Goal: Task Accomplishment & Management: Complete application form

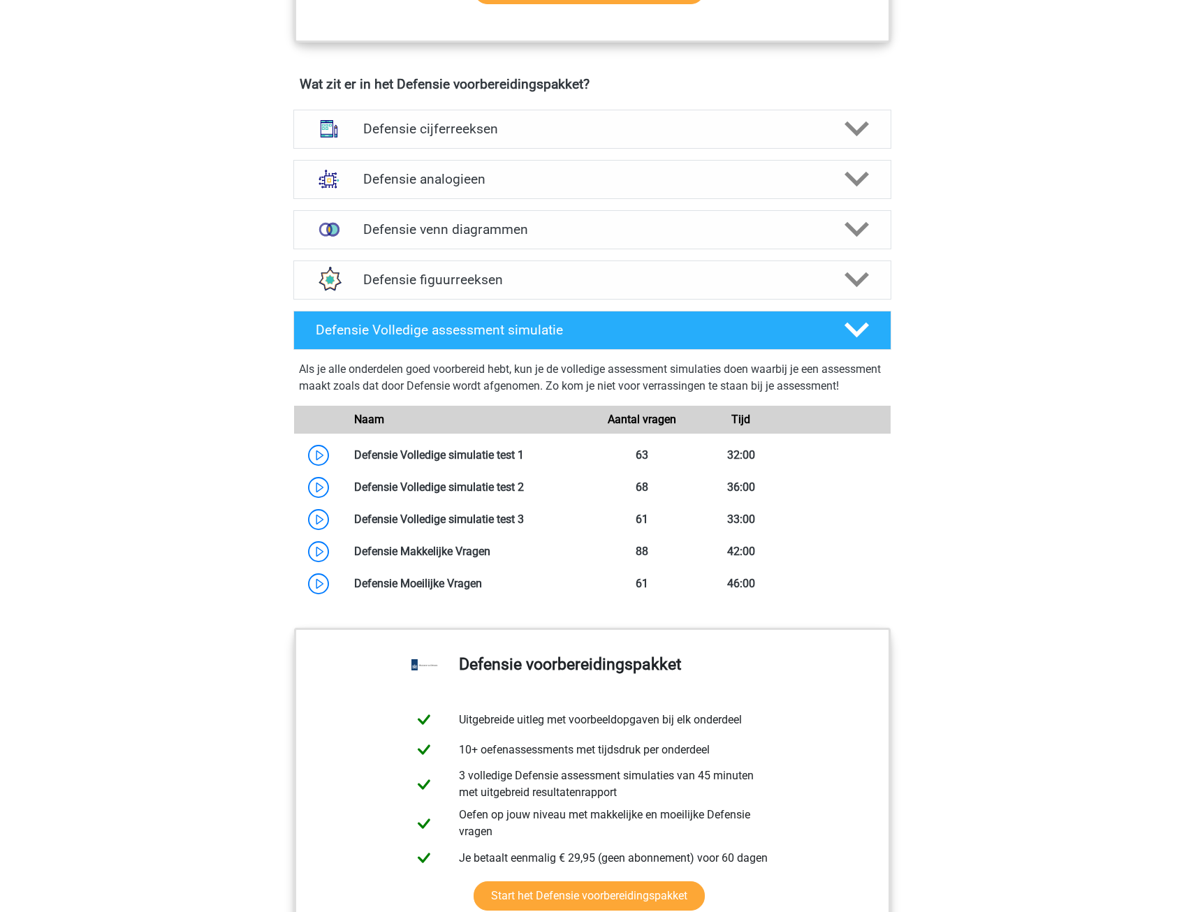
scroll to position [978, 0]
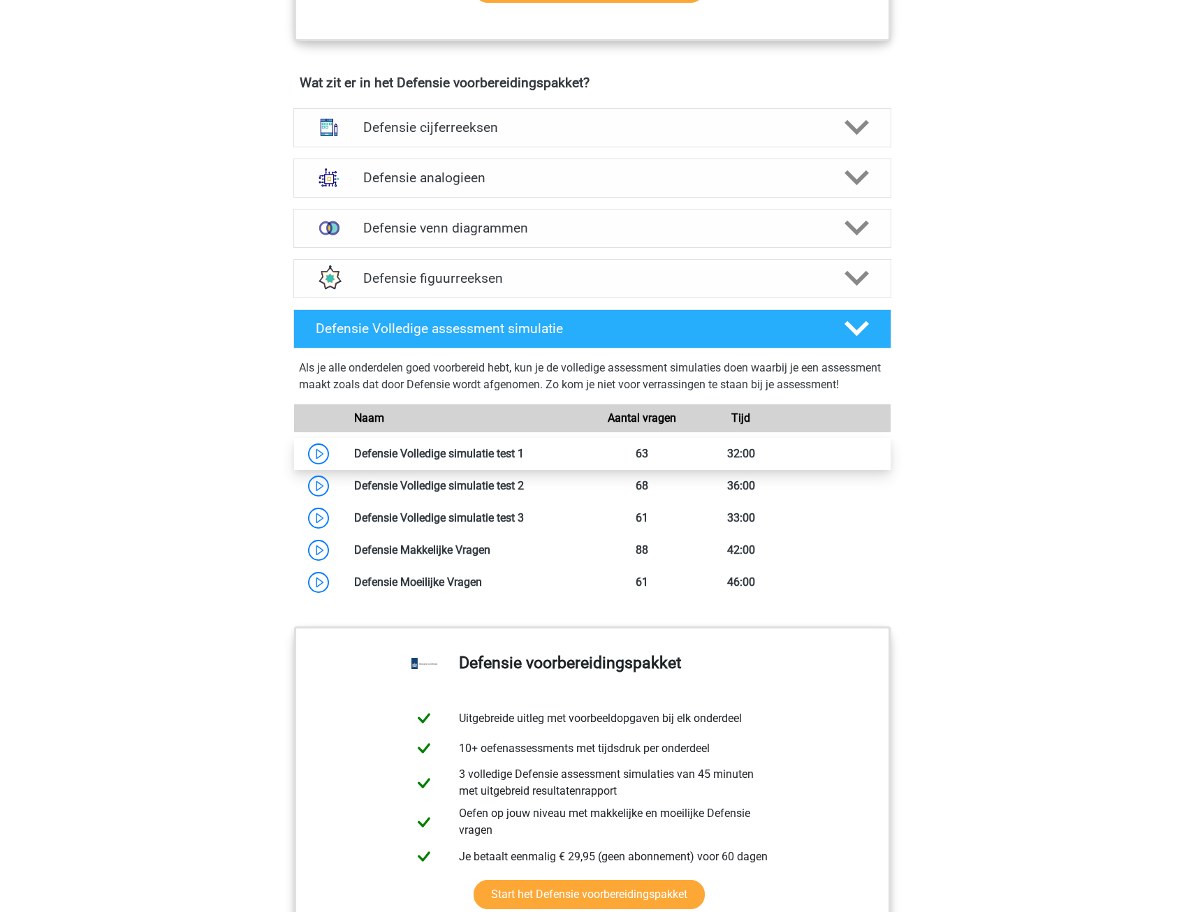
click at [524, 460] on link at bounding box center [524, 453] width 0 height 13
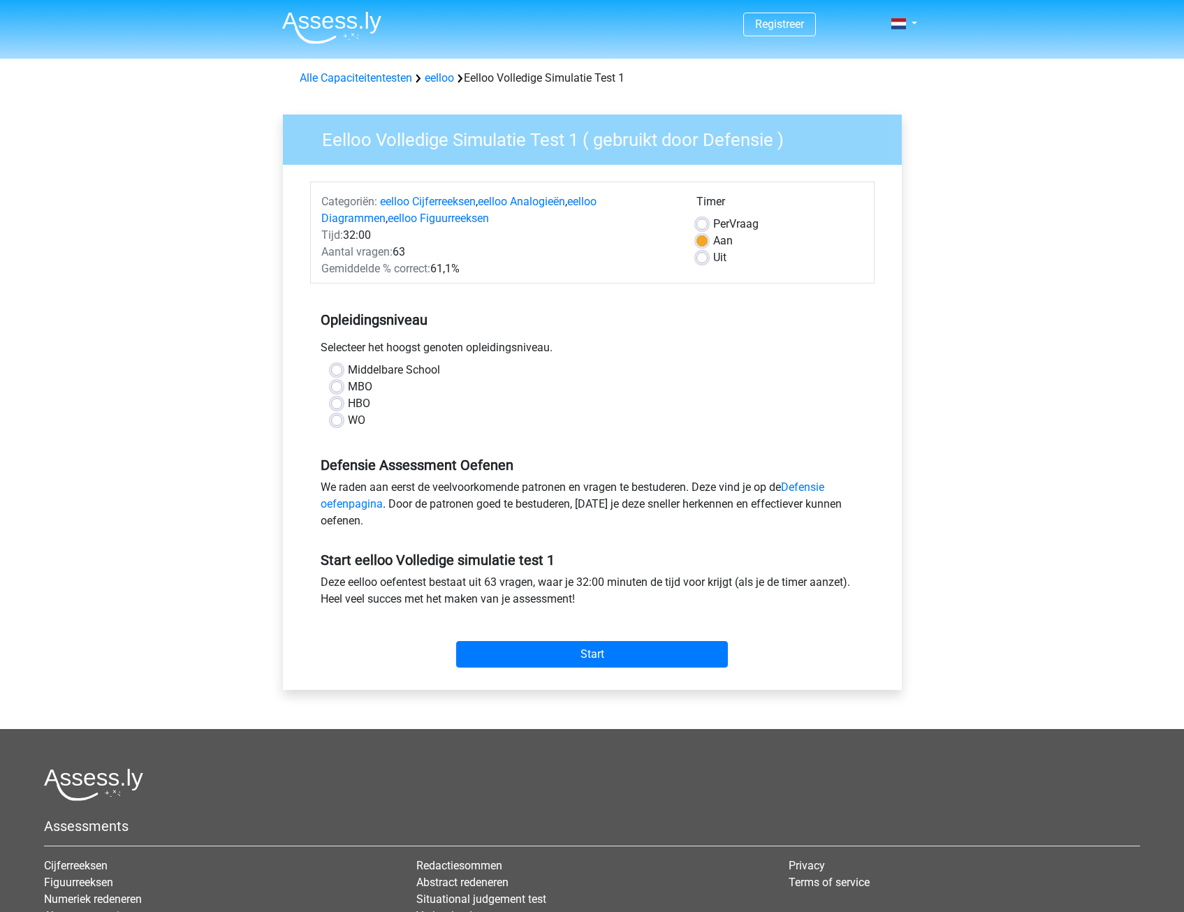
click at [348, 420] on label "WO" at bounding box center [356, 420] width 17 height 17
click at [335, 420] on input "WO" at bounding box center [336, 419] width 11 height 14
radio input "true"
click at [546, 663] on input "Start" at bounding box center [592, 654] width 272 height 27
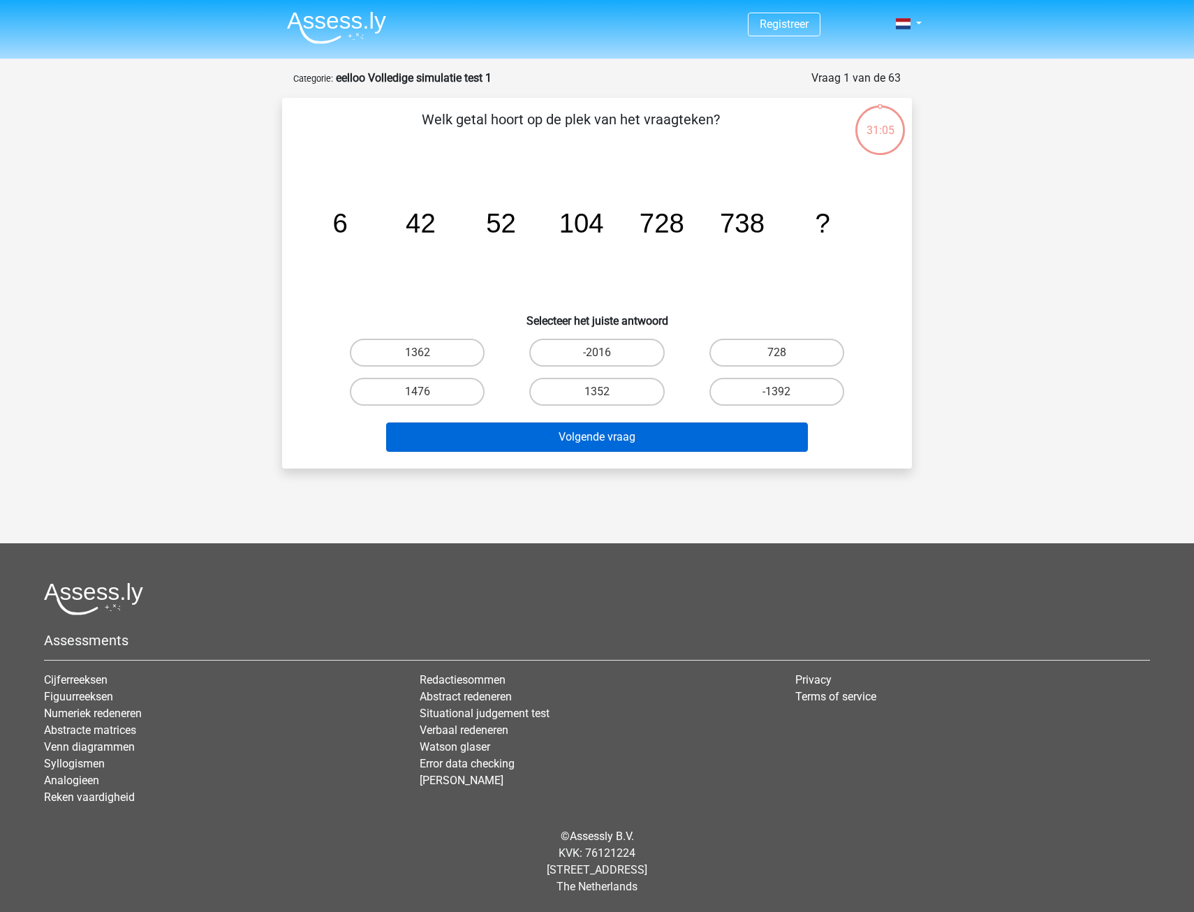
drag, startPoint x: 411, startPoint y: 386, endPoint x: 476, endPoint y: 446, distance: 88.0
click at [411, 387] on label "1476" at bounding box center [417, 392] width 135 height 28
click at [418, 392] on input "1476" at bounding box center [422, 396] width 9 height 9
radio input "true"
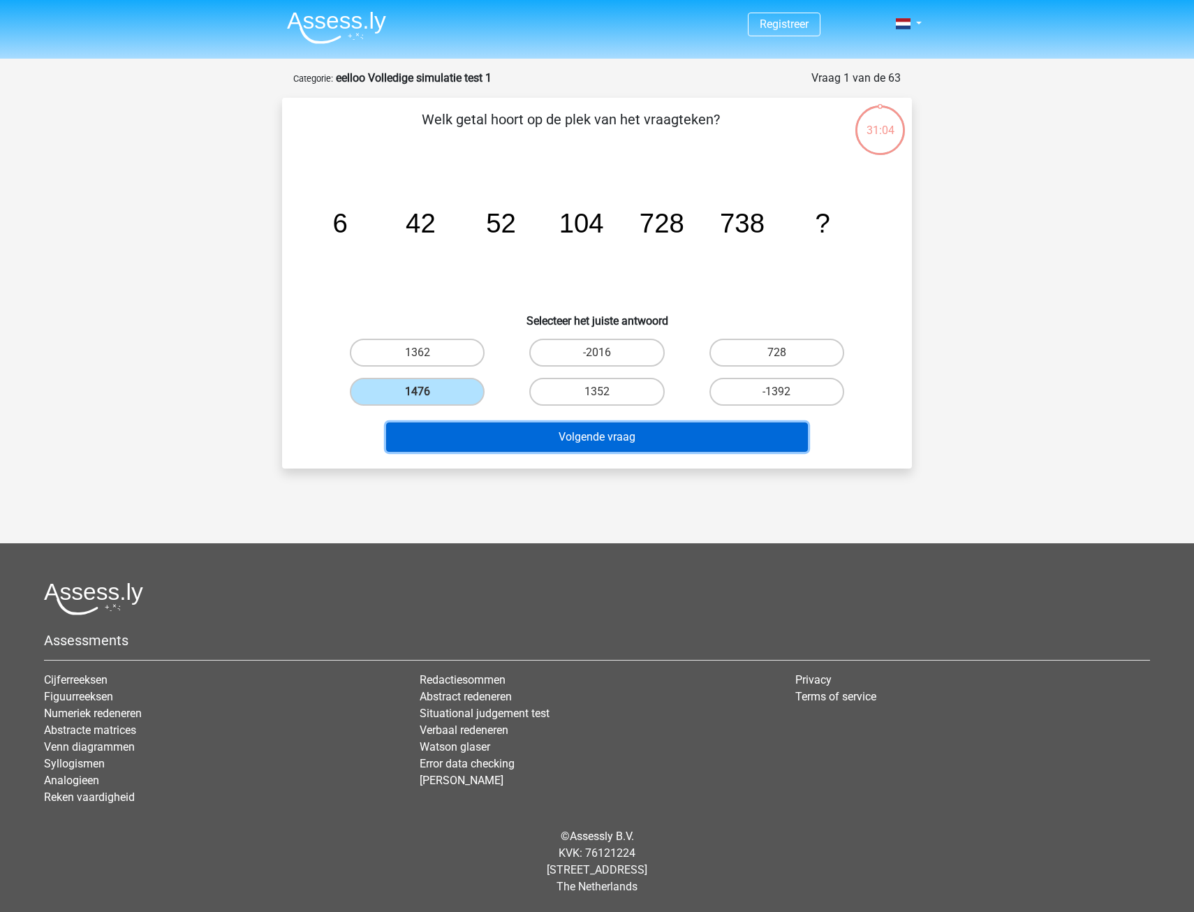
click at [515, 444] on button "Volgende vraag" at bounding box center [597, 437] width 423 height 29
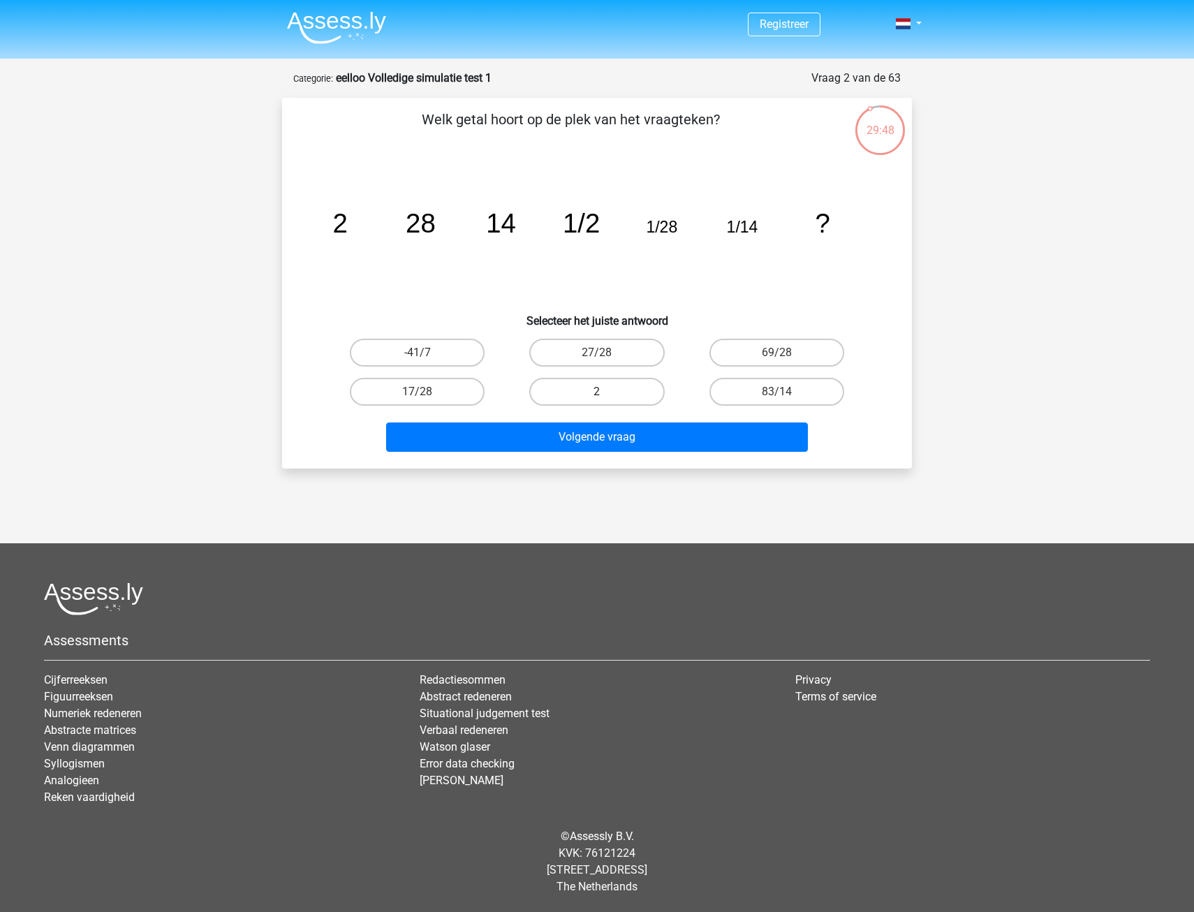
click at [610, 394] on label "2" at bounding box center [596, 392] width 135 height 28
click at [606, 394] on input "2" at bounding box center [601, 396] width 9 height 9
radio input "true"
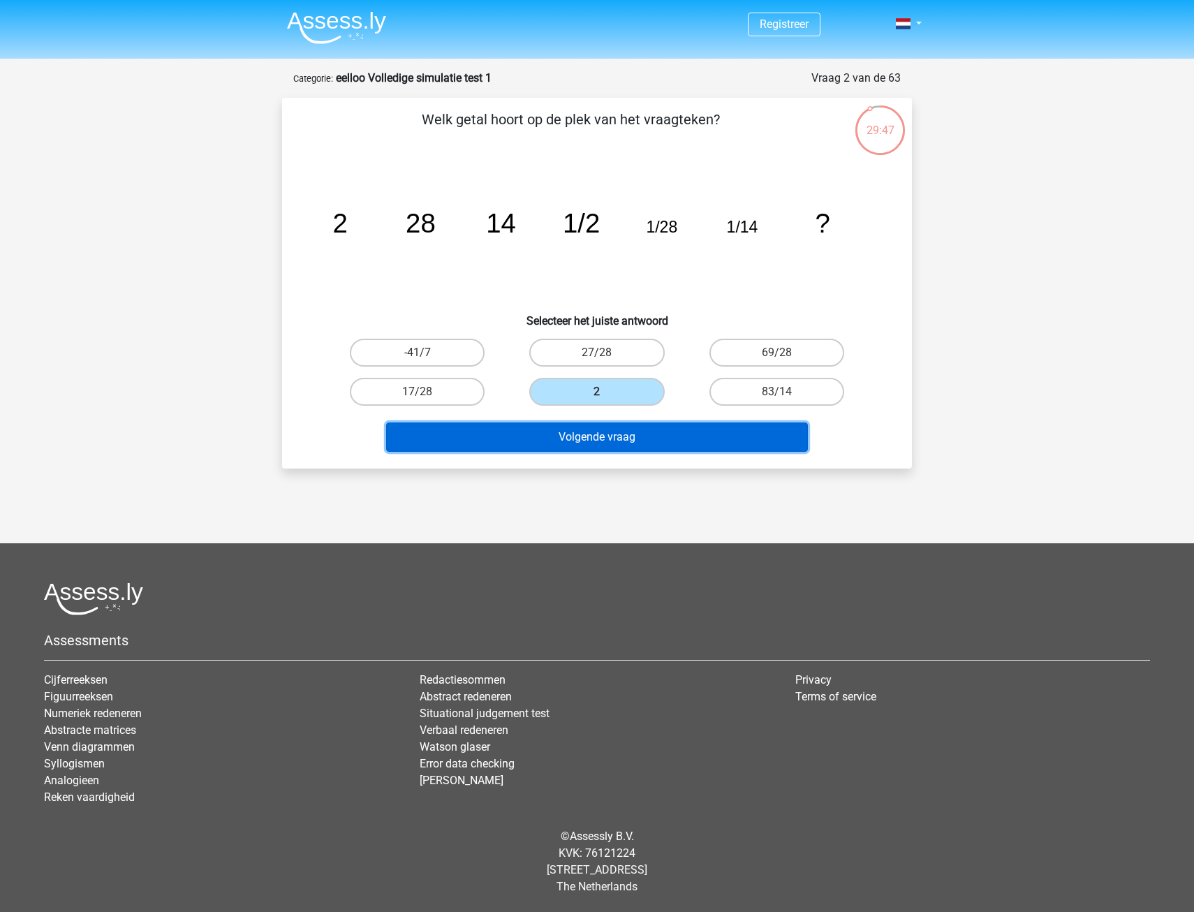
click at [624, 440] on button "Volgende vraag" at bounding box center [597, 437] width 423 height 29
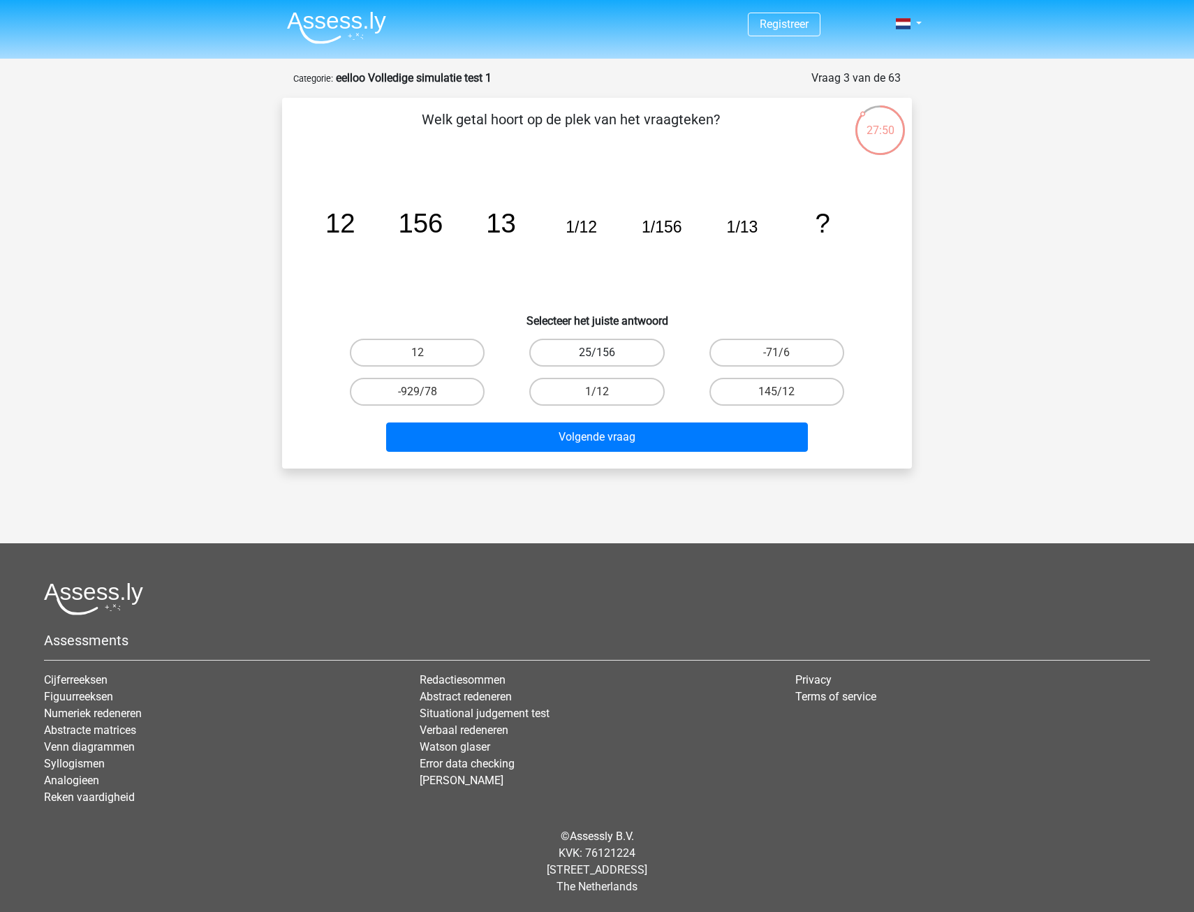
drag, startPoint x: 623, startPoint y: 355, endPoint x: 625, endPoint y: 365, distance: 10.0
click at [624, 355] on label "25/156" at bounding box center [596, 353] width 135 height 28
click at [606, 355] on input "25/156" at bounding box center [601, 357] width 9 height 9
radio input "true"
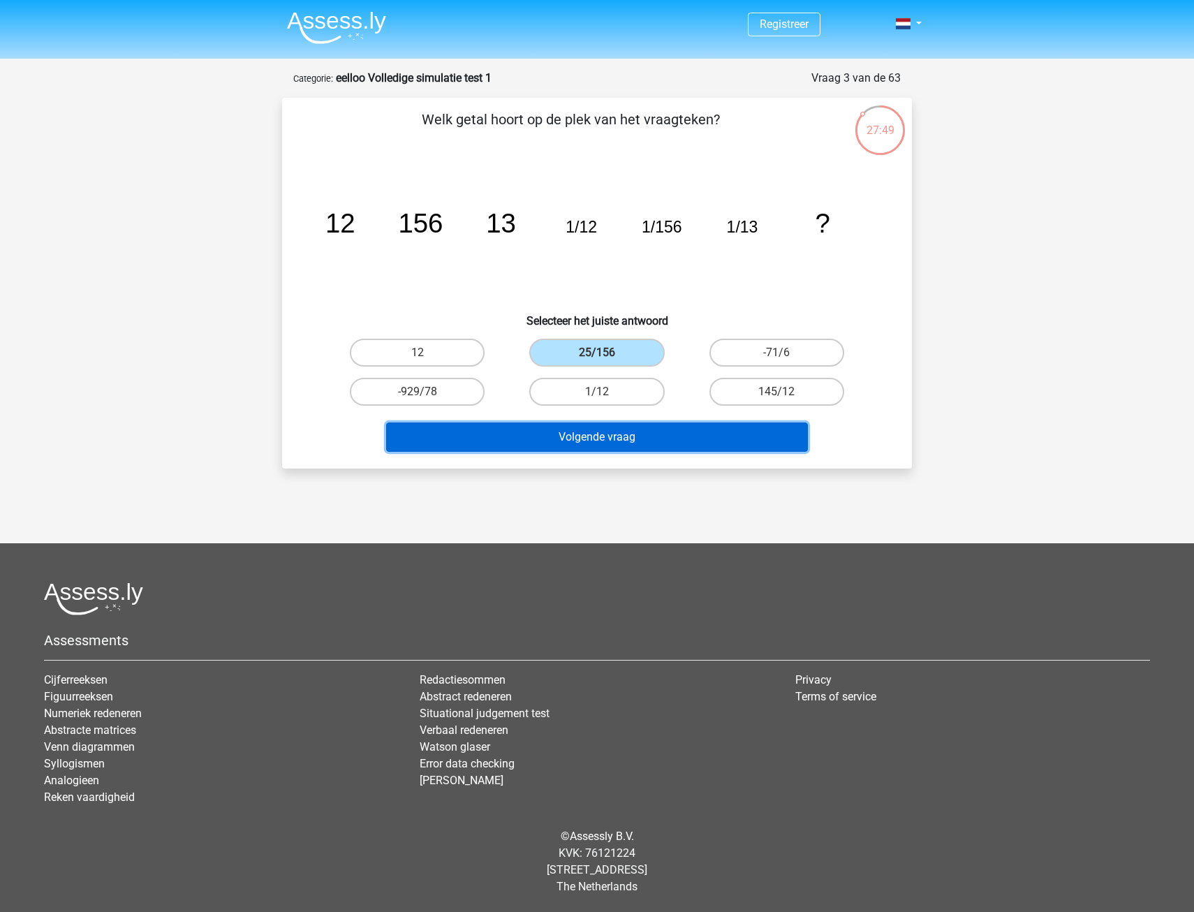
click at [632, 439] on button "Volgende vraag" at bounding box center [597, 437] width 423 height 29
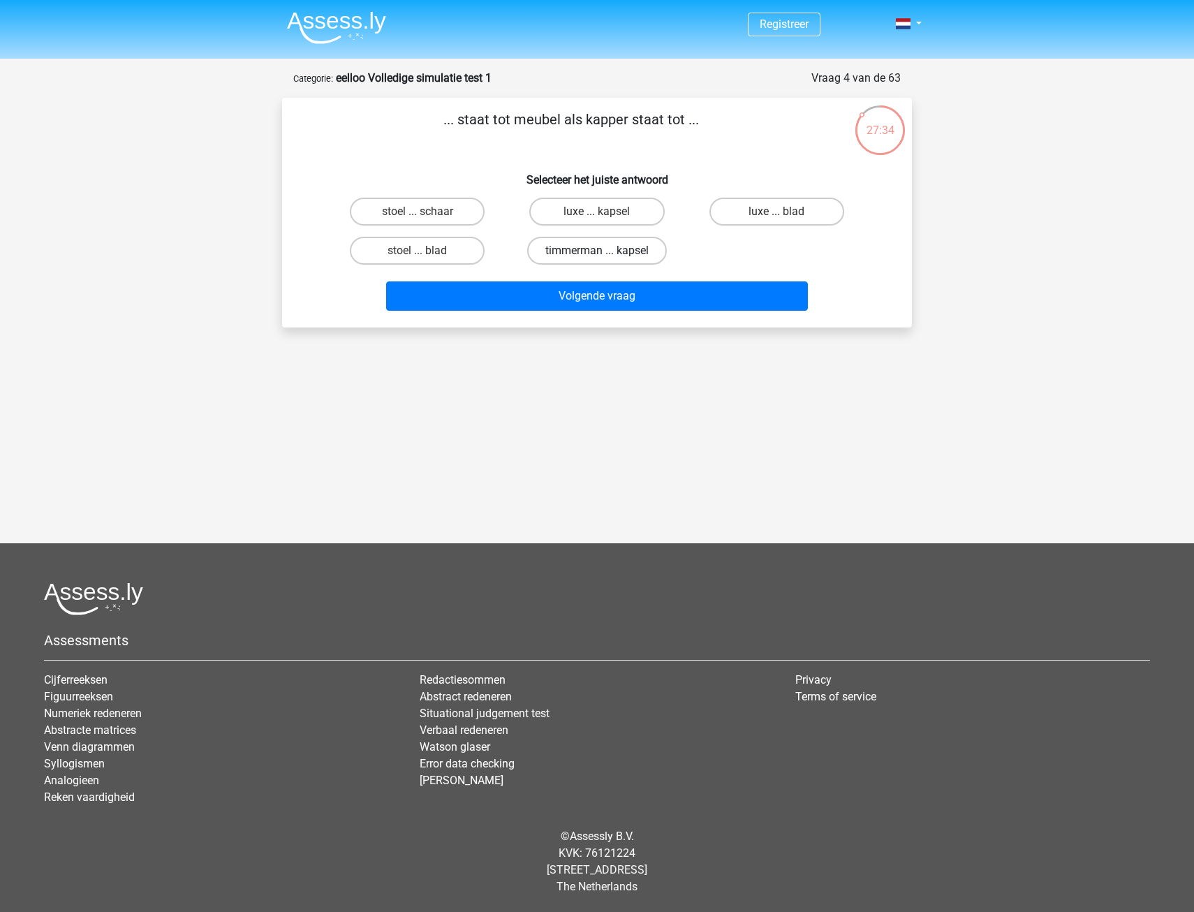
click at [601, 250] on label "timmerman ... kapsel" at bounding box center [597, 251] width 140 height 28
click at [601, 251] on input "timmerman ... kapsel" at bounding box center [601, 255] width 9 height 9
radio input "true"
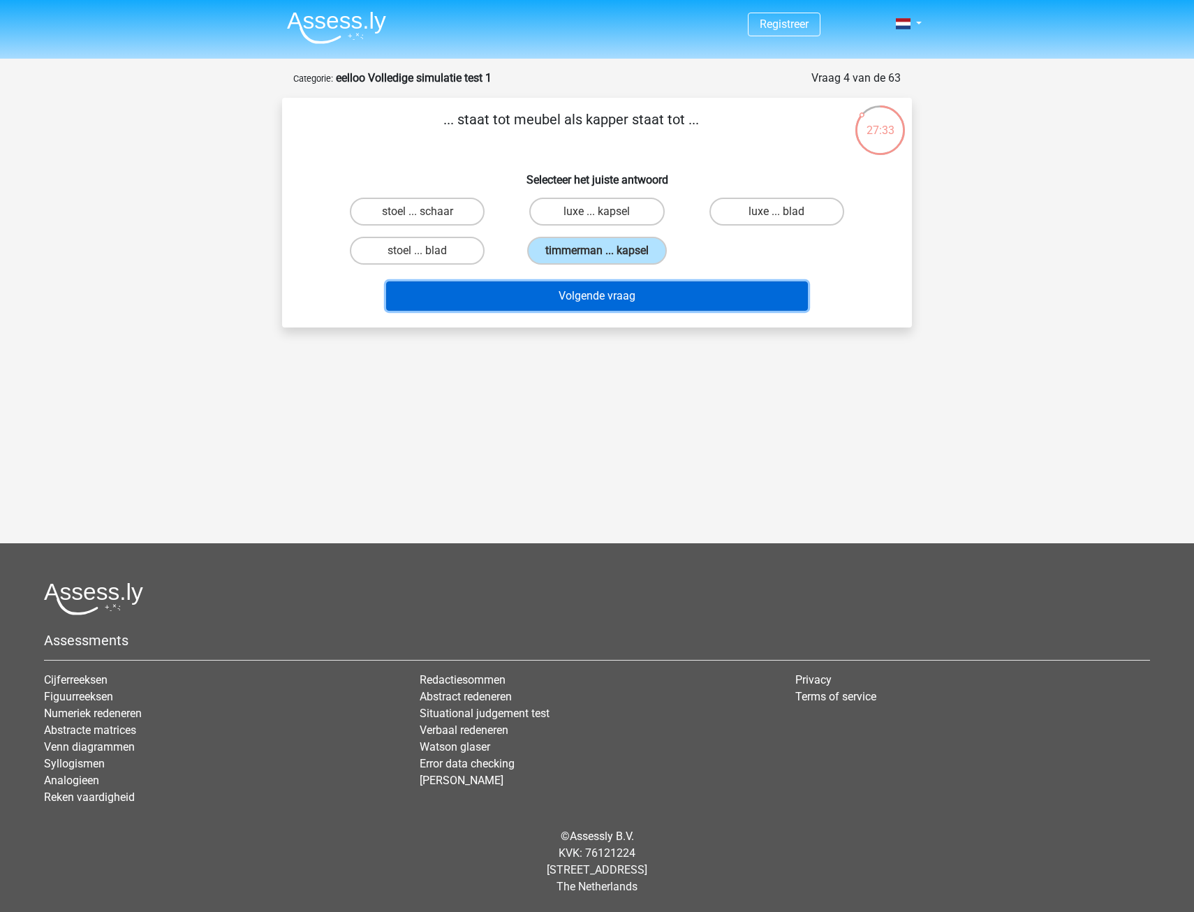
click at [608, 300] on button "Volgende vraag" at bounding box center [597, 295] width 423 height 29
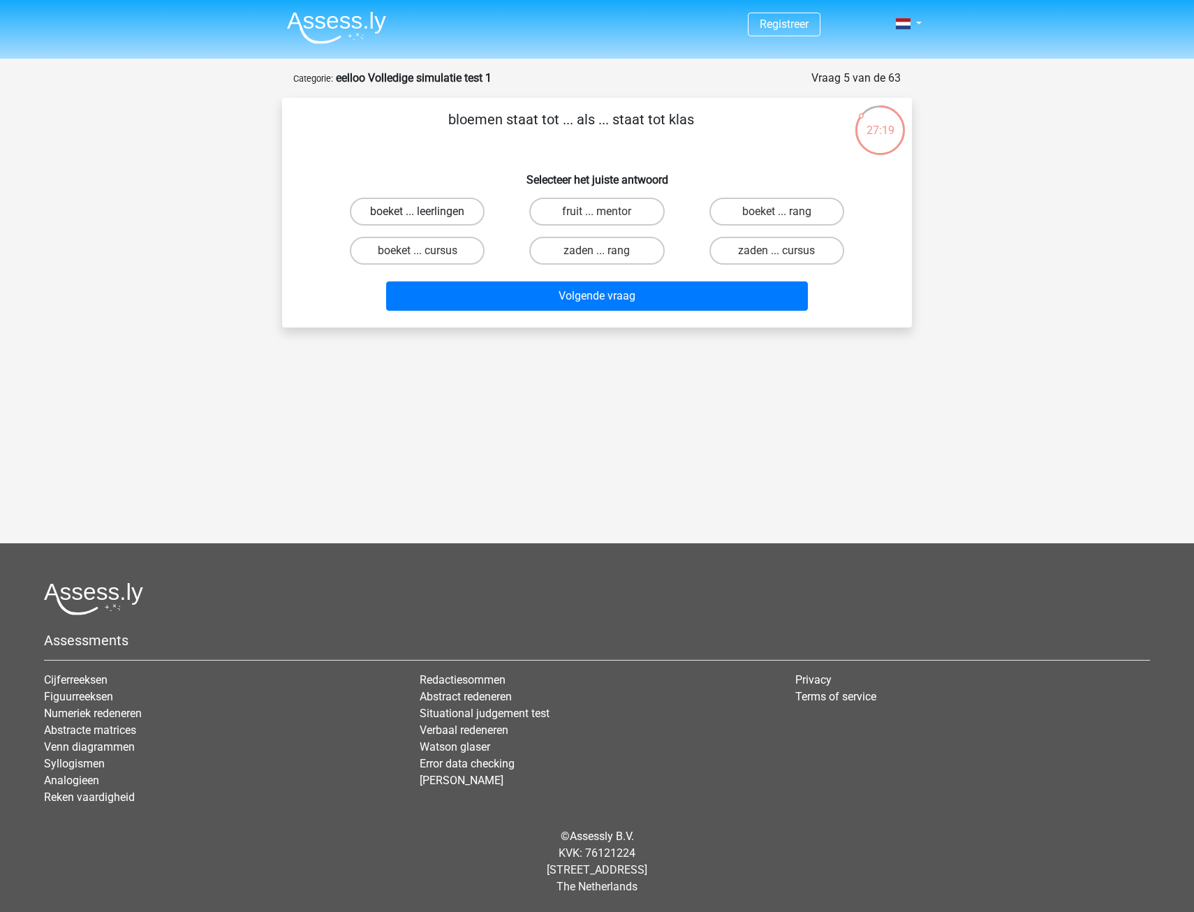
click at [430, 214] on label "boeket ... leerlingen" at bounding box center [417, 212] width 135 height 28
click at [427, 214] on input "boeket ... leerlingen" at bounding box center [422, 216] width 9 height 9
radio input "true"
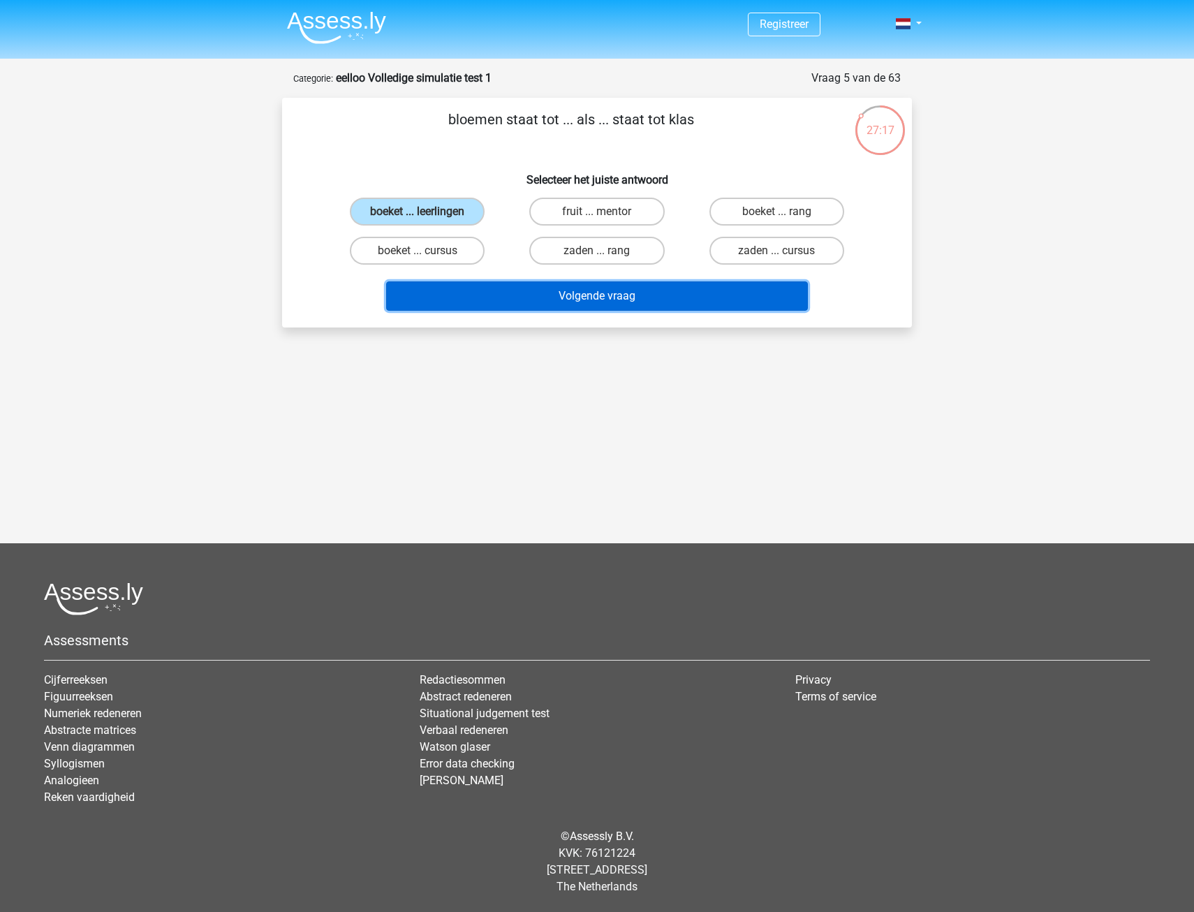
click at [535, 294] on button "Volgende vraag" at bounding box center [597, 295] width 423 height 29
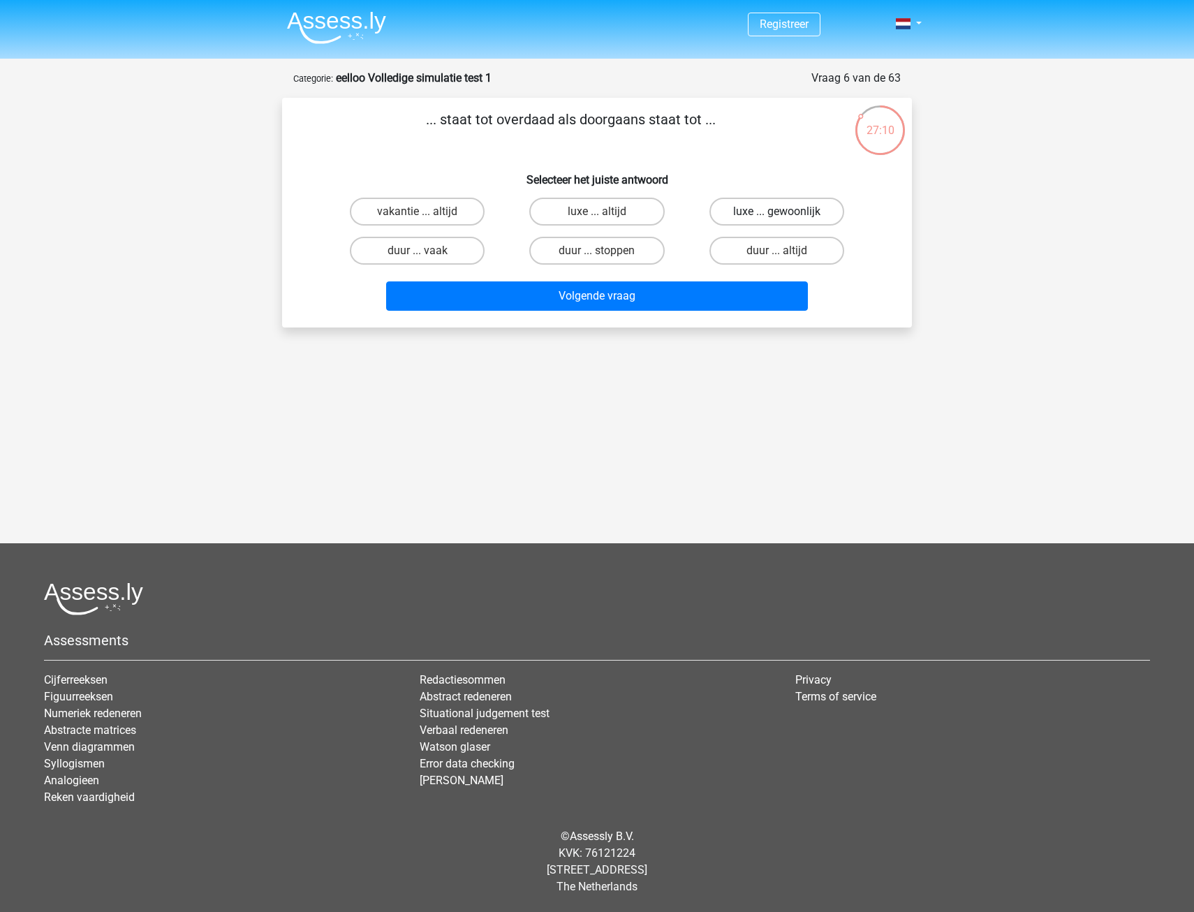
click at [750, 216] on label "luxe ... gewoonlijk" at bounding box center [777, 212] width 135 height 28
click at [777, 216] on input "luxe ... gewoonlijk" at bounding box center [781, 216] width 9 height 9
radio input "true"
click at [594, 207] on label "luxe ... altijd" at bounding box center [596, 212] width 135 height 28
click at [597, 212] on input "luxe ... altijd" at bounding box center [601, 216] width 9 height 9
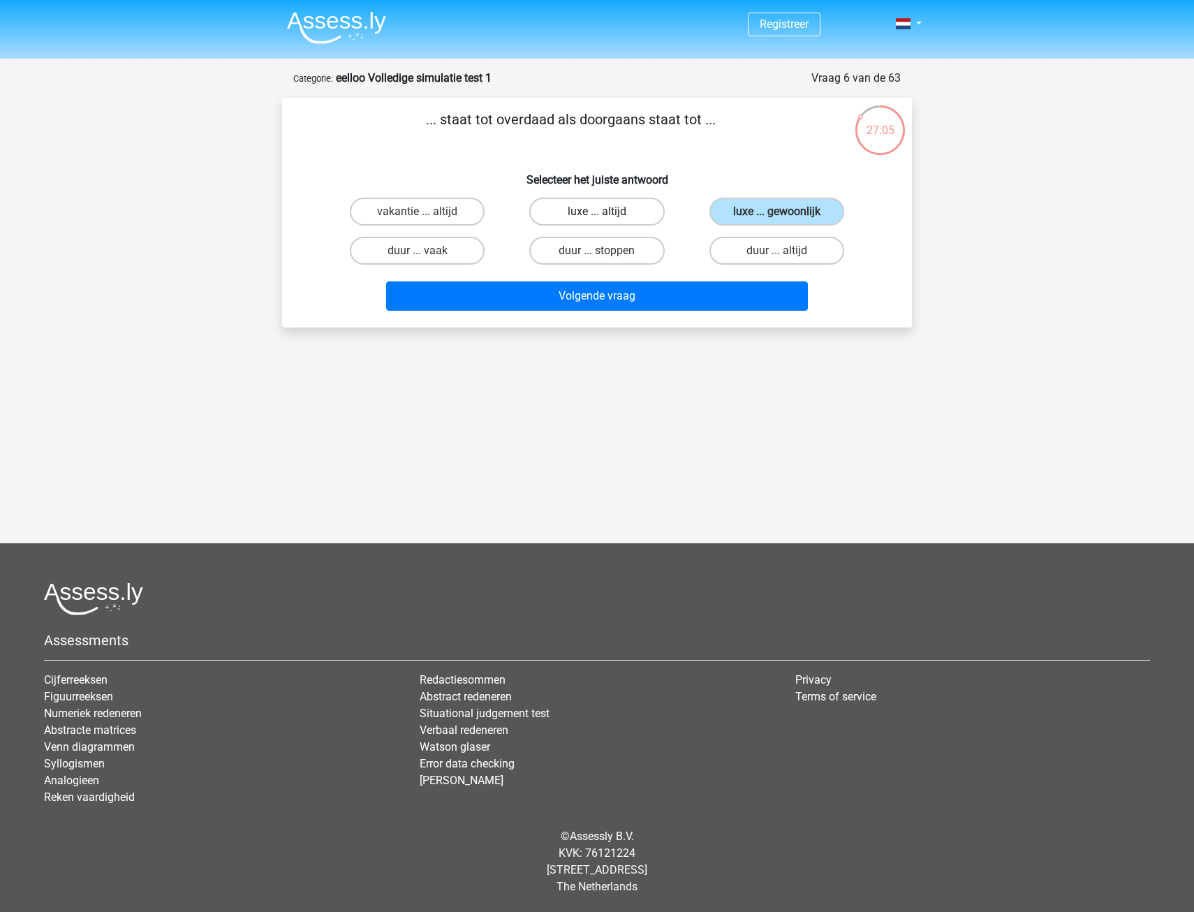
radio input "true"
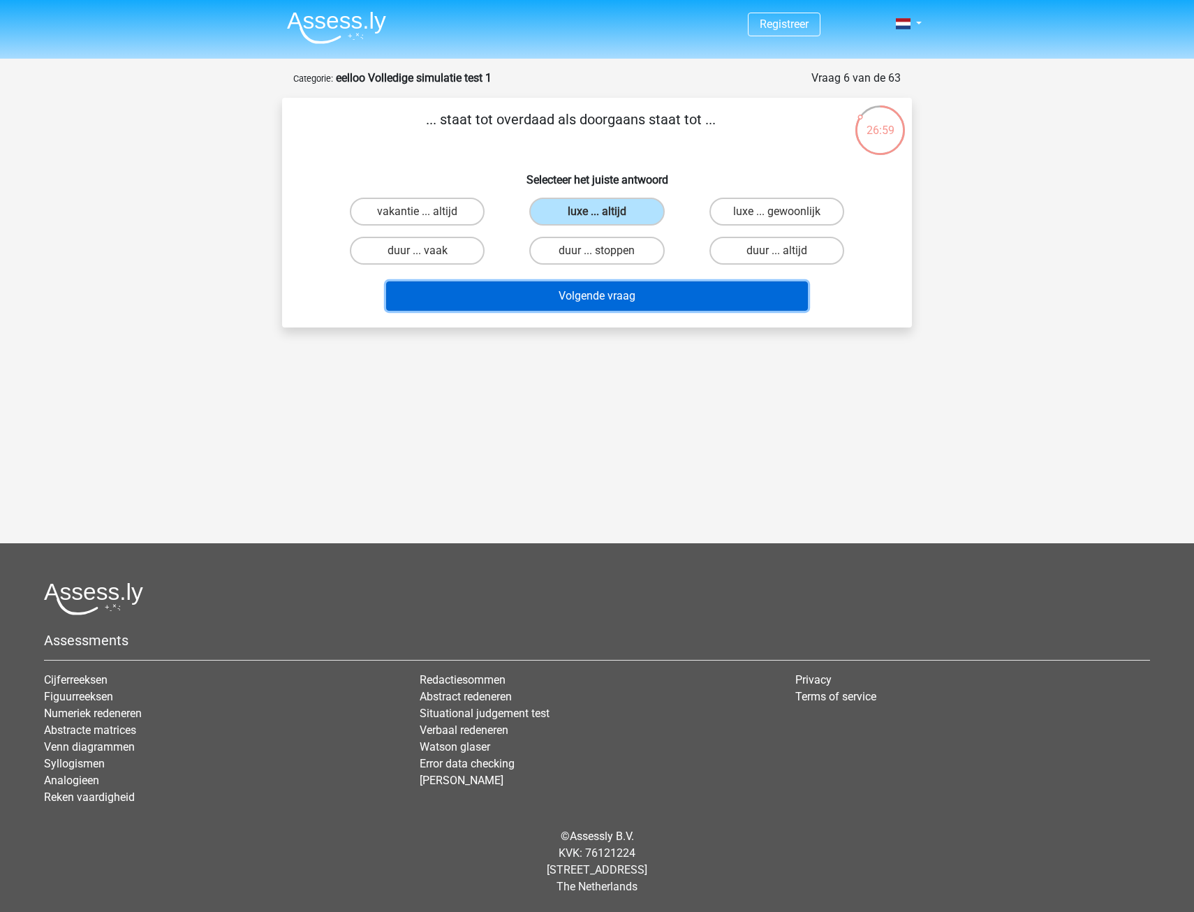
click at [630, 302] on button "Volgende vraag" at bounding box center [597, 295] width 423 height 29
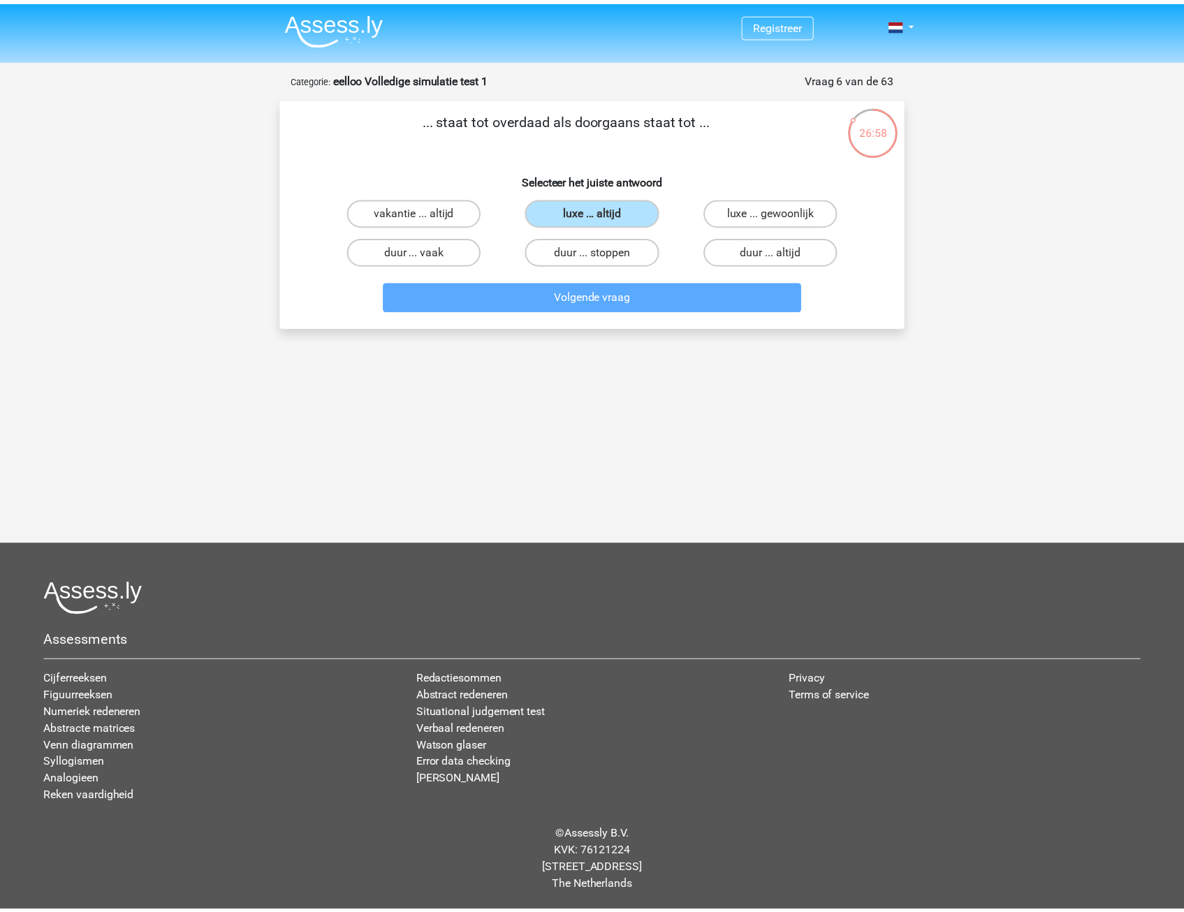
scroll to position [15, 0]
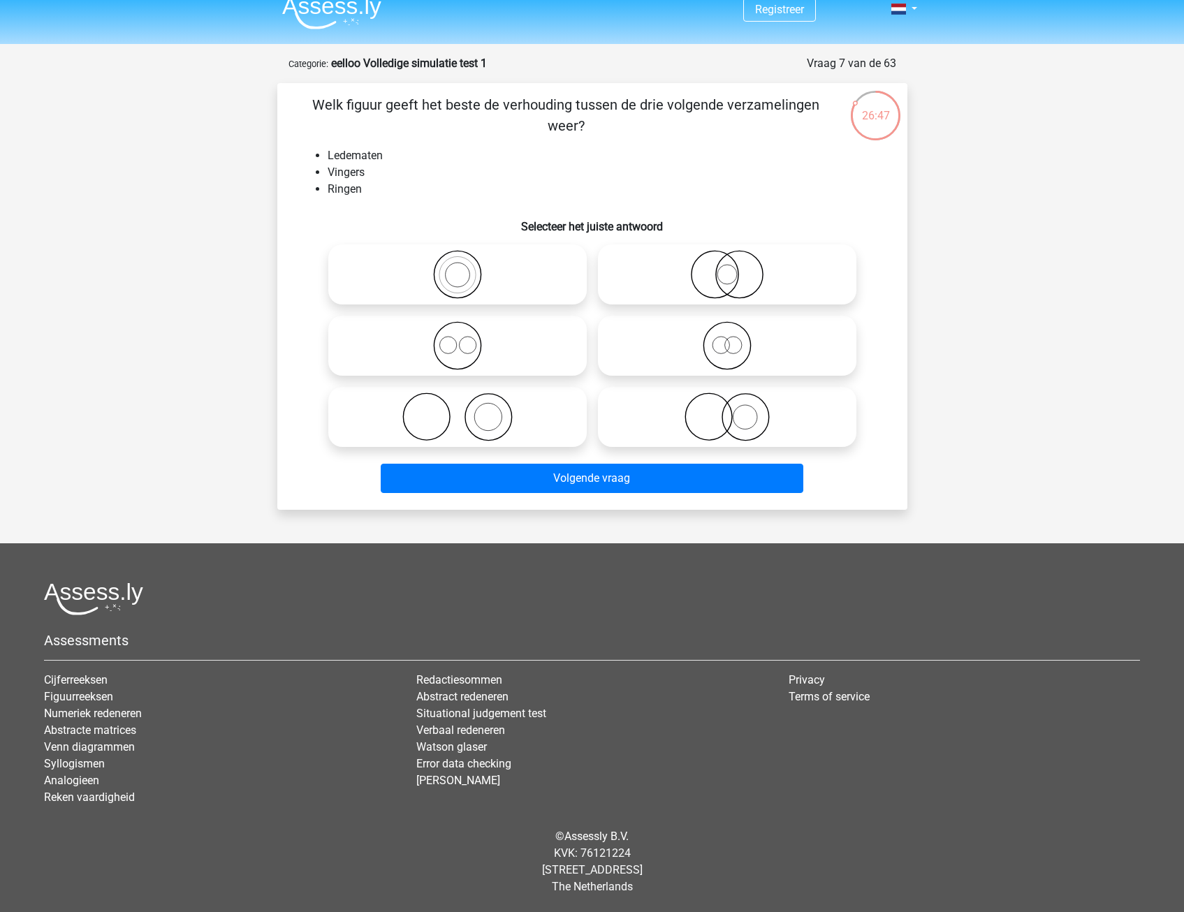
click at [485, 419] on icon at bounding box center [457, 417] width 247 height 49
click at [467, 410] on input "radio" at bounding box center [462, 405] width 9 height 9
radio input "true"
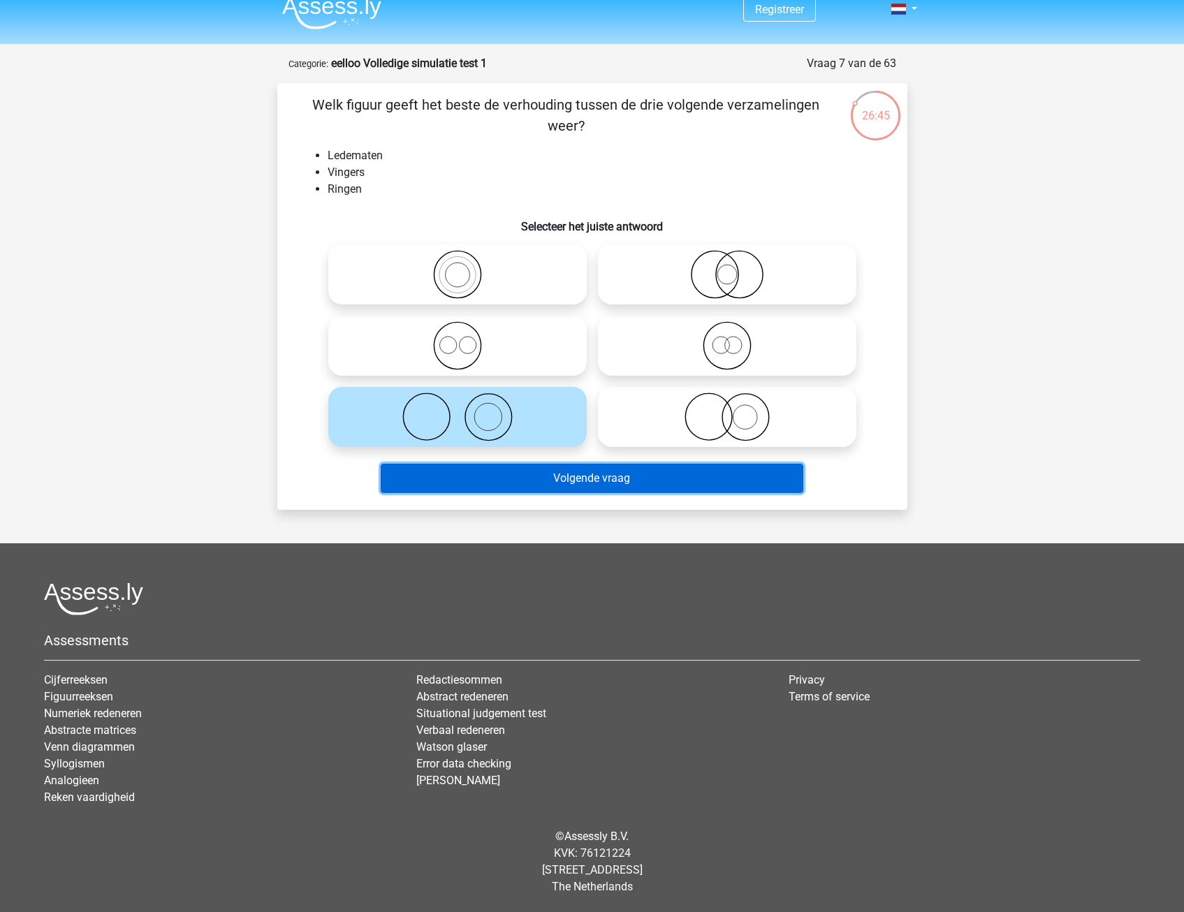
click at [590, 485] on button "Volgende vraag" at bounding box center [592, 478] width 423 height 29
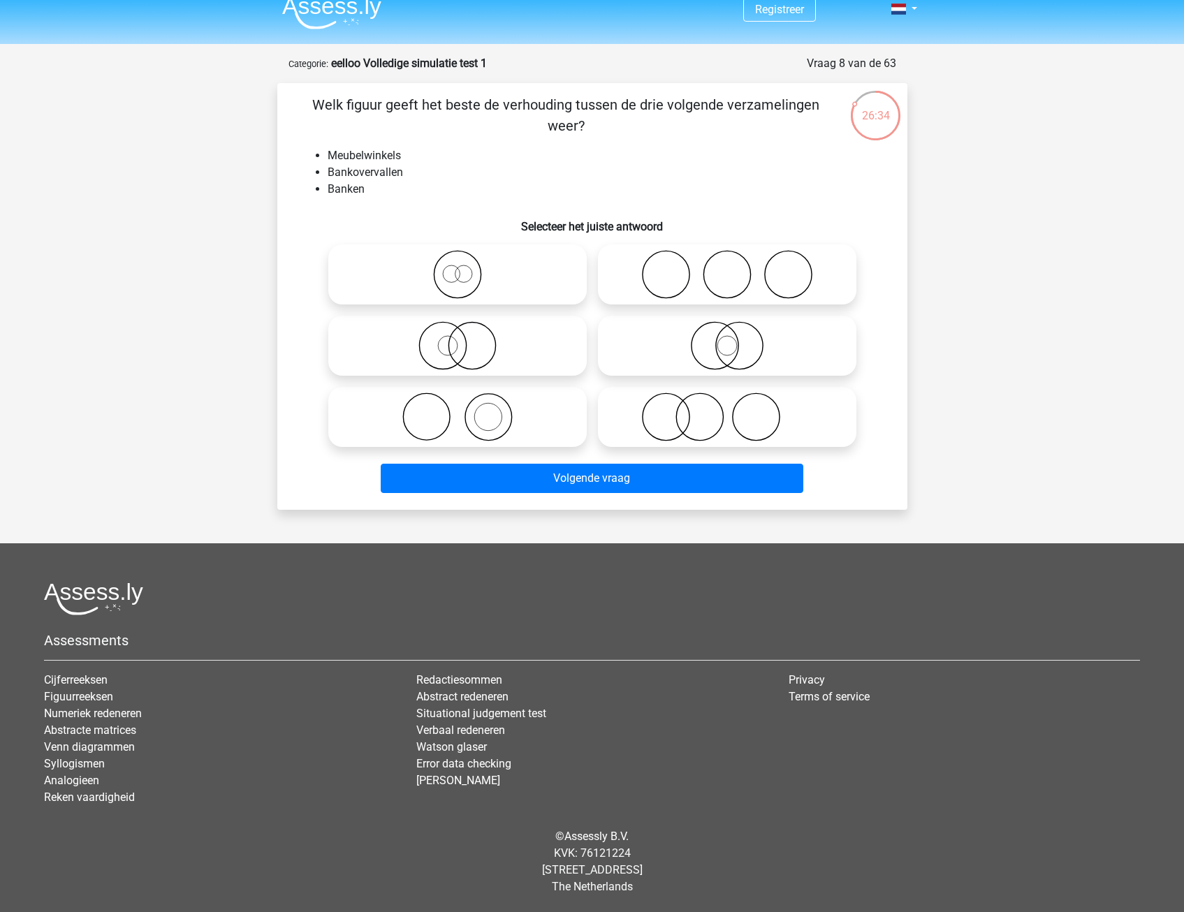
click at [755, 284] on icon at bounding box center [727, 274] width 247 height 49
click at [736, 268] on input "radio" at bounding box center [731, 262] width 9 height 9
radio input "true"
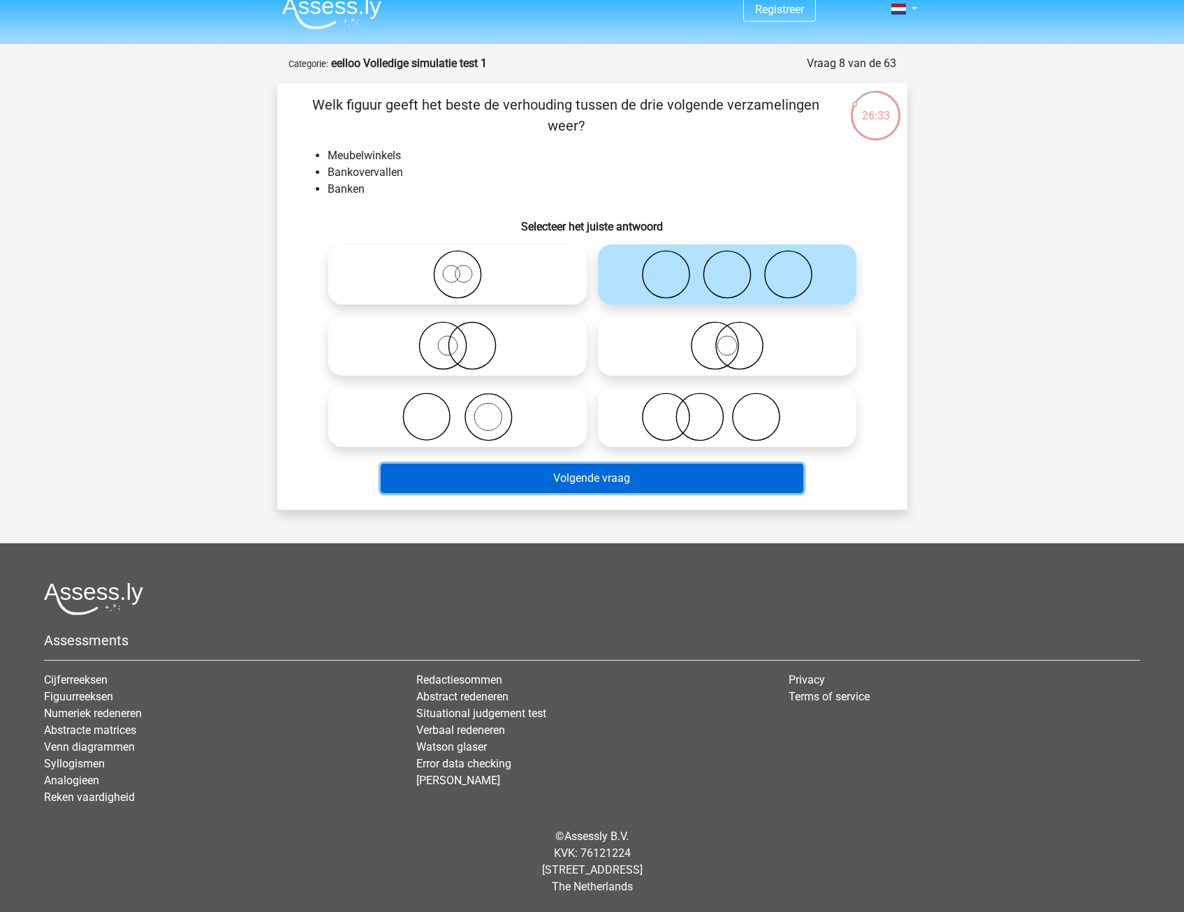
click at [627, 485] on button "Volgende vraag" at bounding box center [592, 478] width 423 height 29
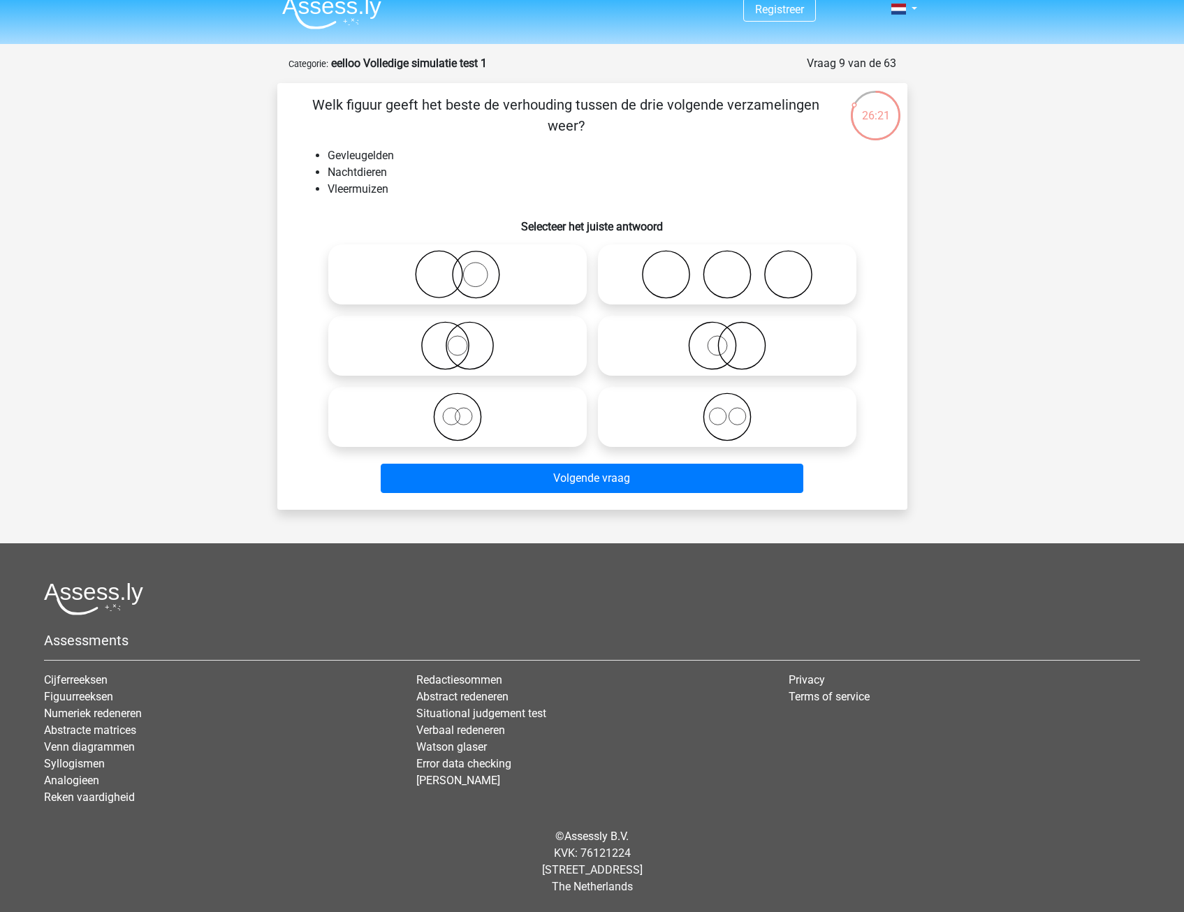
click at [448, 348] on icon at bounding box center [457, 345] width 247 height 49
click at [458, 339] on input "radio" at bounding box center [462, 334] width 9 height 9
radio input "true"
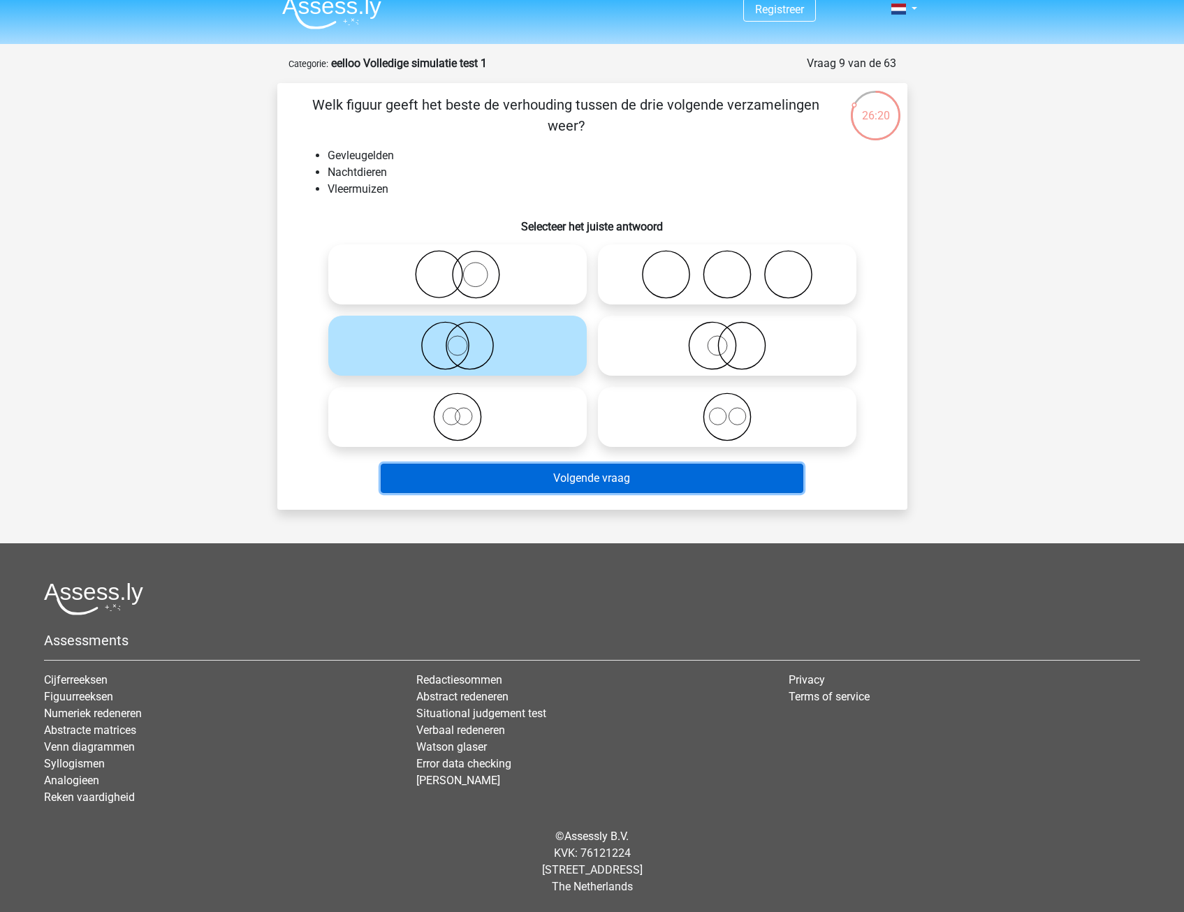
click at [562, 474] on button "Volgende vraag" at bounding box center [592, 478] width 423 height 29
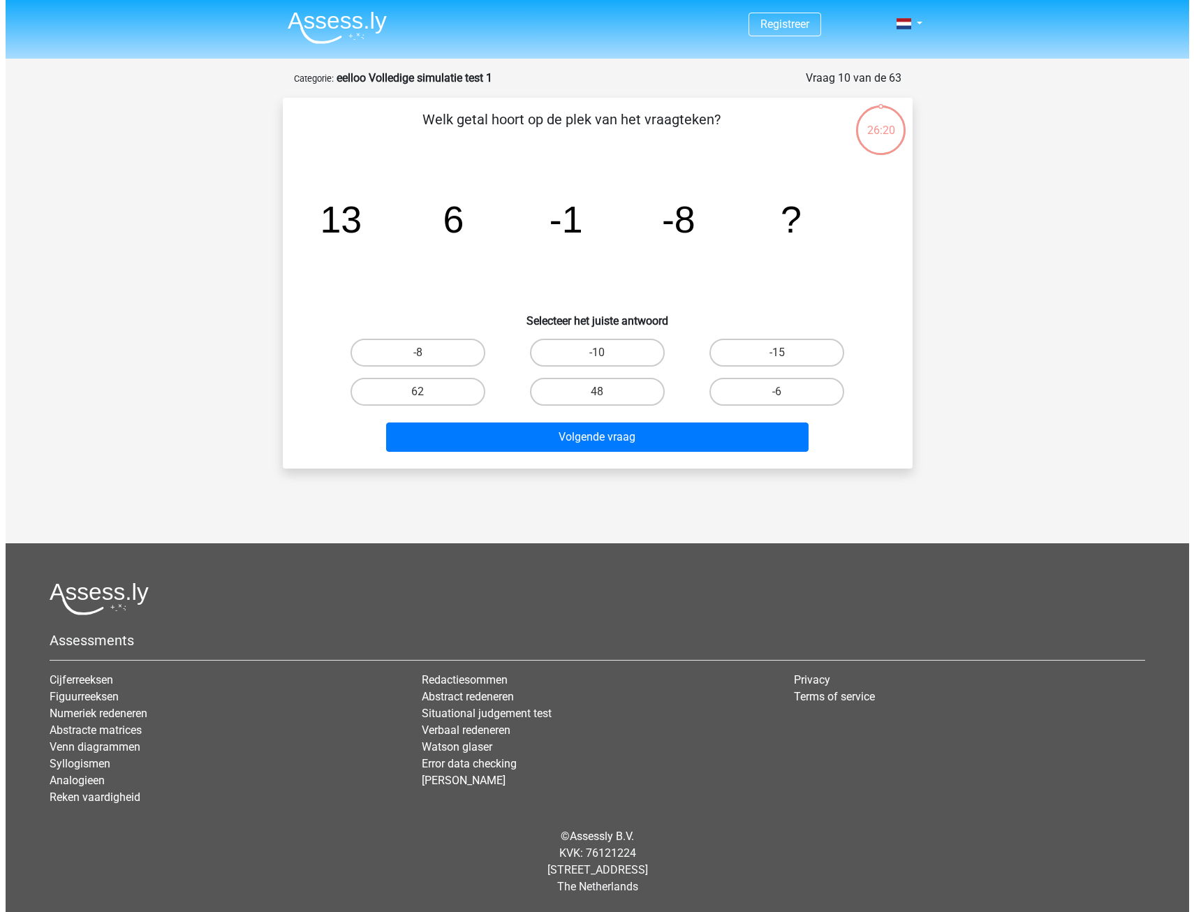
scroll to position [0, 0]
click at [796, 353] on label "-15" at bounding box center [777, 353] width 135 height 28
click at [786, 353] on input "-15" at bounding box center [781, 357] width 9 height 9
radio input "true"
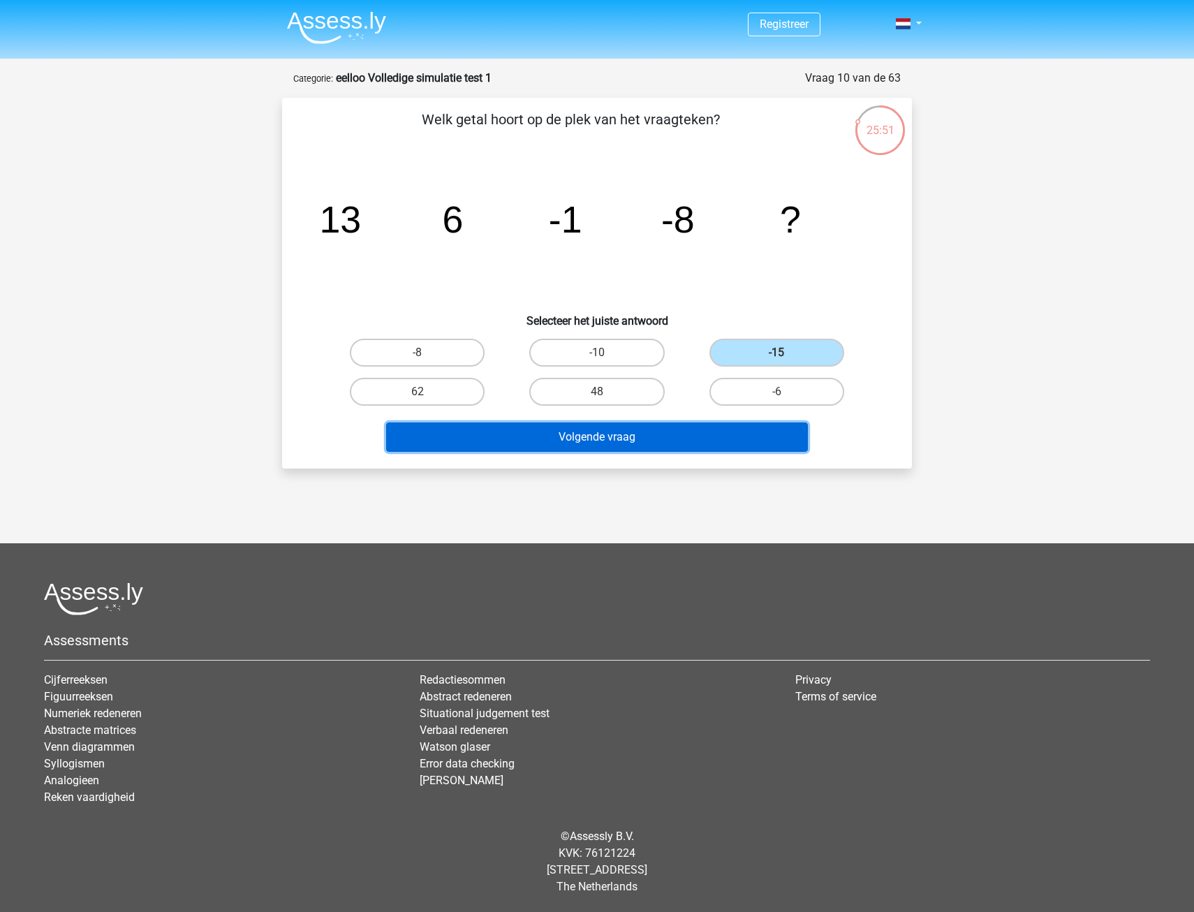
click at [746, 442] on button "Volgende vraag" at bounding box center [597, 437] width 423 height 29
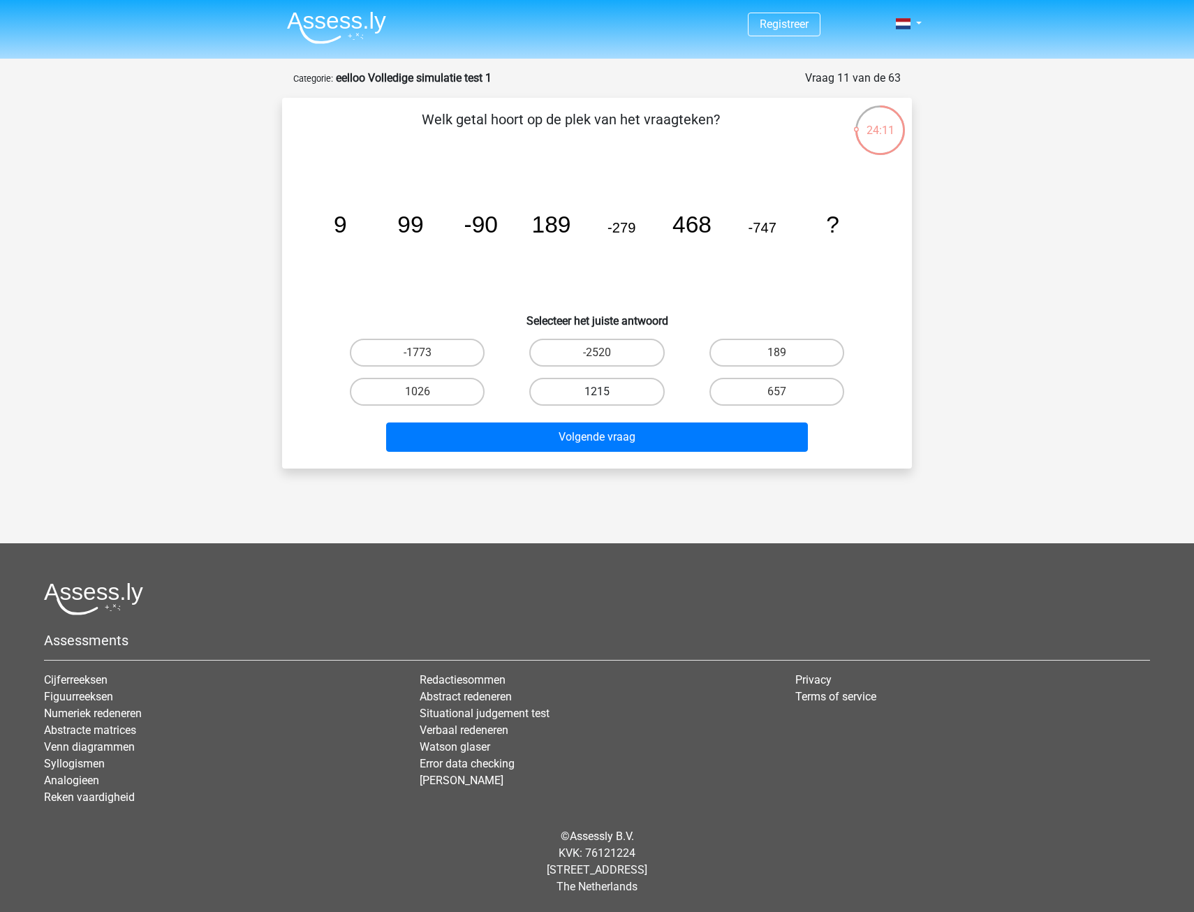
click at [622, 393] on label "1215" at bounding box center [596, 392] width 135 height 28
click at [606, 393] on input "1215" at bounding box center [601, 396] width 9 height 9
radio input "true"
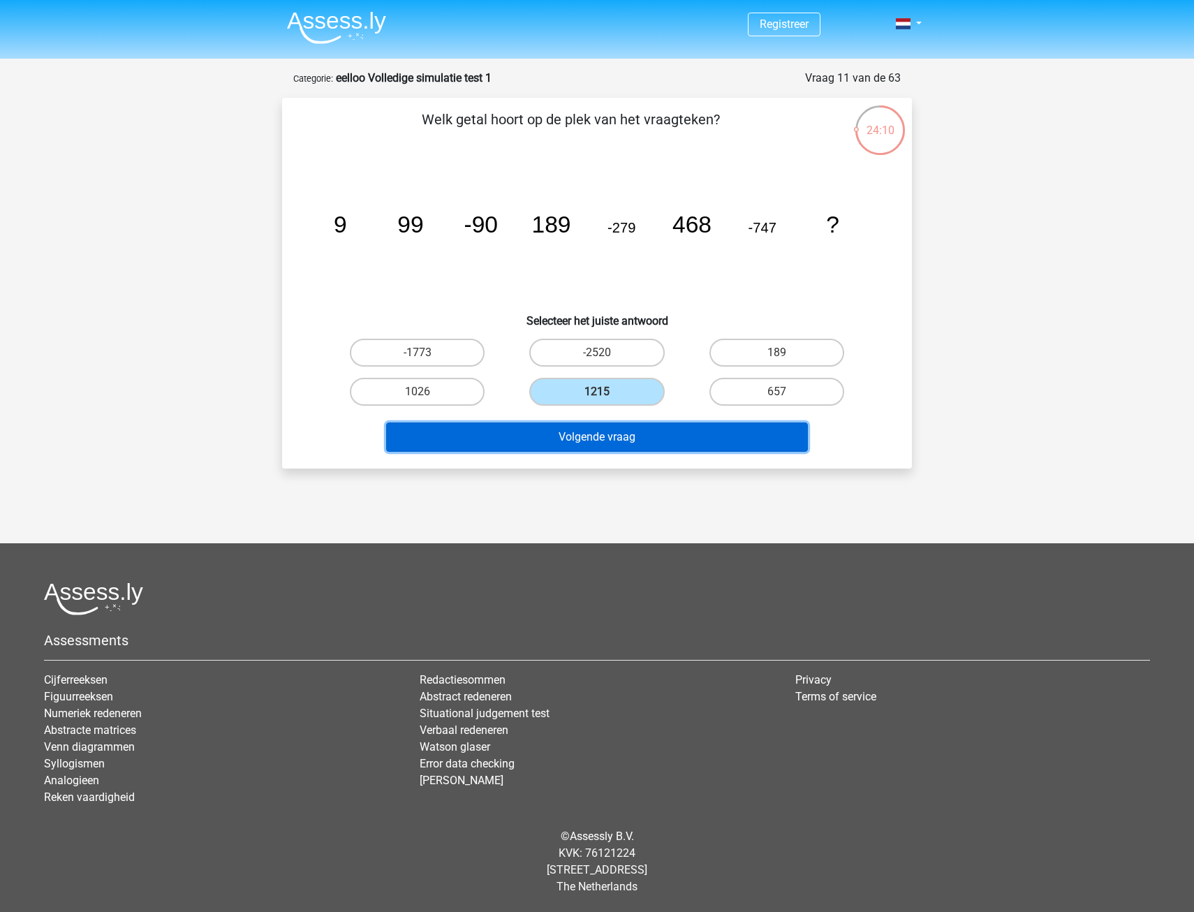
click at [665, 441] on button "Volgende vraag" at bounding box center [597, 437] width 423 height 29
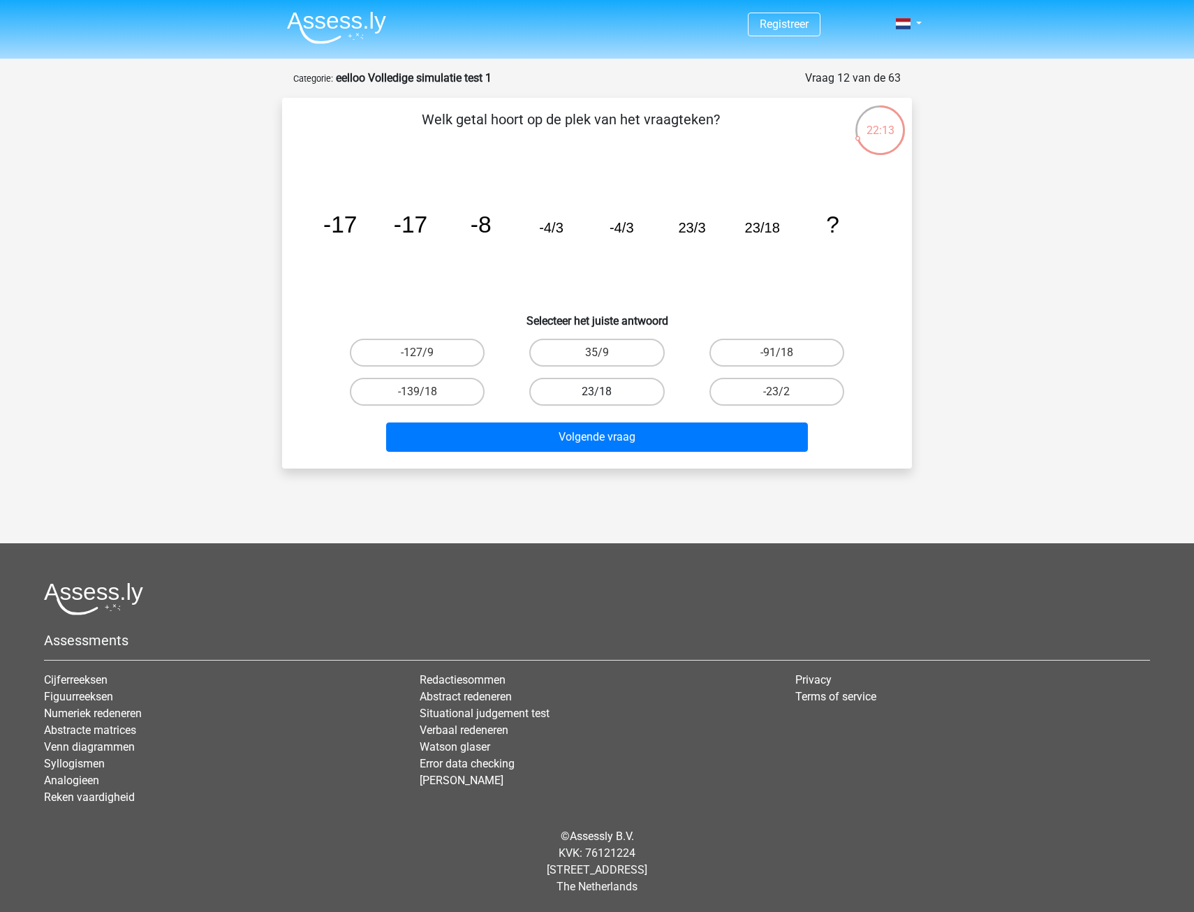
click at [610, 393] on label "23/18" at bounding box center [596, 392] width 135 height 28
click at [606, 393] on input "23/18" at bounding box center [601, 396] width 9 height 9
radio input "true"
click at [631, 457] on div "Welk getal hoort op de plek van het vraagteken? image/svg+xml -17 -17 -8 -4/3 -…" at bounding box center [597, 283] width 630 height 371
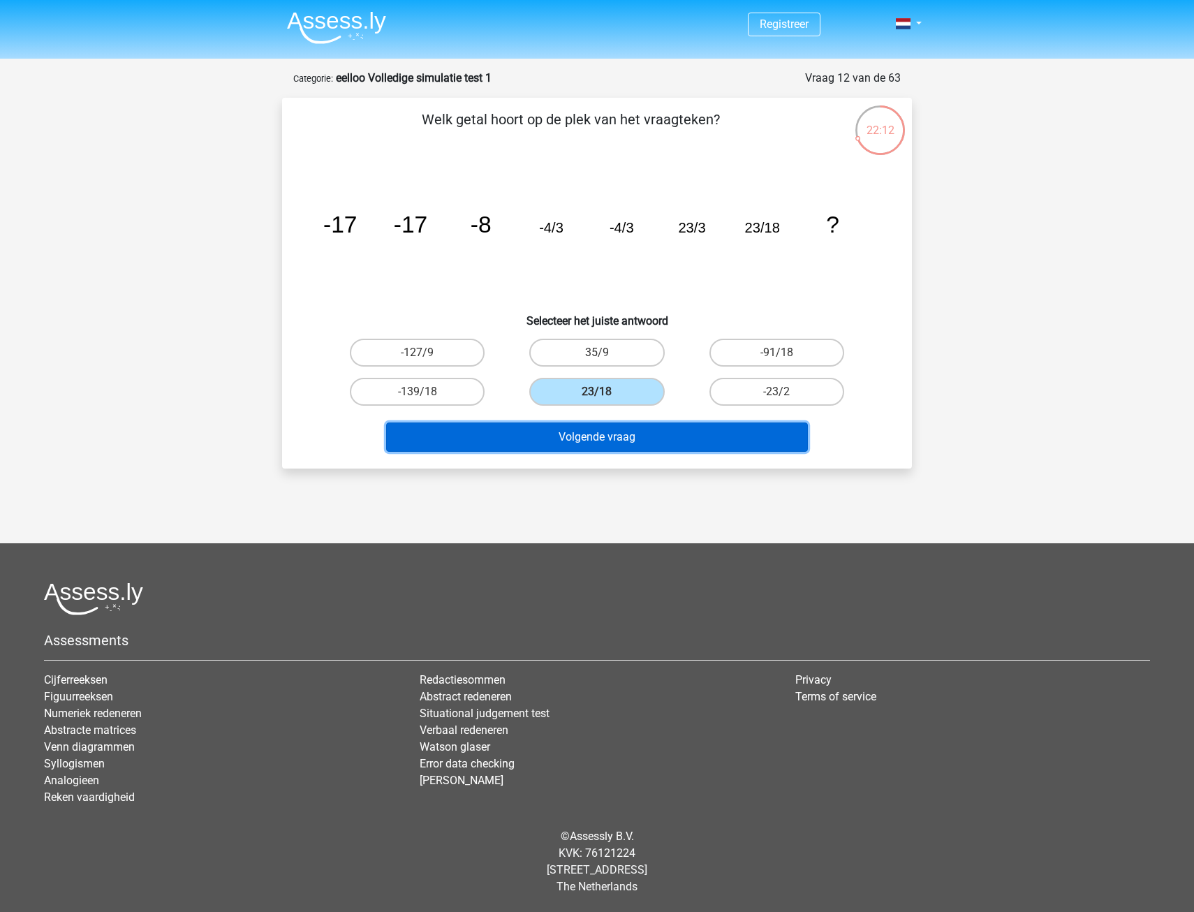
click at [631, 443] on button "Volgende vraag" at bounding box center [597, 437] width 423 height 29
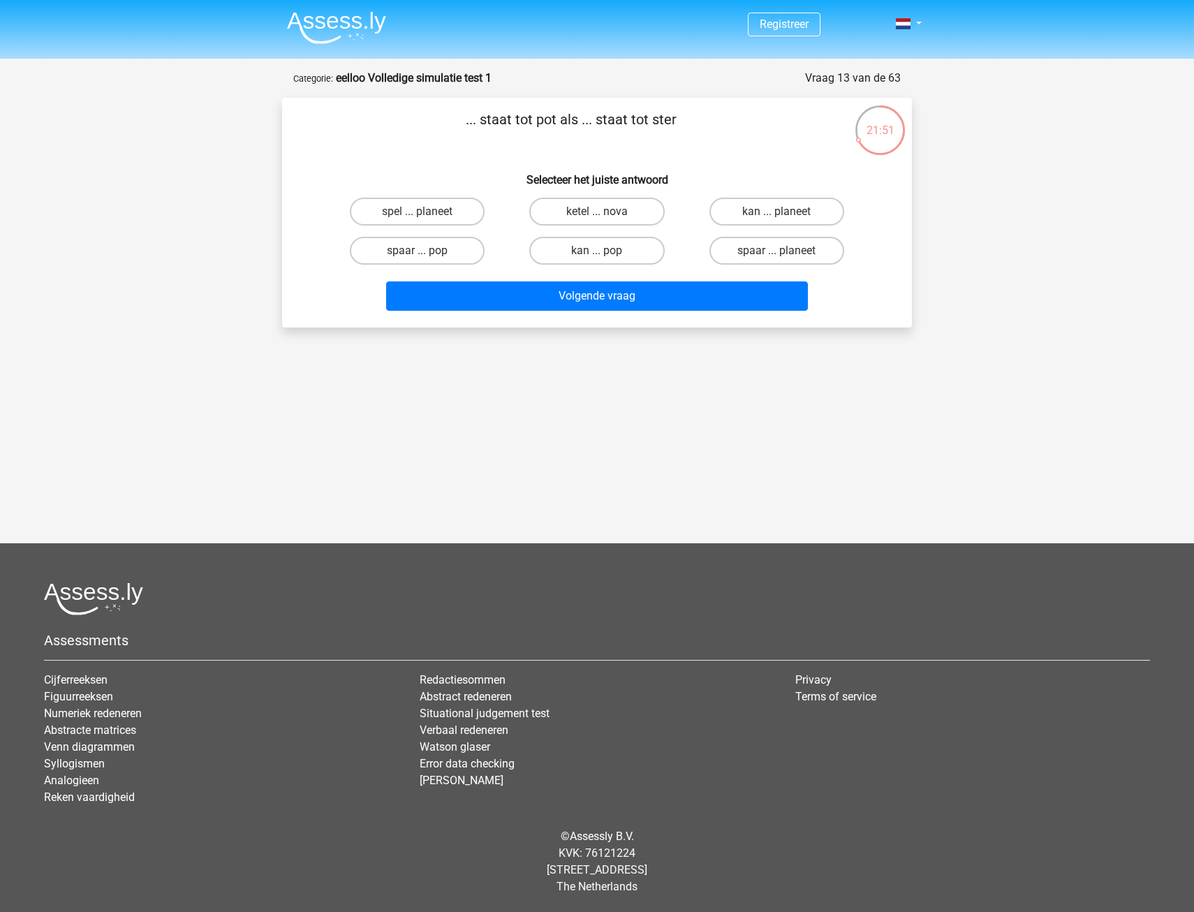
click at [425, 251] on input "spaar ... pop" at bounding box center [422, 255] width 9 height 9
radio input "true"
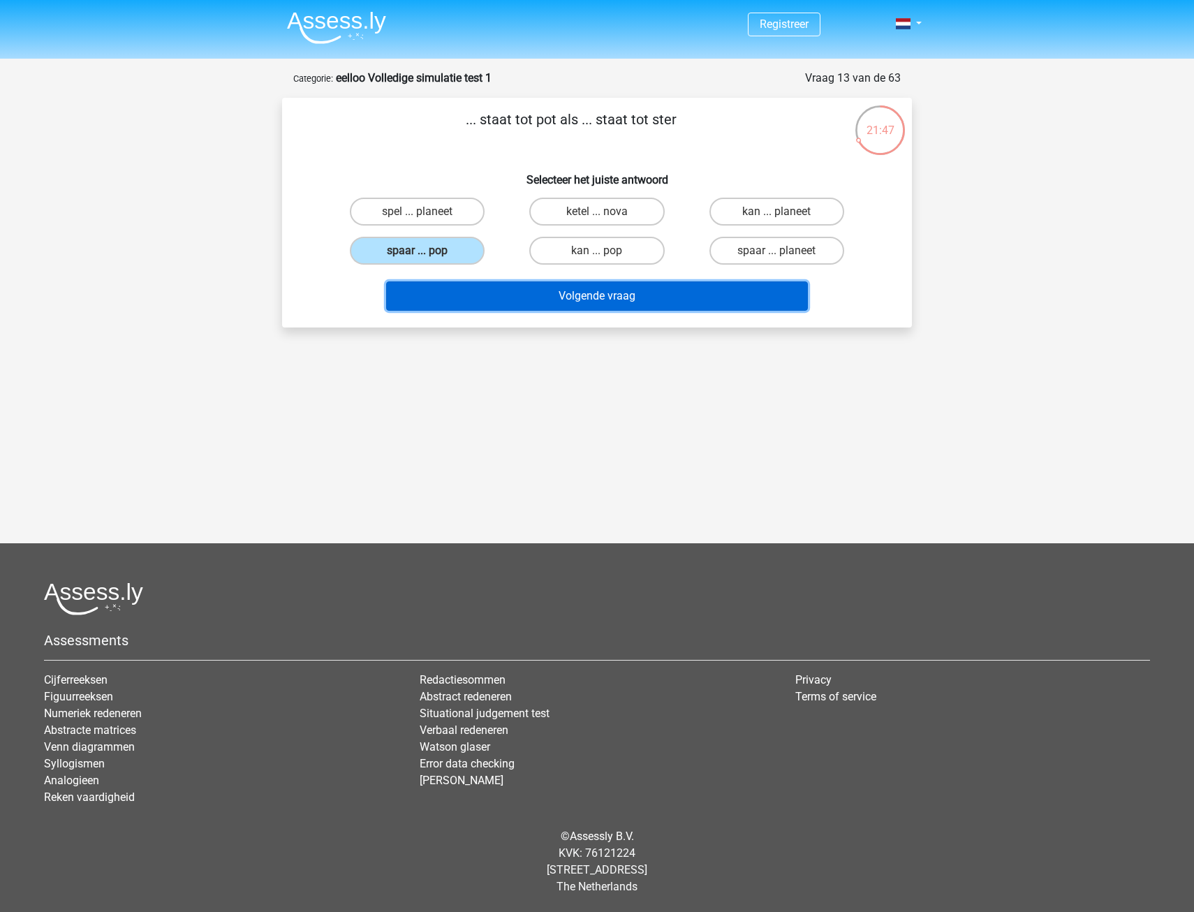
click at [448, 295] on button "Volgende vraag" at bounding box center [597, 295] width 423 height 29
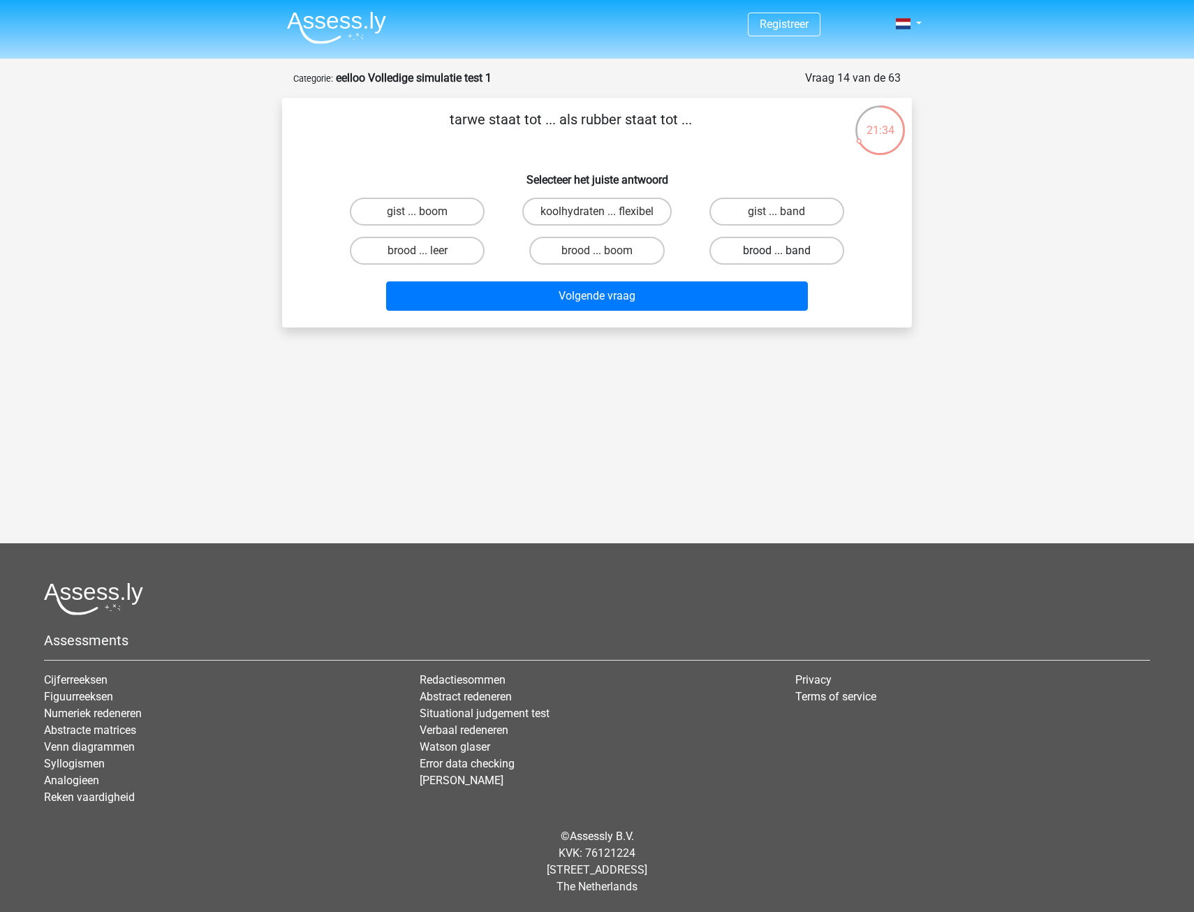
click at [771, 258] on label "brood ... band" at bounding box center [777, 251] width 135 height 28
click at [777, 258] on input "brood ... band" at bounding box center [781, 255] width 9 height 9
radio input "true"
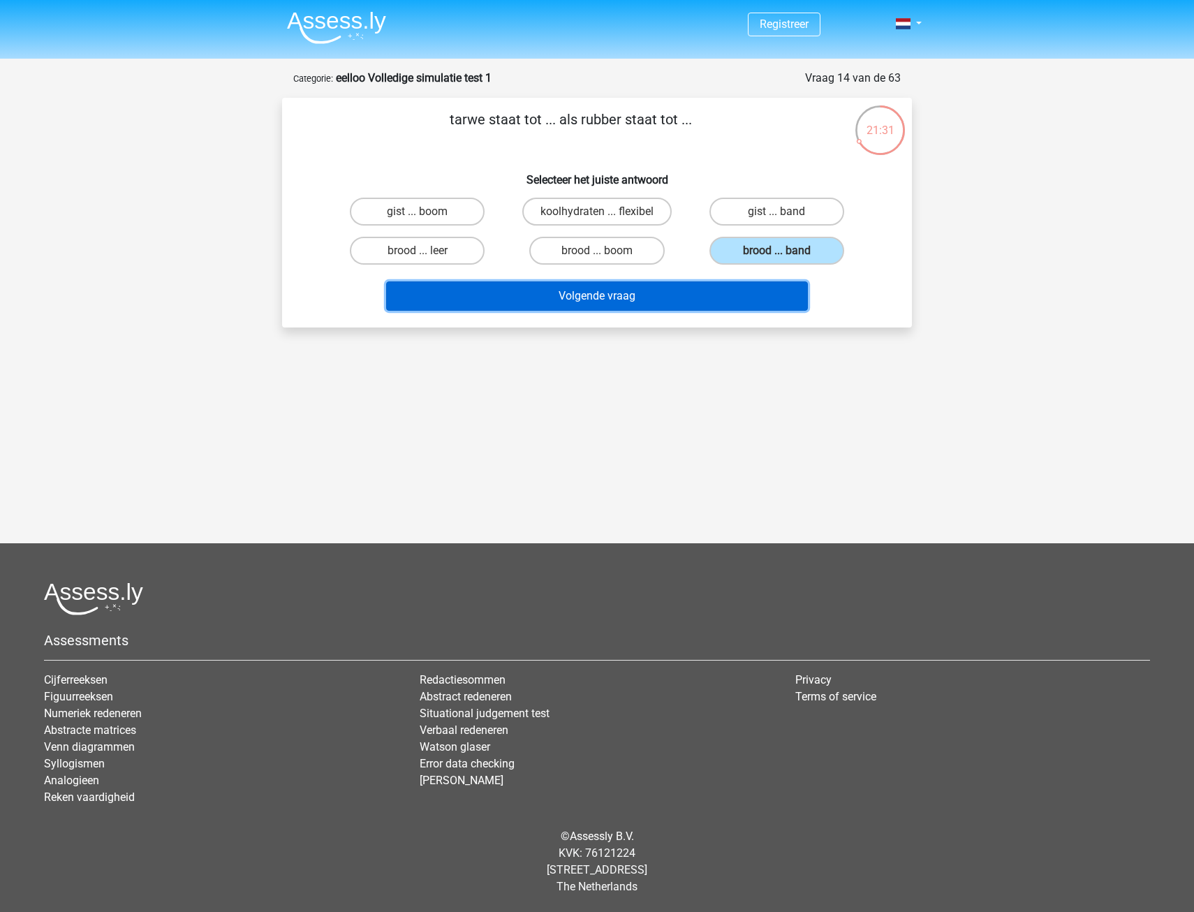
click at [649, 307] on button "Volgende vraag" at bounding box center [597, 295] width 423 height 29
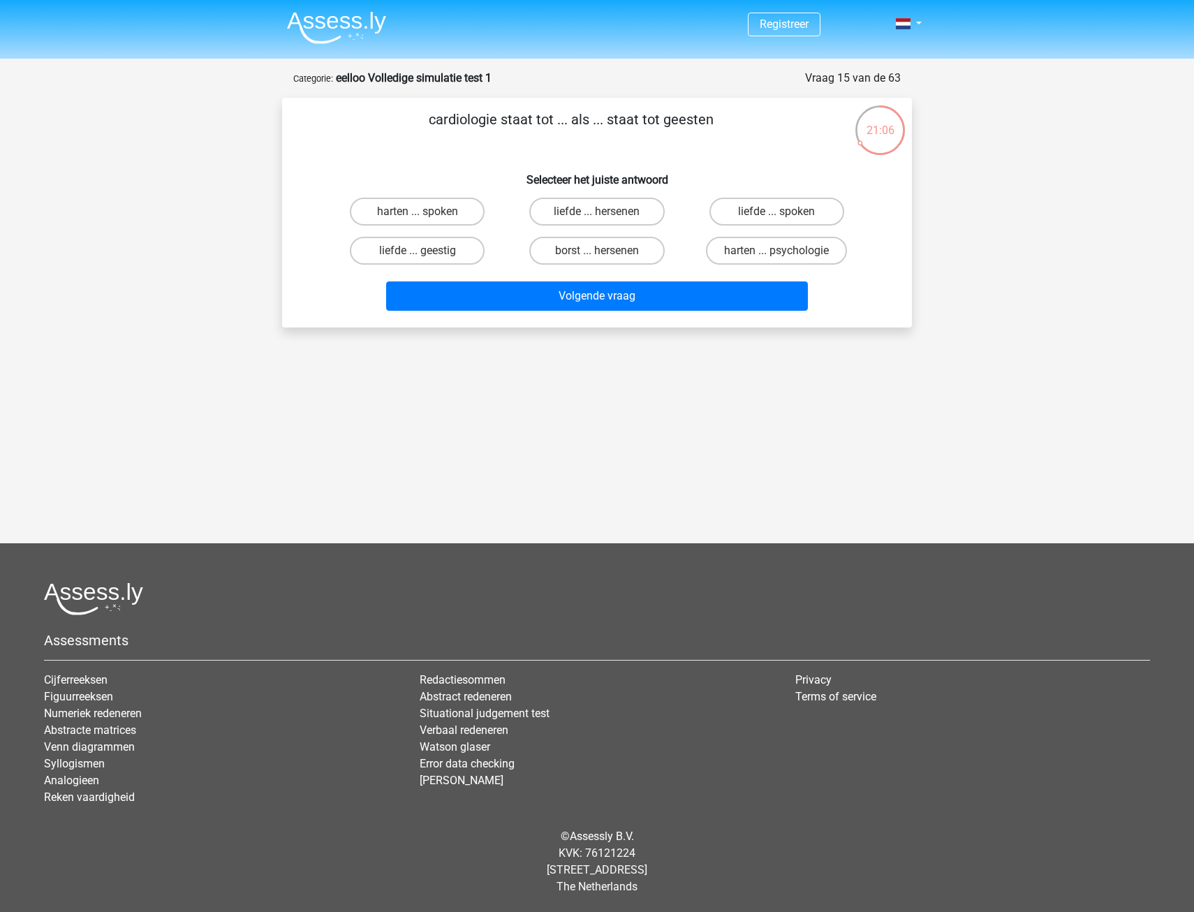
drag, startPoint x: 419, startPoint y: 213, endPoint x: 865, endPoint y: 294, distance: 453.6
click at [865, 294] on div "Volgende vraag" at bounding box center [597, 298] width 539 height 35
click at [776, 256] on label "harten ... psychologie" at bounding box center [776, 251] width 141 height 28
click at [777, 256] on input "harten ... psychologie" at bounding box center [781, 255] width 9 height 9
radio input "true"
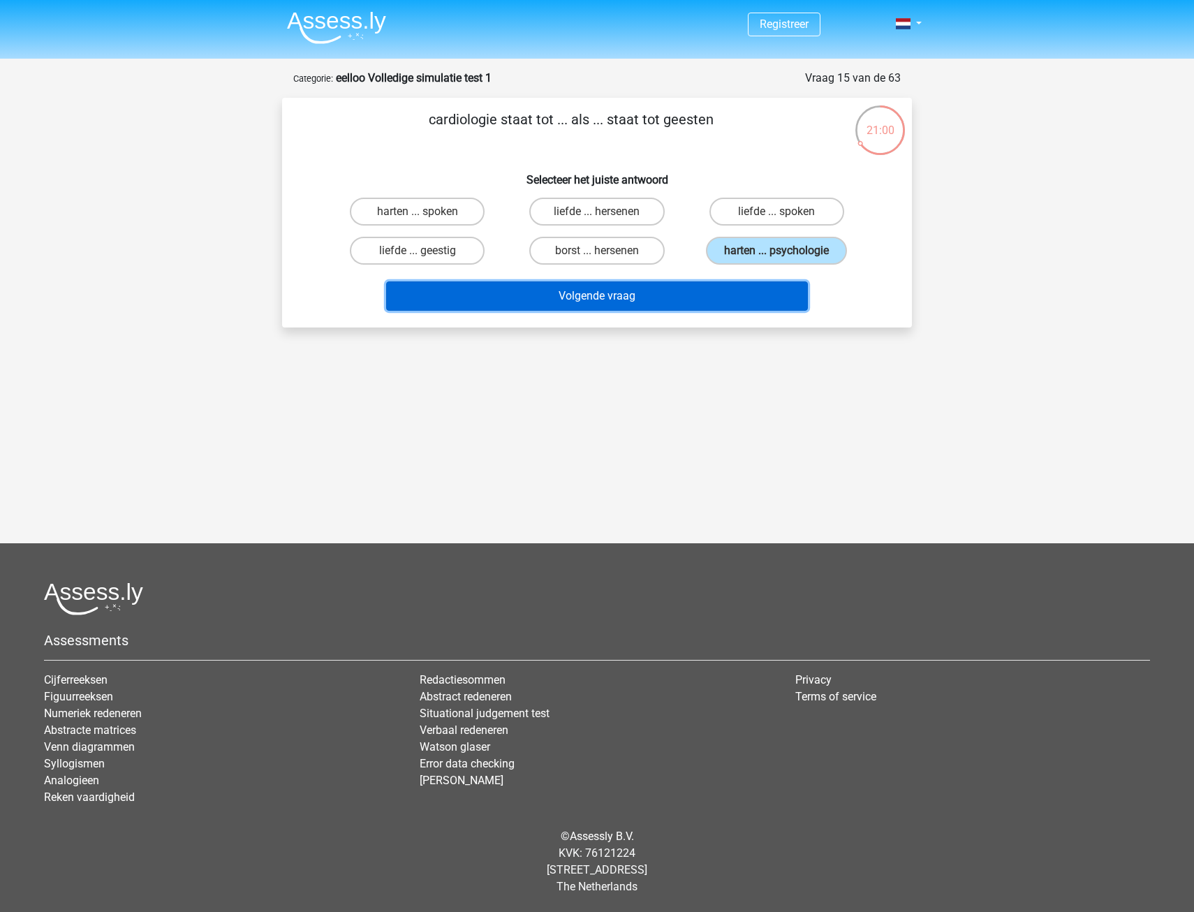
click at [663, 299] on button "Volgende vraag" at bounding box center [597, 295] width 423 height 29
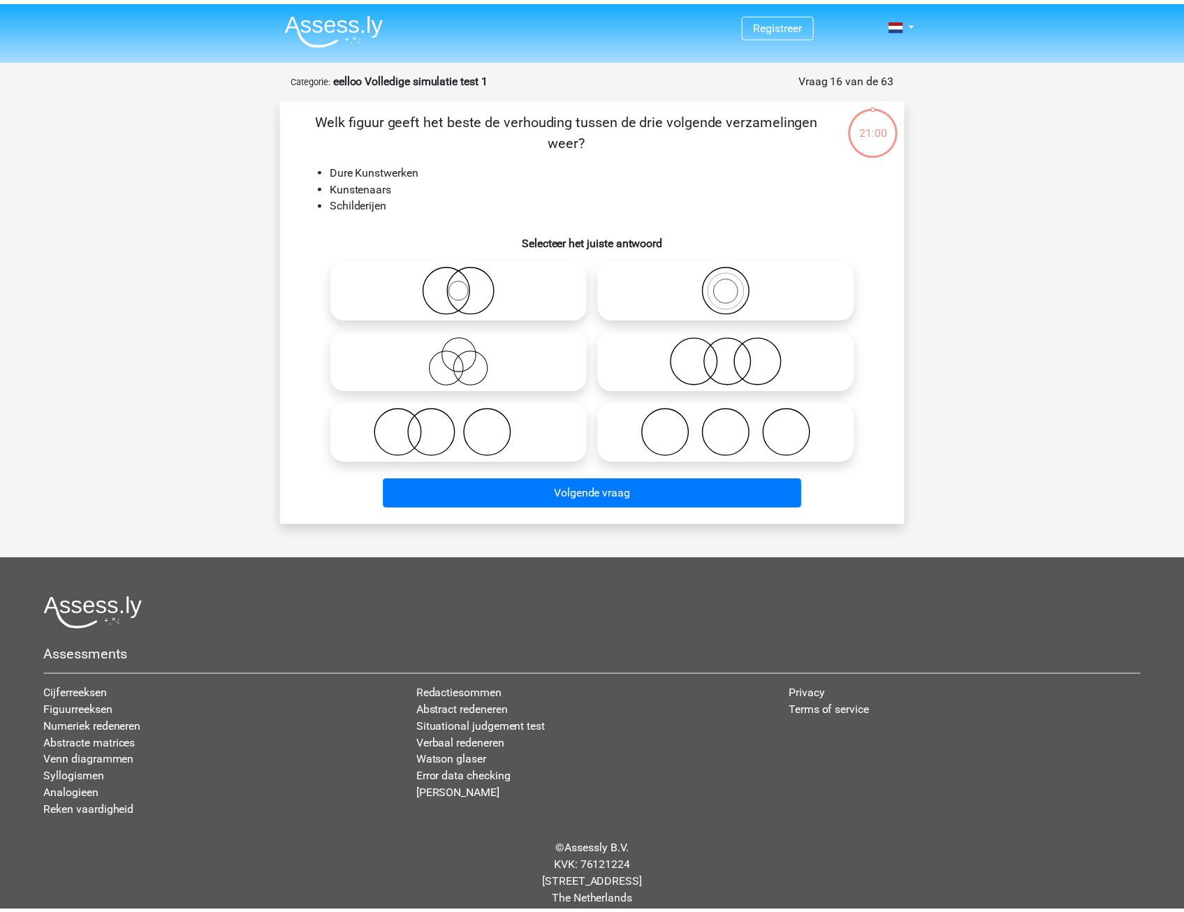
scroll to position [15, 0]
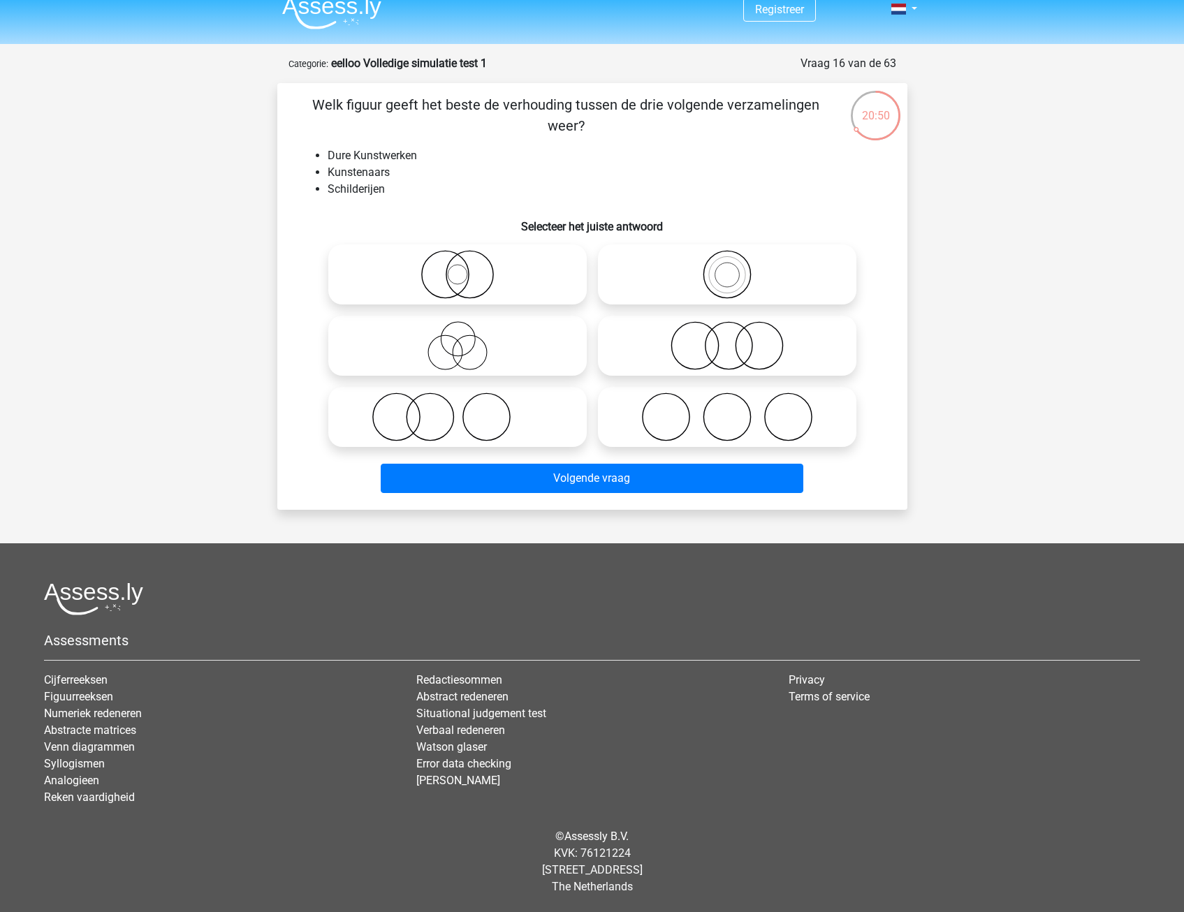
click at [461, 416] on icon at bounding box center [457, 417] width 247 height 49
click at [461, 410] on input "radio" at bounding box center [462, 405] width 9 height 9
radio input "true"
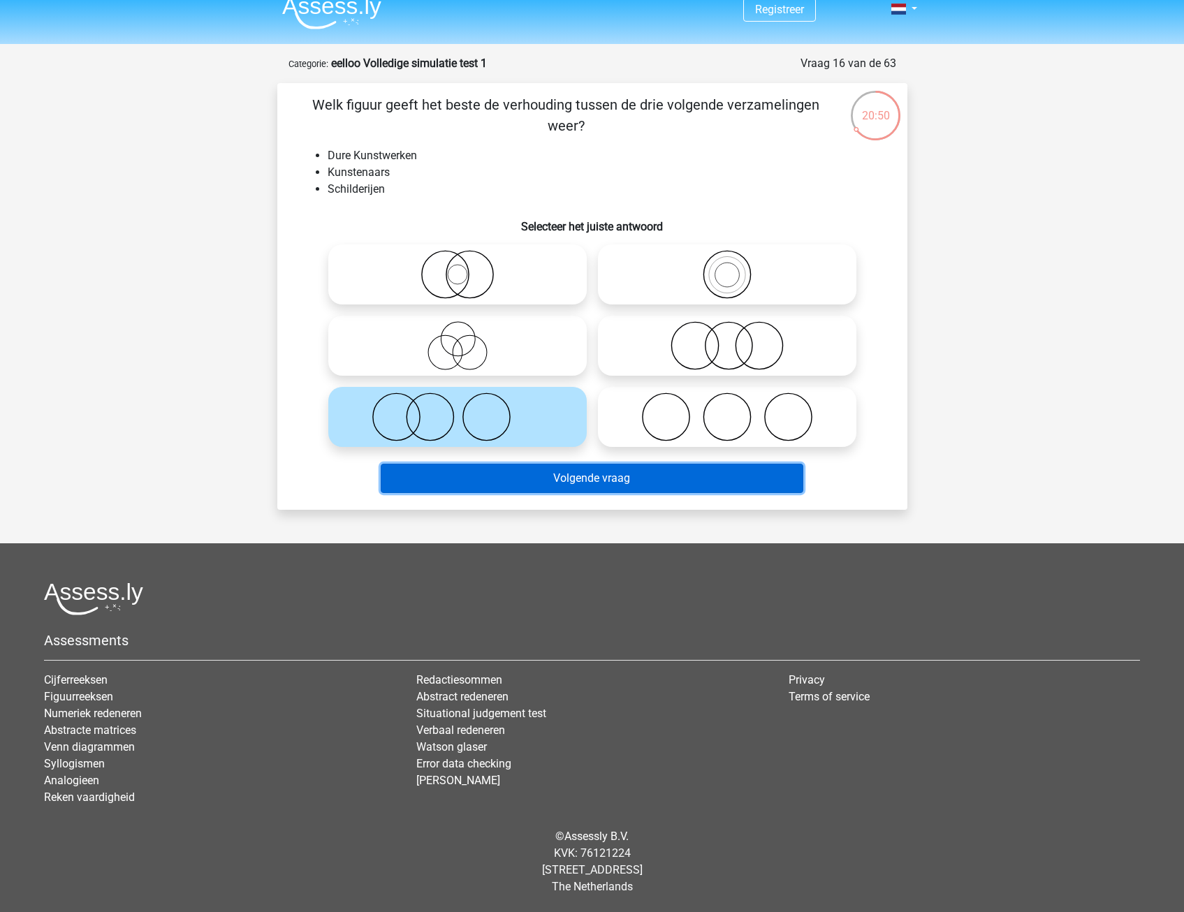
click at [471, 480] on button "Volgende vraag" at bounding box center [592, 478] width 423 height 29
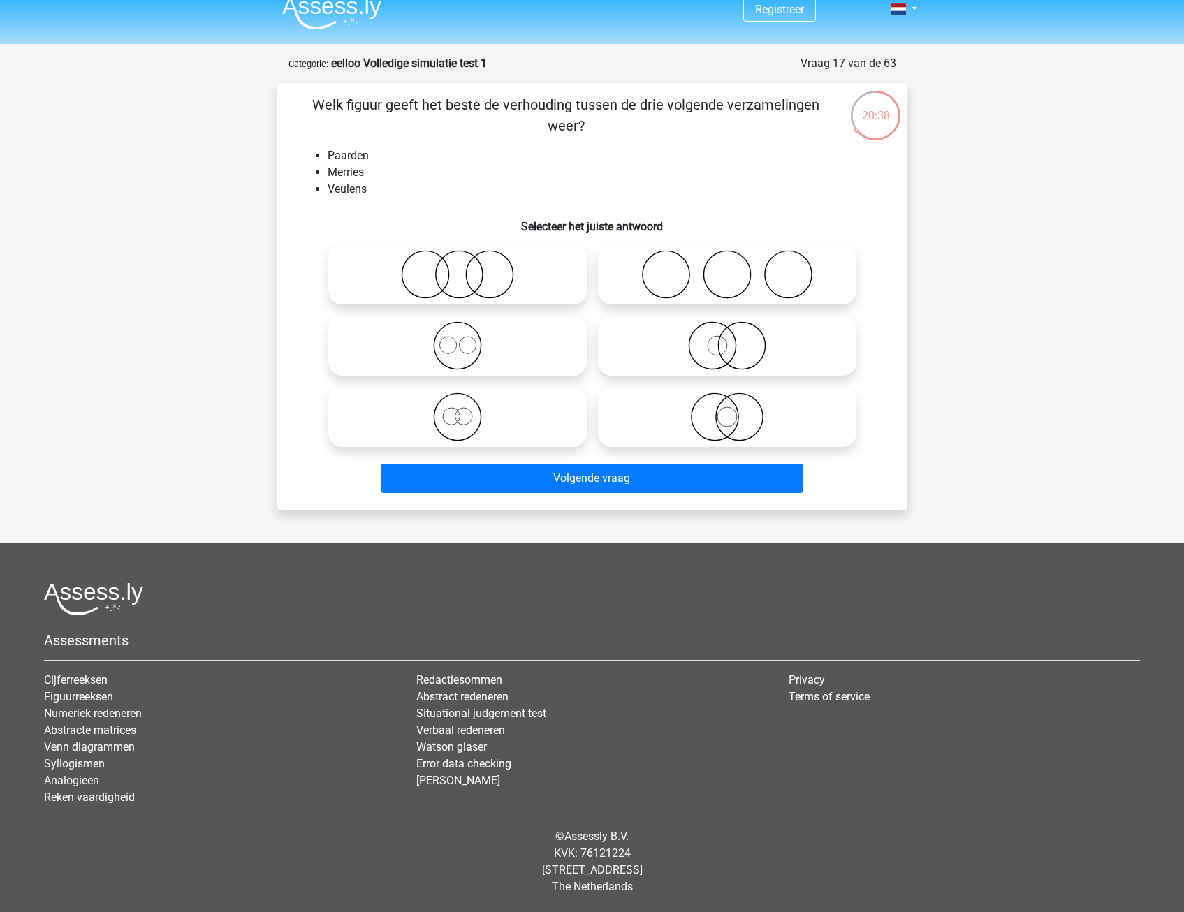
click at [481, 424] on icon at bounding box center [457, 417] width 247 height 49
click at [467, 410] on input "radio" at bounding box center [462, 405] width 9 height 9
radio input "true"
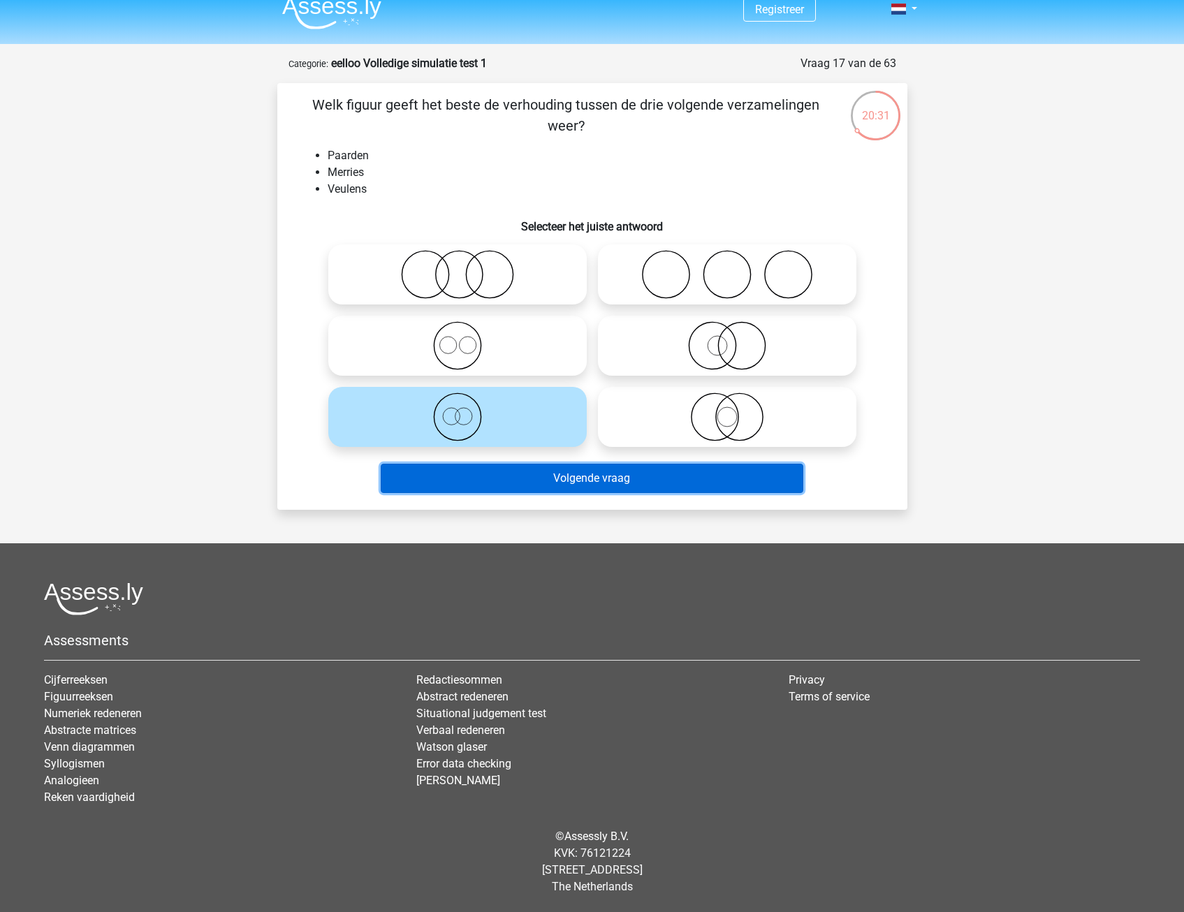
click at [506, 493] on button "Volgende vraag" at bounding box center [592, 478] width 423 height 29
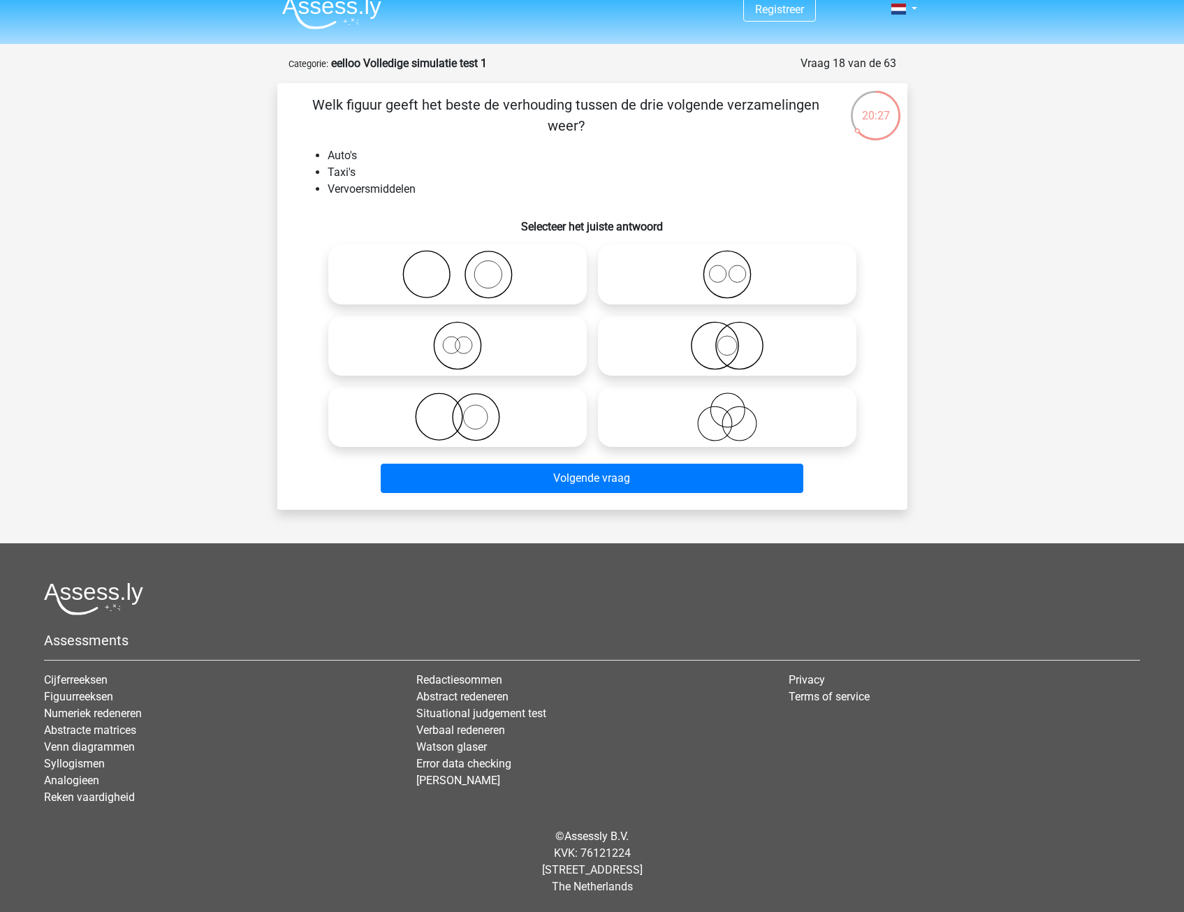
click at [468, 350] on icon at bounding box center [457, 345] width 247 height 49
click at [467, 339] on input "radio" at bounding box center [462, 334] width 9 height 9
radio input "true"
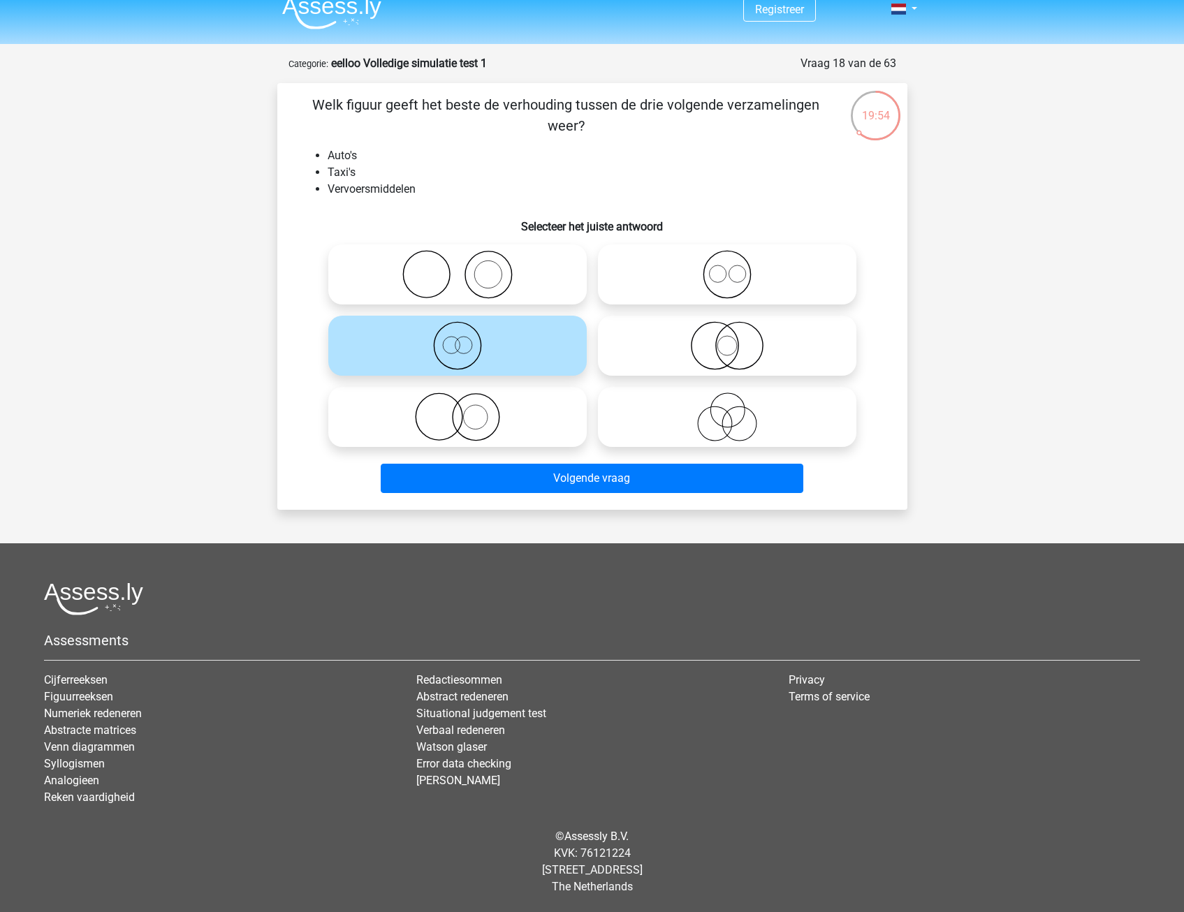
drag, startPoint x: 481, startPoint y: 414, endPoint x: 451, endPoint y: 357, distance: 64.7
click at [451, 357] on icon at bounding box center [457, 345] width 247 height 49
click at [458, 339] on input "radio" at bounding box center [462, 334] width 9 height 9
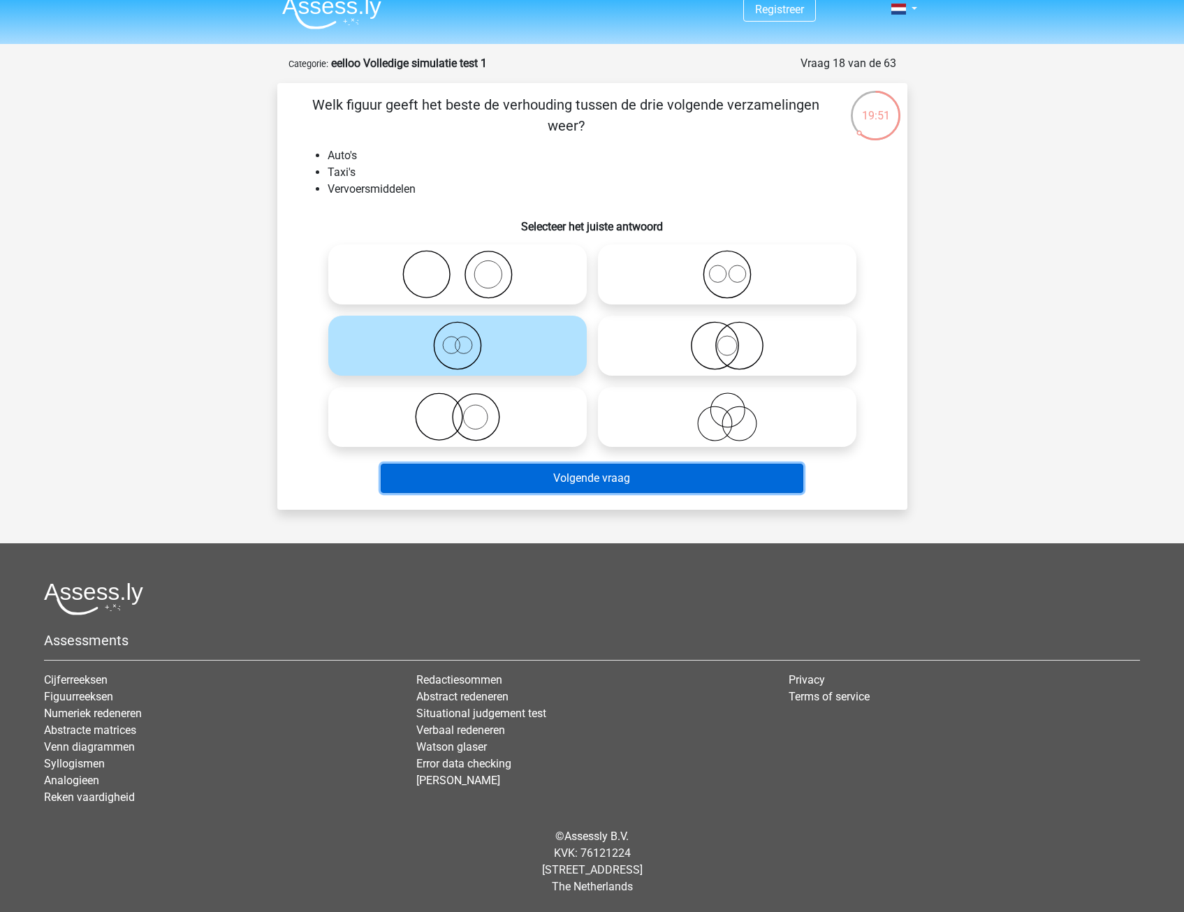
click at [518, 483] on button "Volgende vraag" at bounding box center [592, 478] width 423 height 29
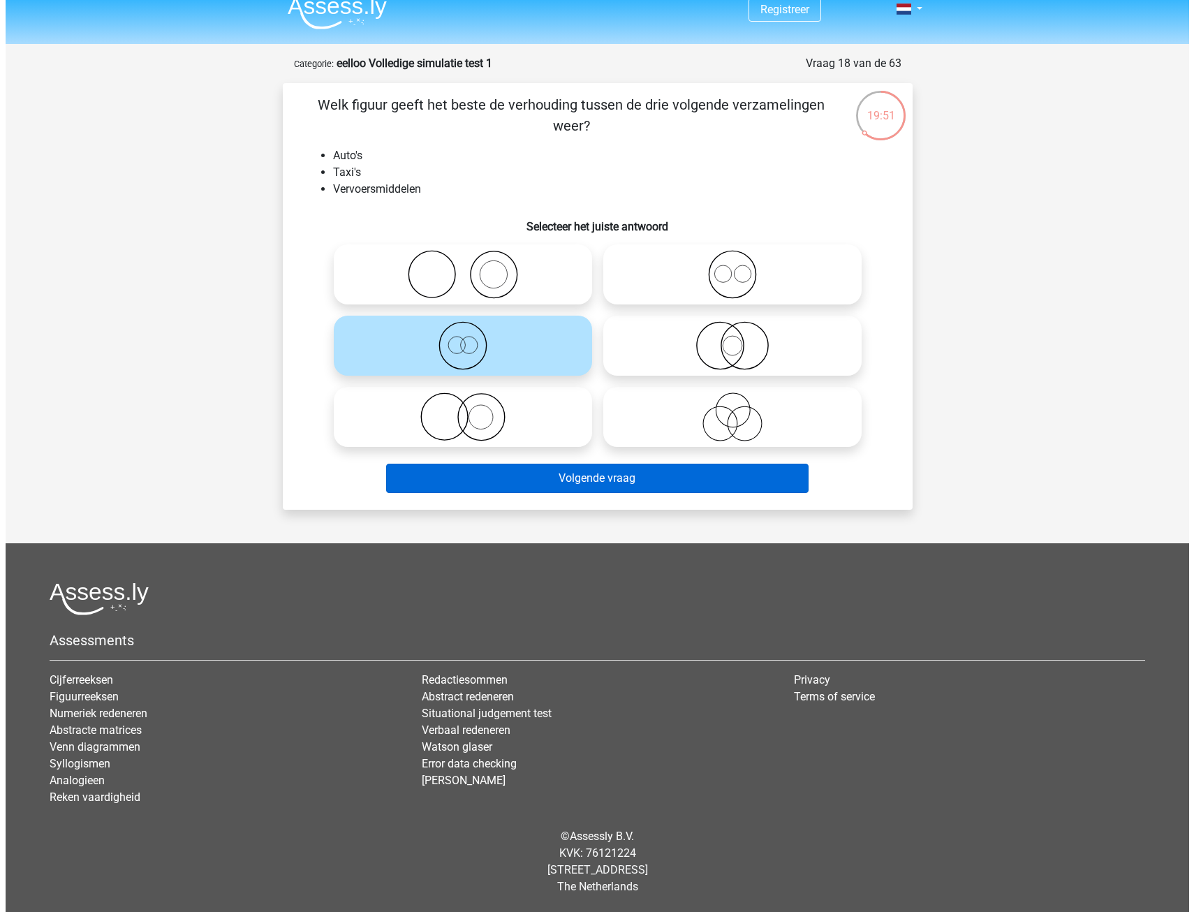
scroll to position [0, 0]
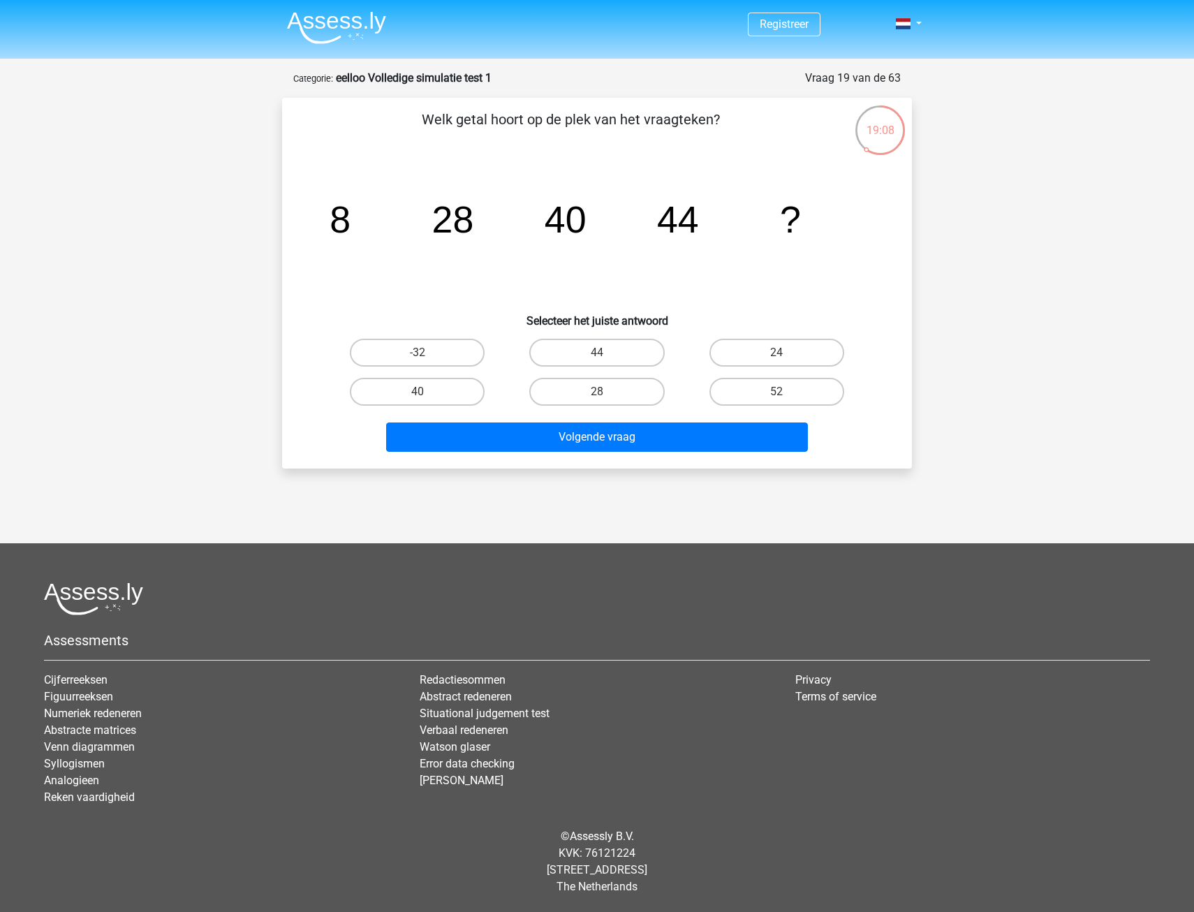
drag, startPoint x: 431, startPoint y: 381, endPoint x: 458, endPoint y: 483, distance: 104.7
click at [430, 383] on label "40" at bounding box center [417, 392] width 135 height 28
click at [427, 392] on input "40" at bounding box center [422, 396] width 9 height 9
radio input "true"
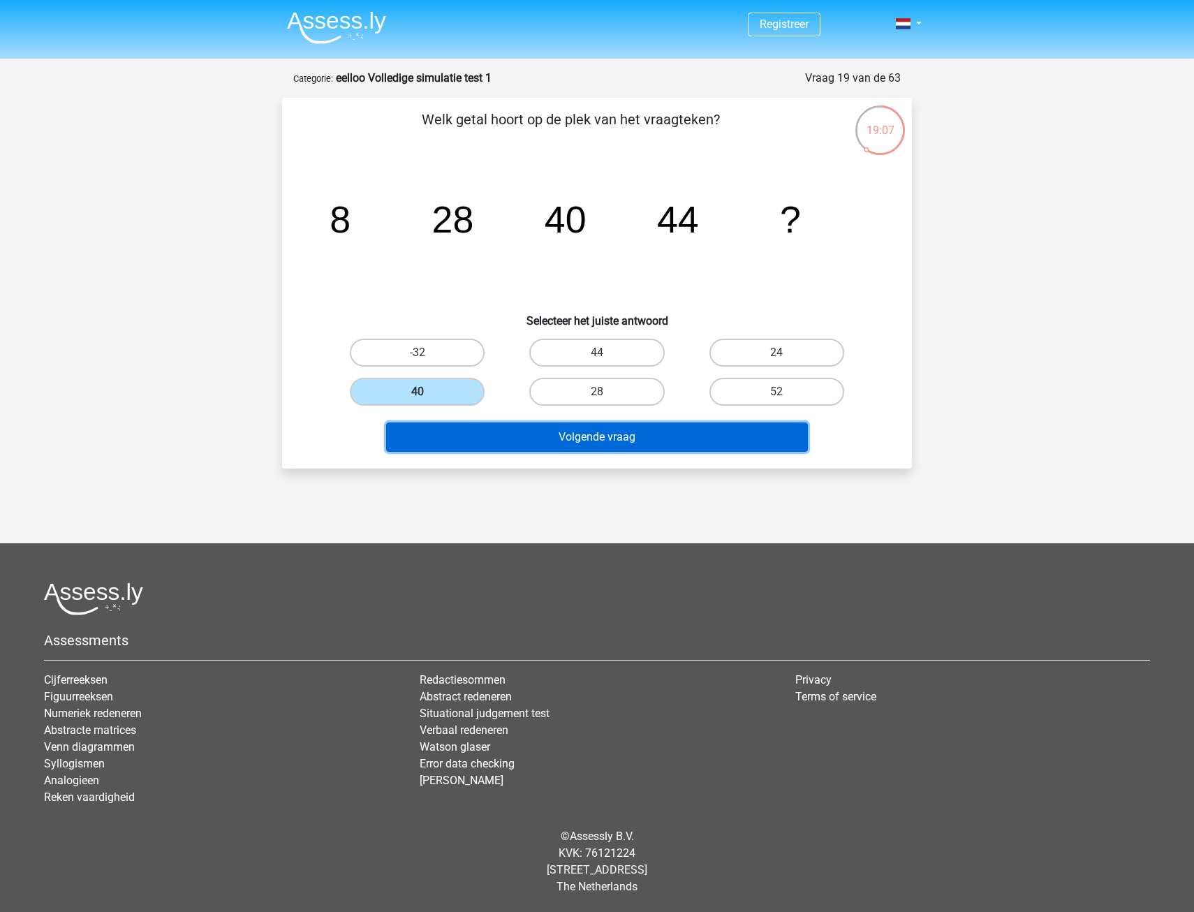
drag, startPoint x: 467, startPoint y: 424, endPoint x: 467, endPoint y: 444, distance: 19.6
click at [467, 427] on button "Volgende vraag" at bounding box center [597, 437] width 423 height 29
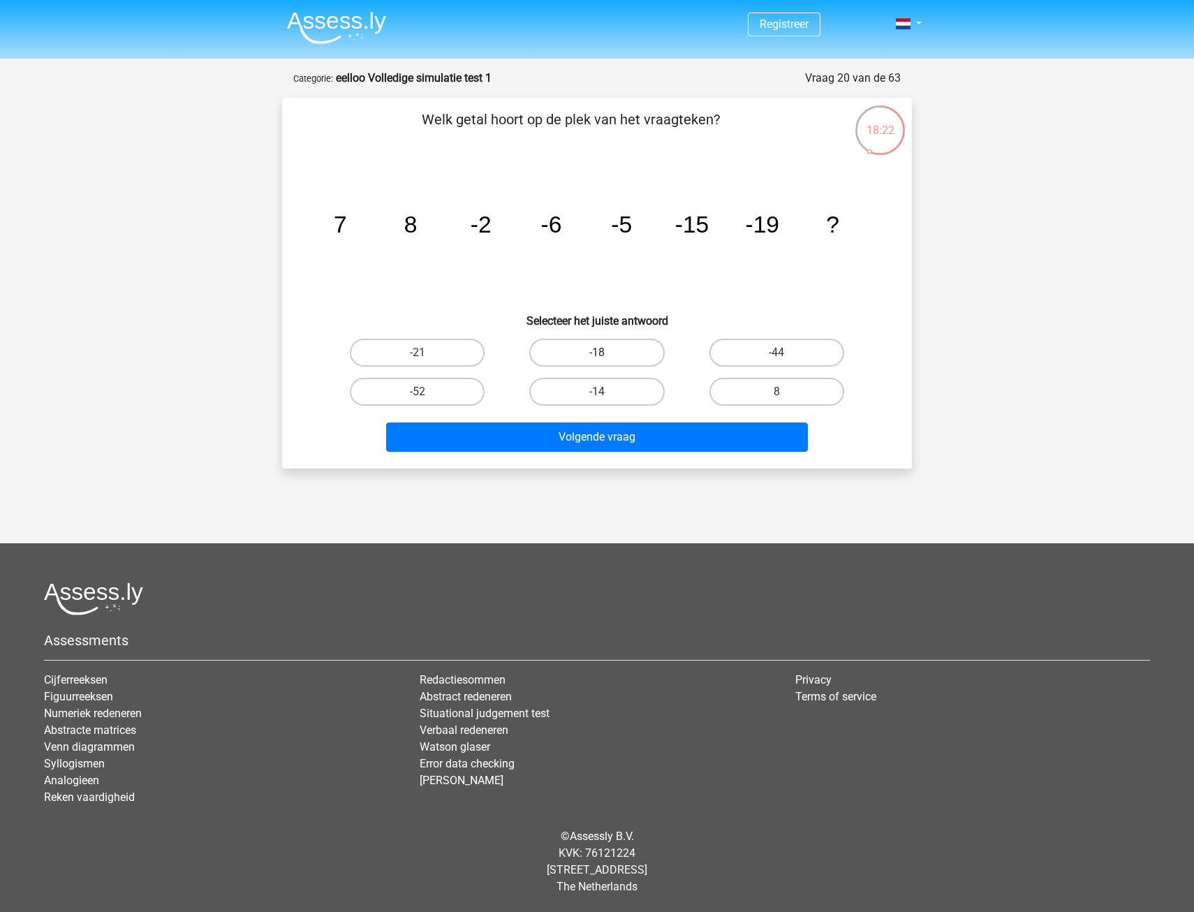
click at [610, 340] on label "-18" at bounding box center [596, 353] width 135 height 28
click at [606, 353] on input "-18" at bounding box center [601, 357] width 9 height 9
radio input "true"
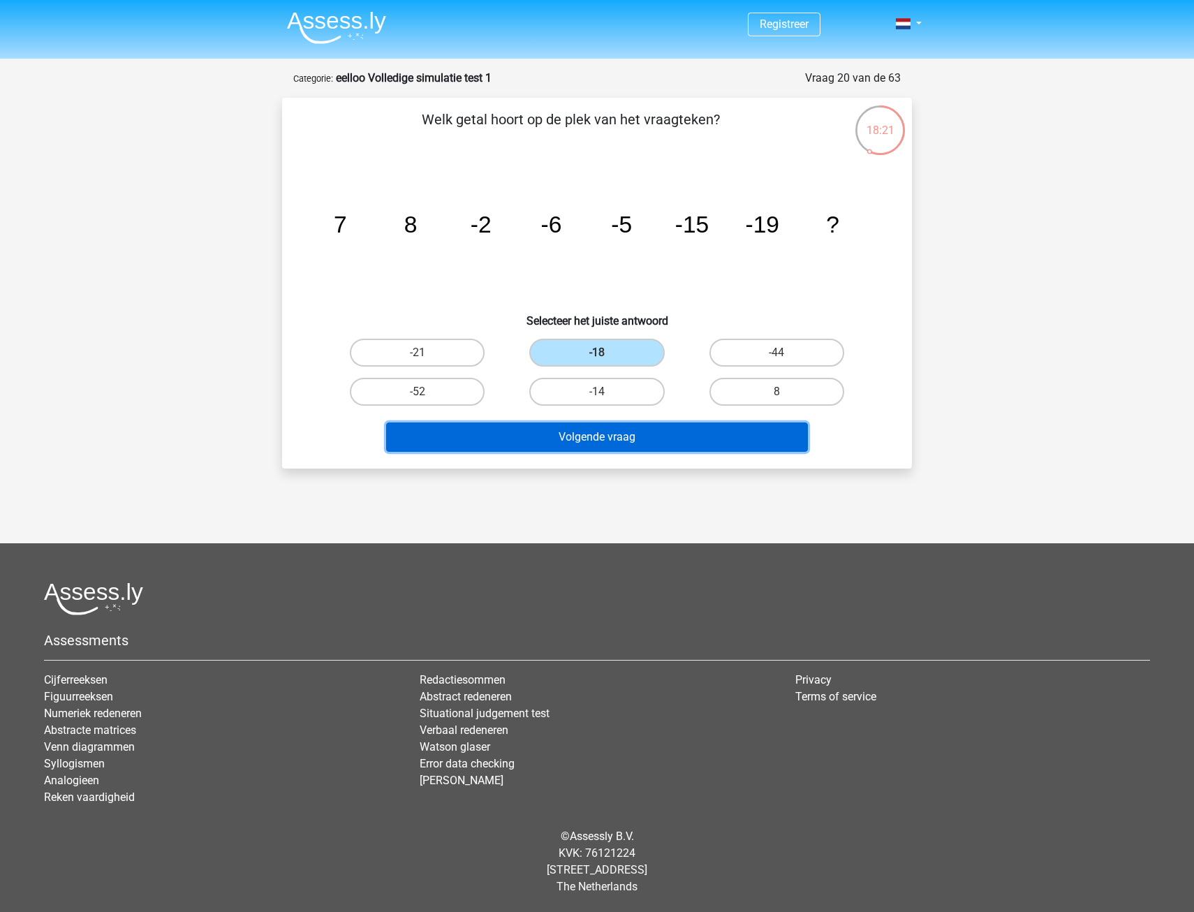
click at [608, 446] on button "Volgende vraag" at bounding box center [597, 437] width 423 height 29
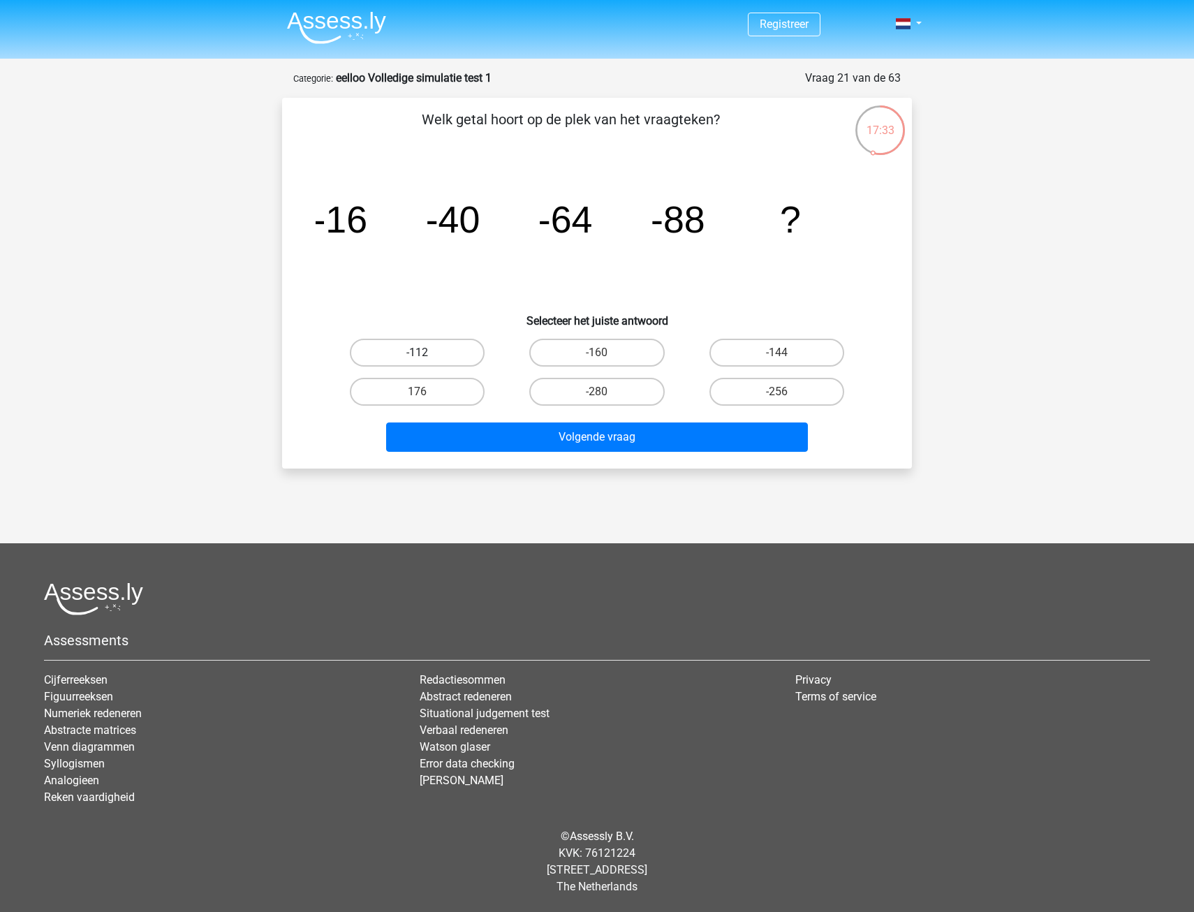
click at [437, 353] on label "-112" at bounding box center [417, 353] width 135 height 28
click at [427, 353] on input "-112" at bounding box center [422, 357] width 9 height 9
radio input "true"
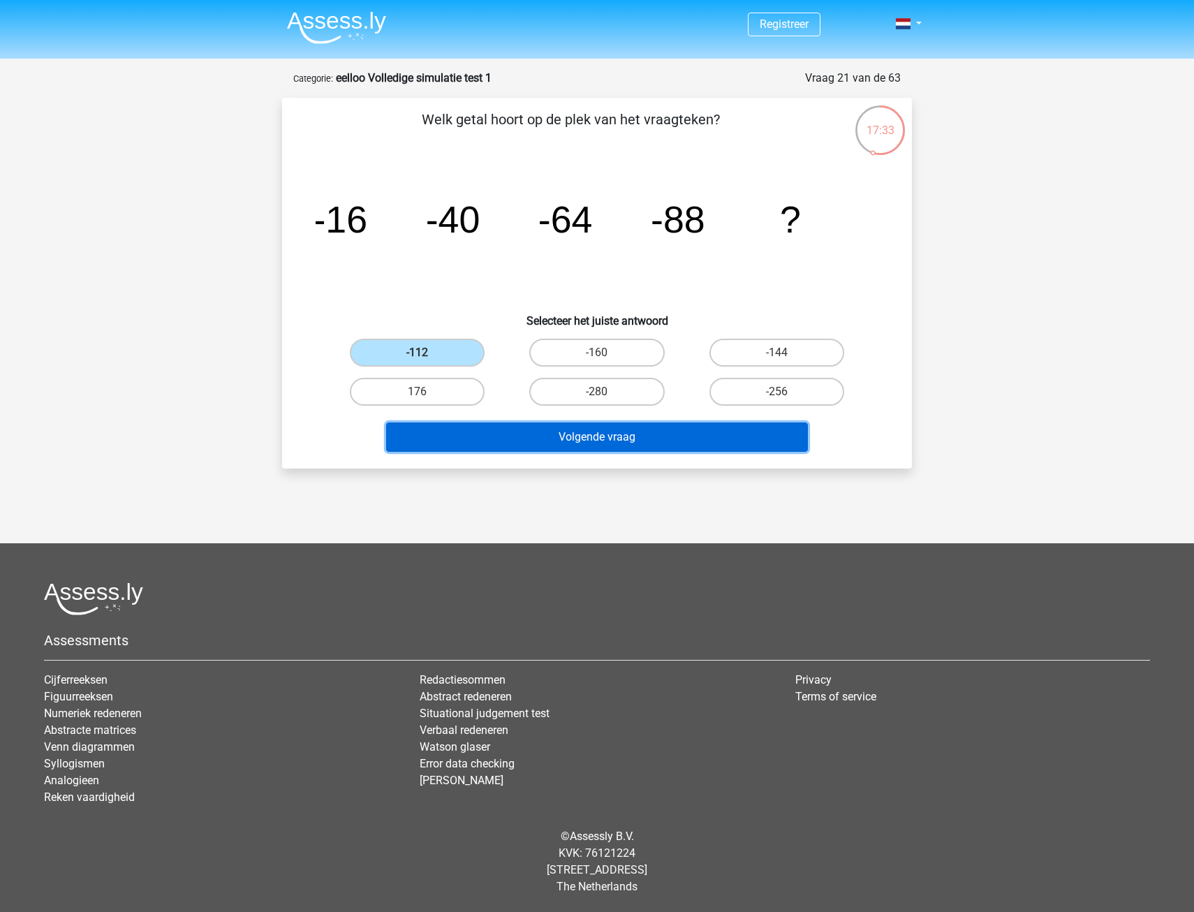
click at [511, 437] on button "Volgende vraag" at bounding box center [597, 437] width 423 height 29
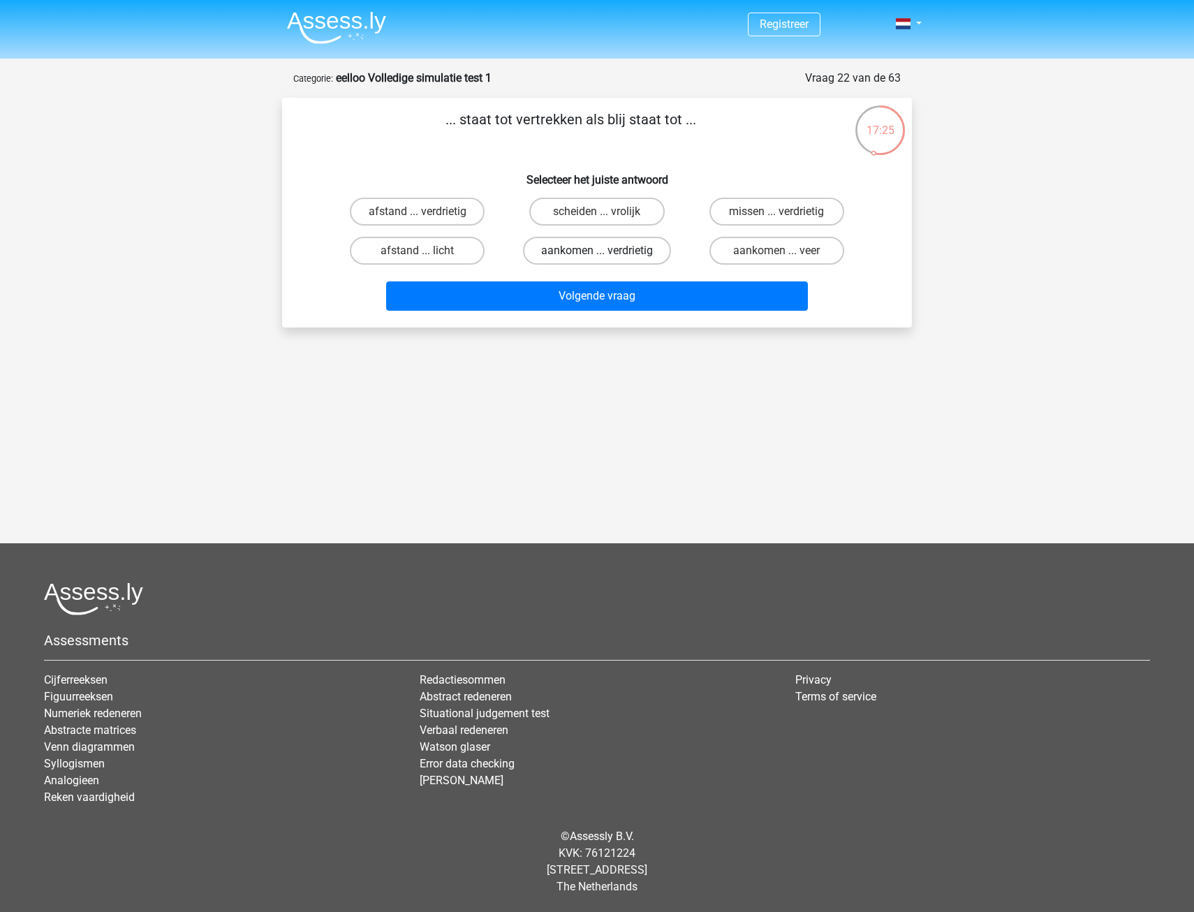
click at [615, 256] on label "aankomen ... verdrietig" at bounding box center [597, 251] width 148 height 28
click at [606, 256] on input "aankomen ... verdrietig" at bounding box center [601, 255] width 9 height 9
radio input "true"
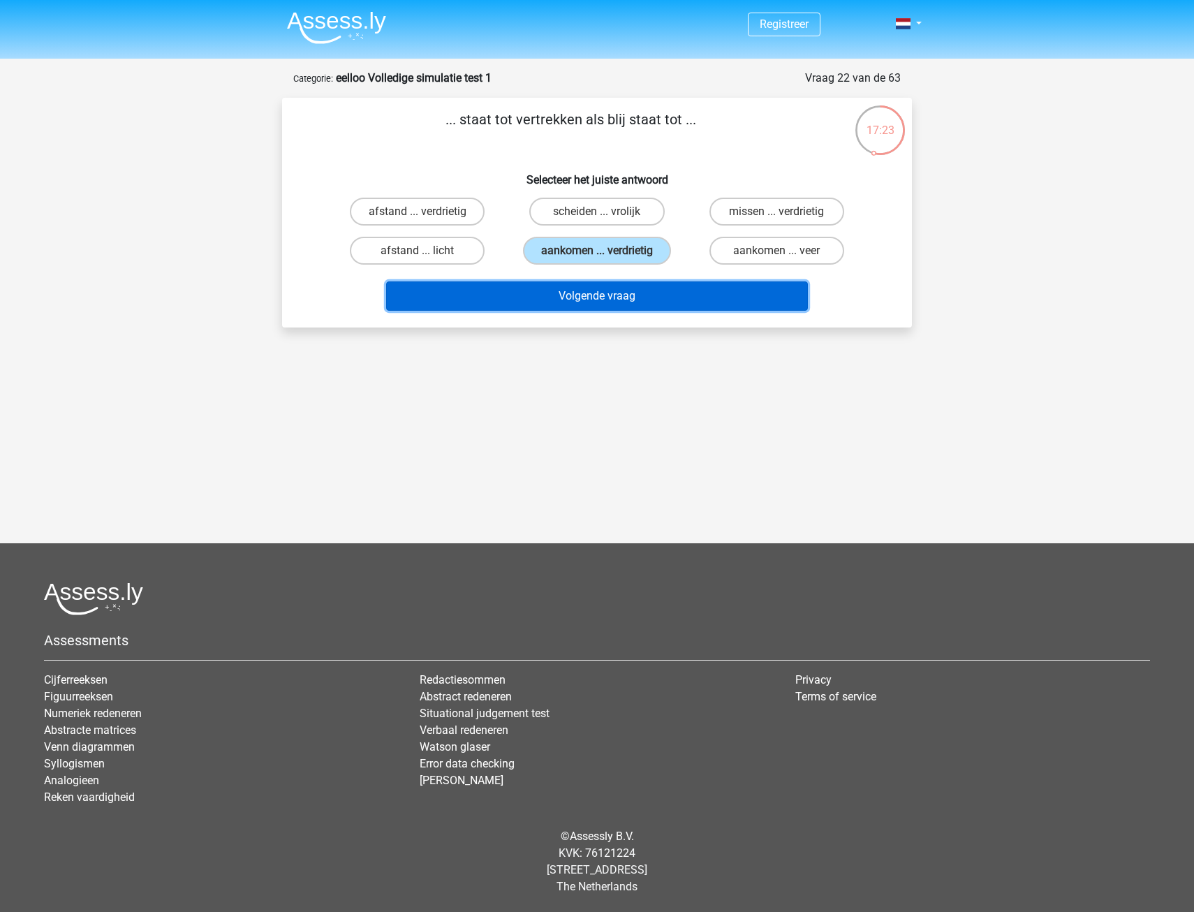
click at [597, 298] on button "Volgende vraag" at bounding box center [597, 295] width 423 height 29
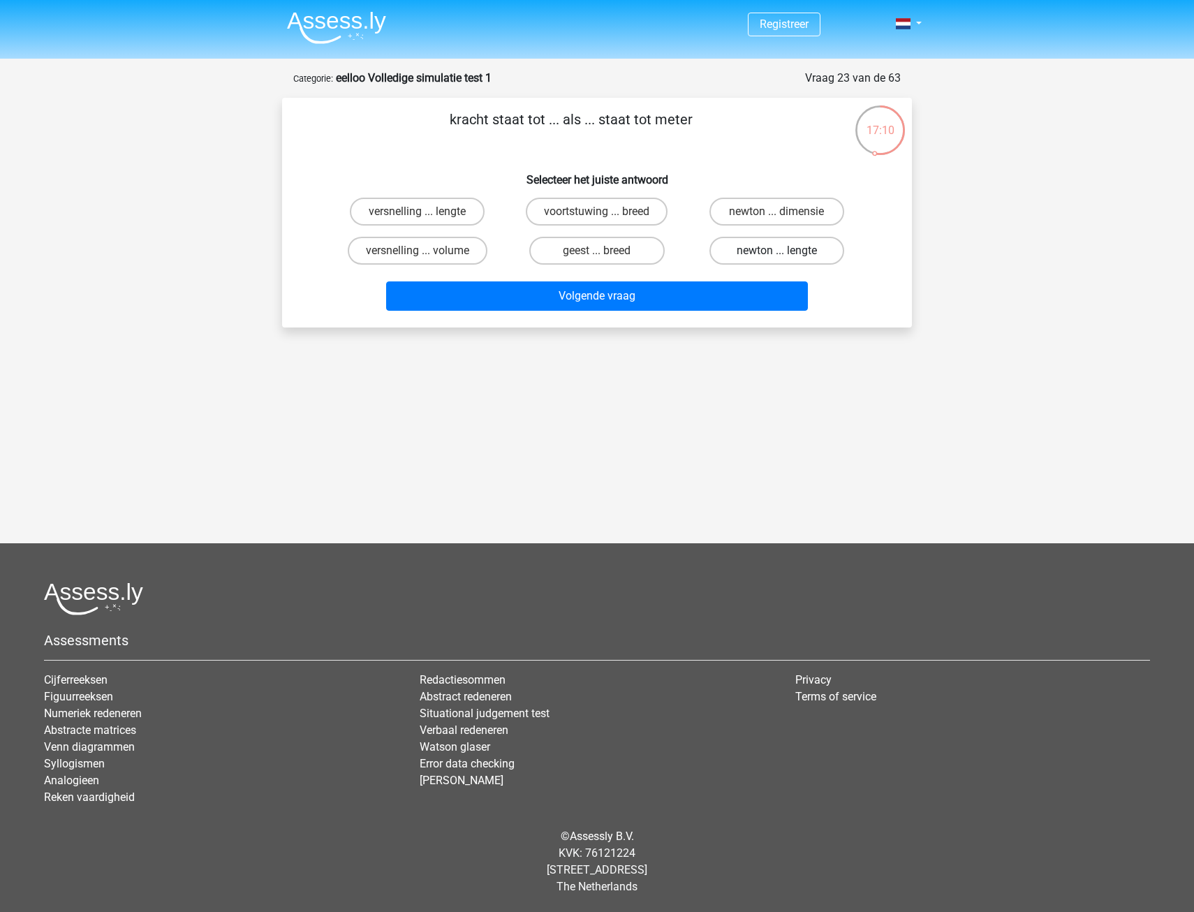
click at [772, 256] on label "newton ... lengte" at bounding box center [777, 251] width 135 height 28
click at [777, 256] on input "newton ... lengte" at bounding box center [781, 255] width 9 height 9
radio input "true"
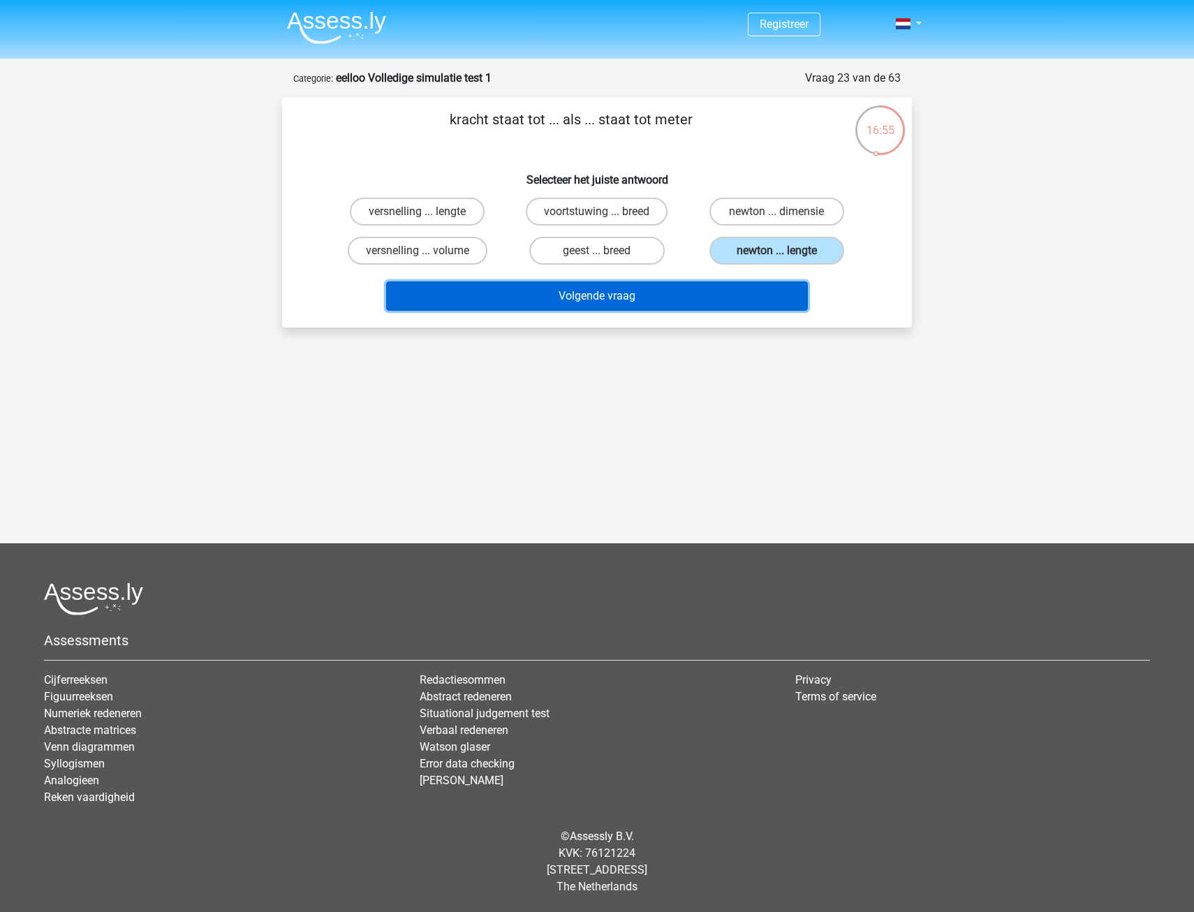
click at [628, 295] on button "Volgende vraag" at bounding box center [597, 295] width 423 height 29
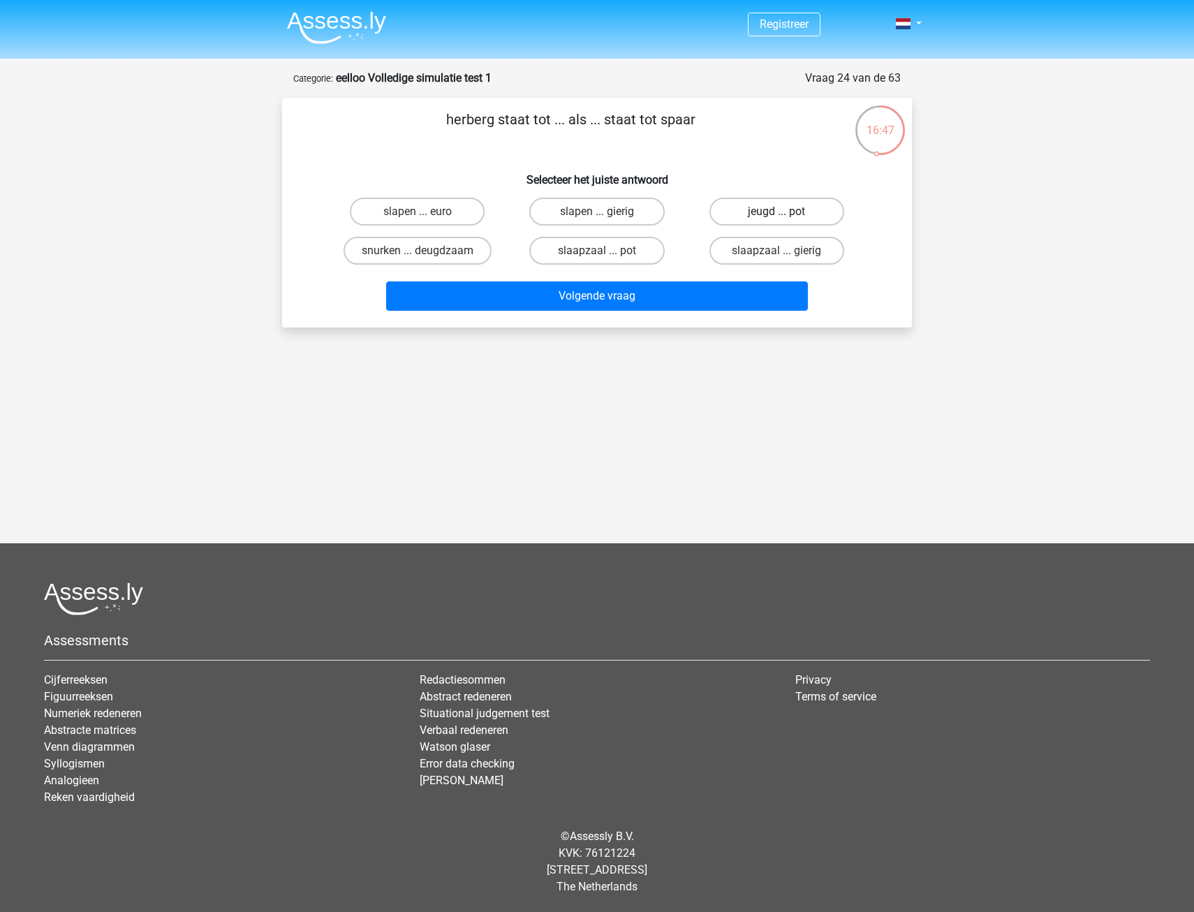
click at [787, 219] on label "jeugd ... pot" at bounding box center [777, 212] width 135 height 28
click at [786, 219] on input "jeugd ... pot" at bounding box center [781, 216] width 9 height 9
radio input "true"
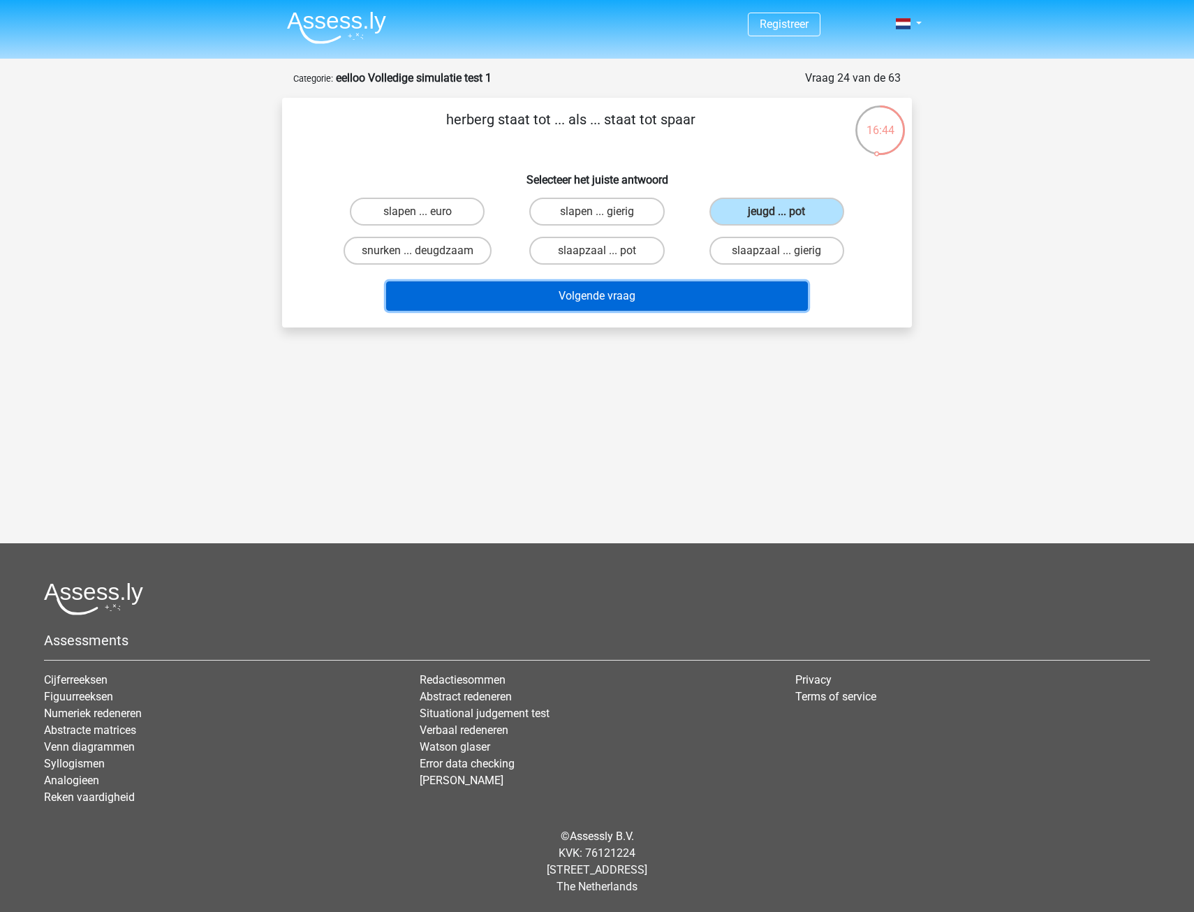
click at [615, 297] on button "Volgende vraag" at bounding box center [597, 295] width 423 height 29
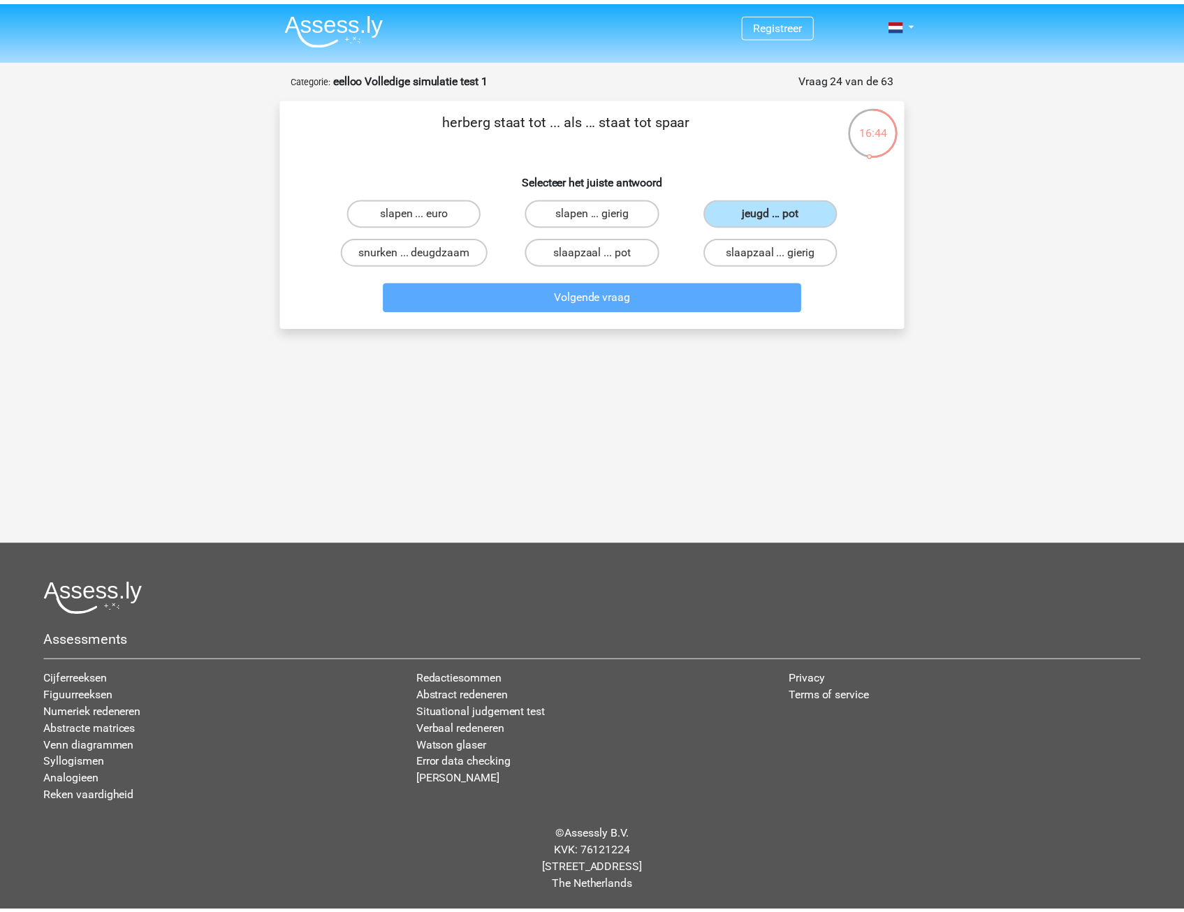
scroll to position [15, 0]
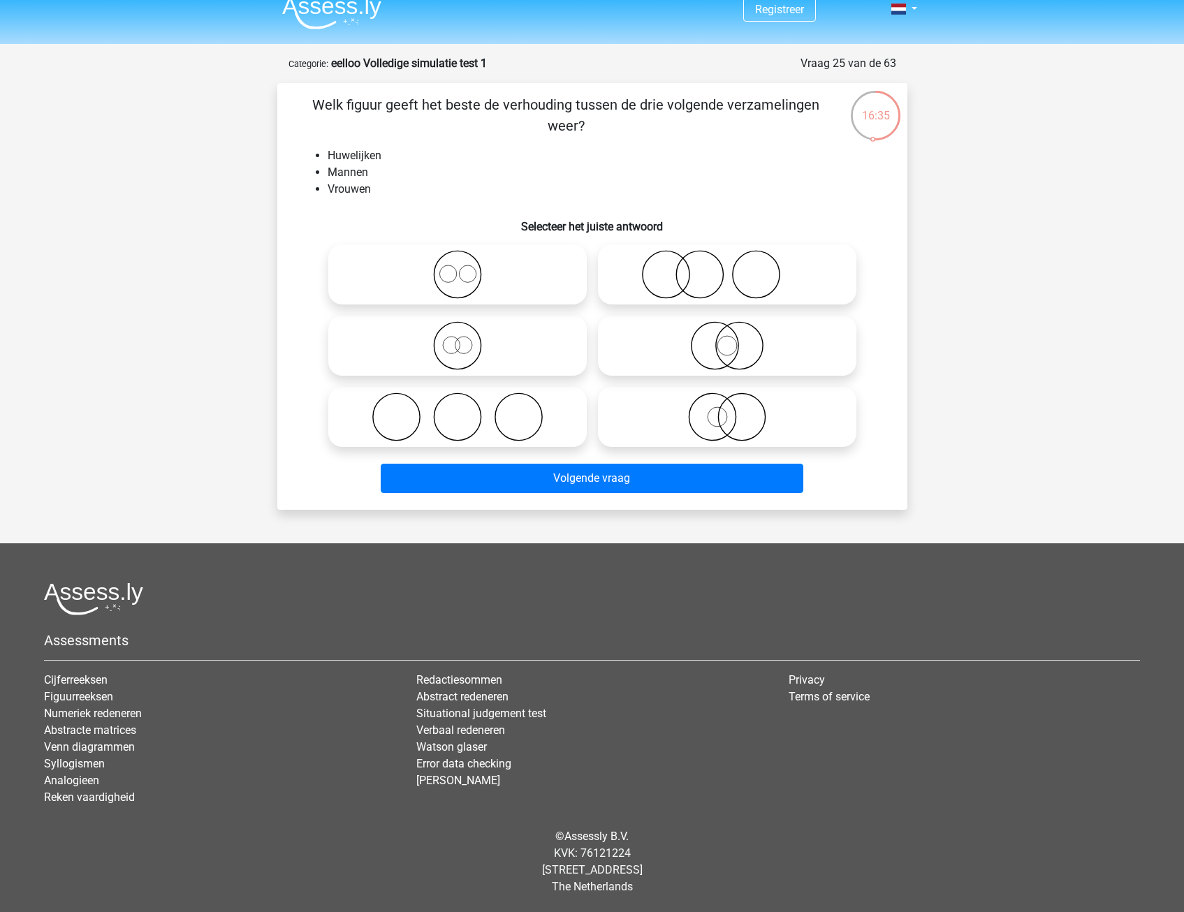
click at [441, 422] on icon at bounding box center [457, 417] width 247 height 49
click at [458, 410] on input "radio" at bounding box center [462, 405] width 9 height 9
radio input "true"
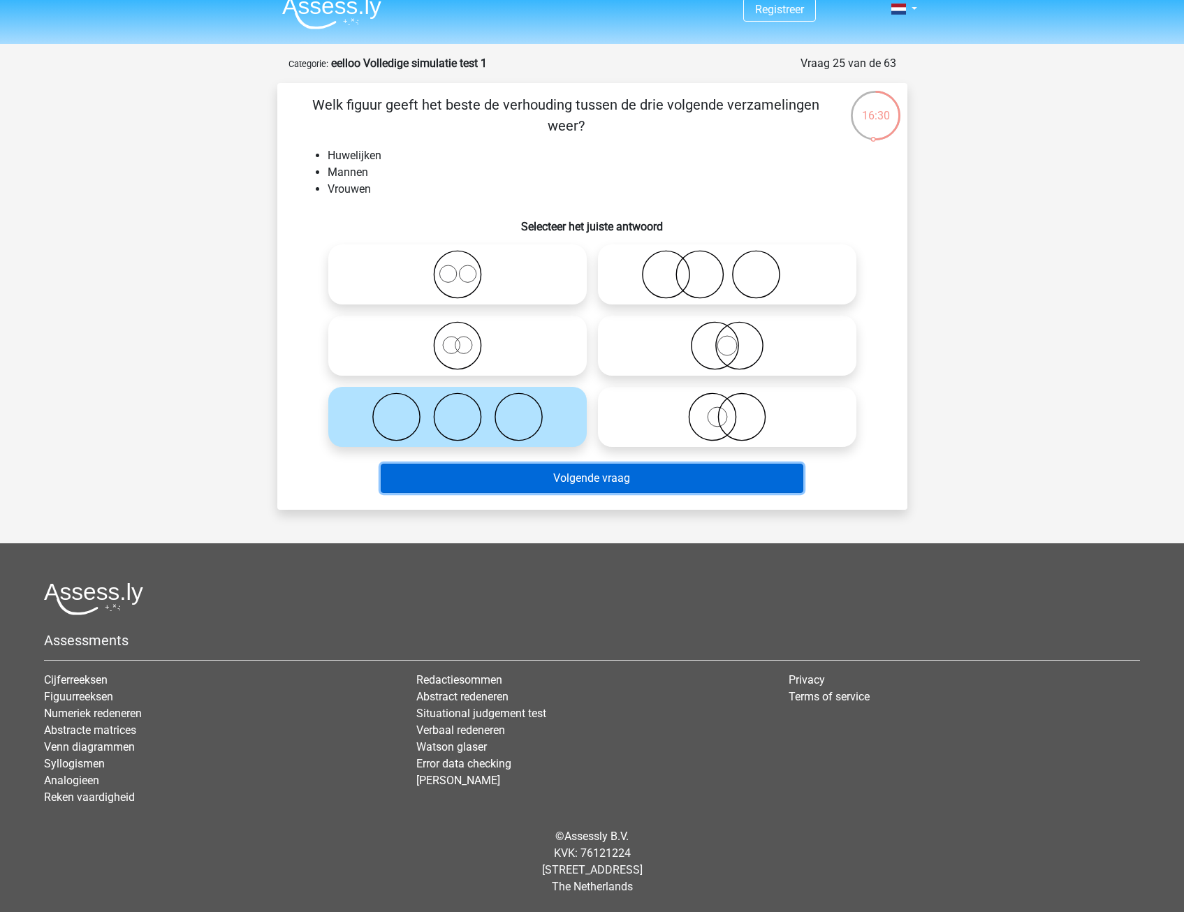
click at [448, 483] on button "Volgende vraag" at bounding box center [592, 478] width 423 height 29
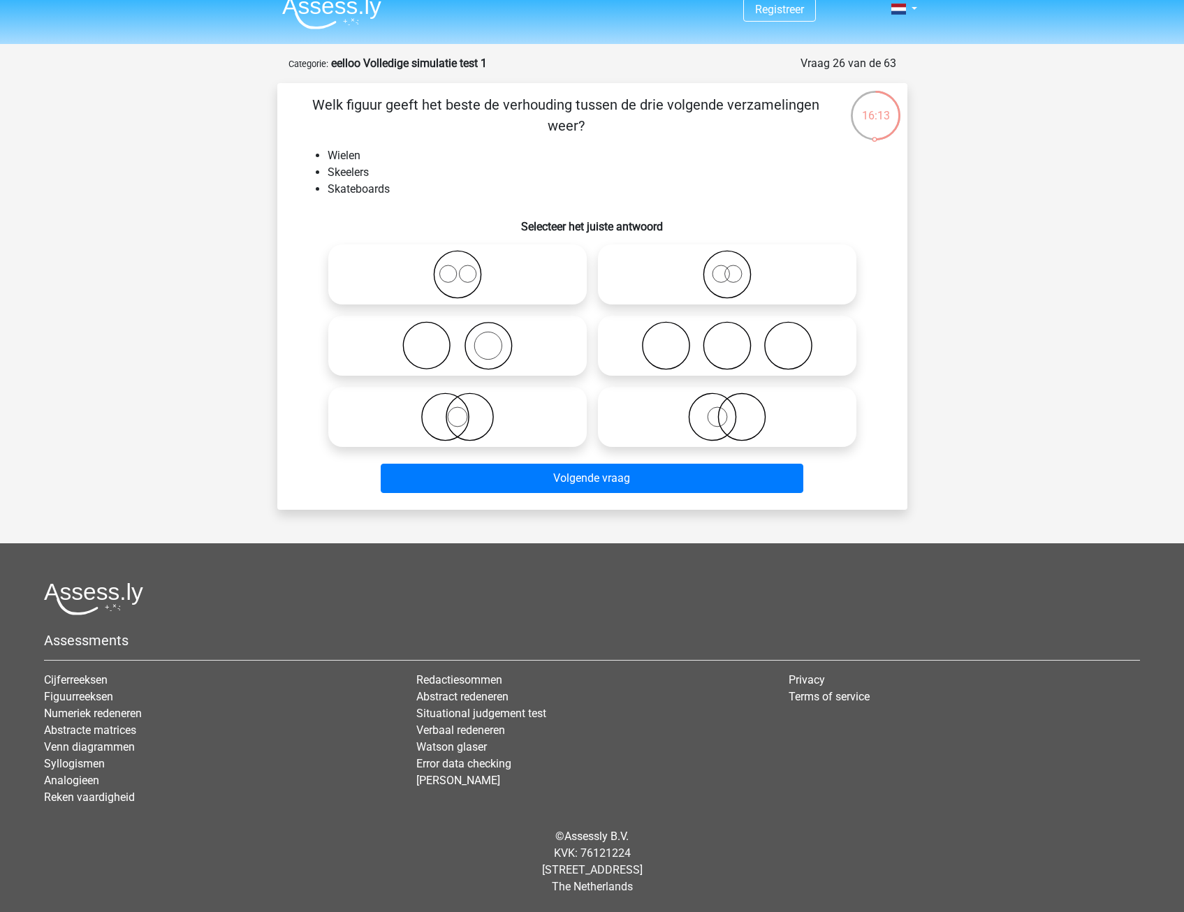
click at [764, 358] on icon at bounding box center [727, 345] width 247 height 49
click at [736, 339] on input "radio" at bounding box center [731, 334] width 9 height 9
radio input "true"
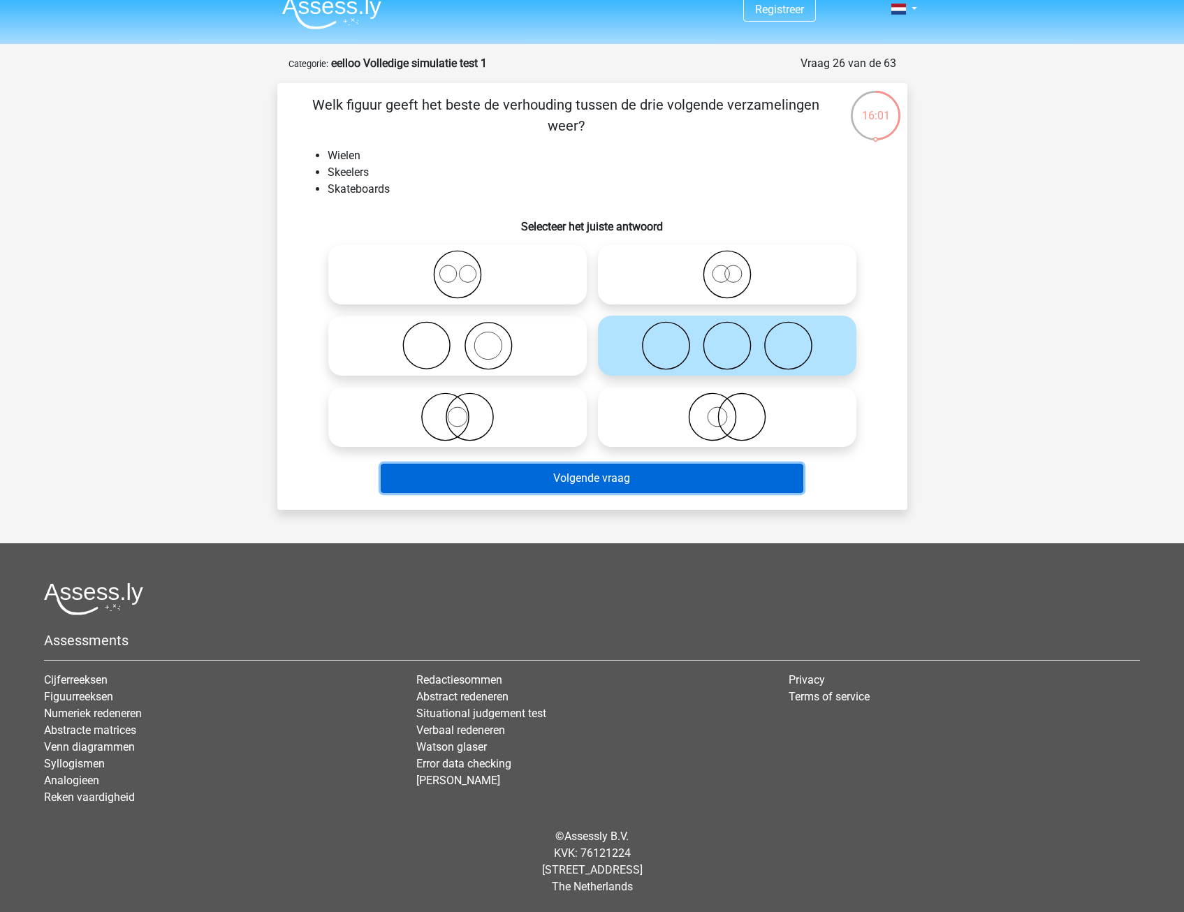
click at [648, 483] on button "Volgende vraag" at bounding box center [592, 478] width 423 height 29
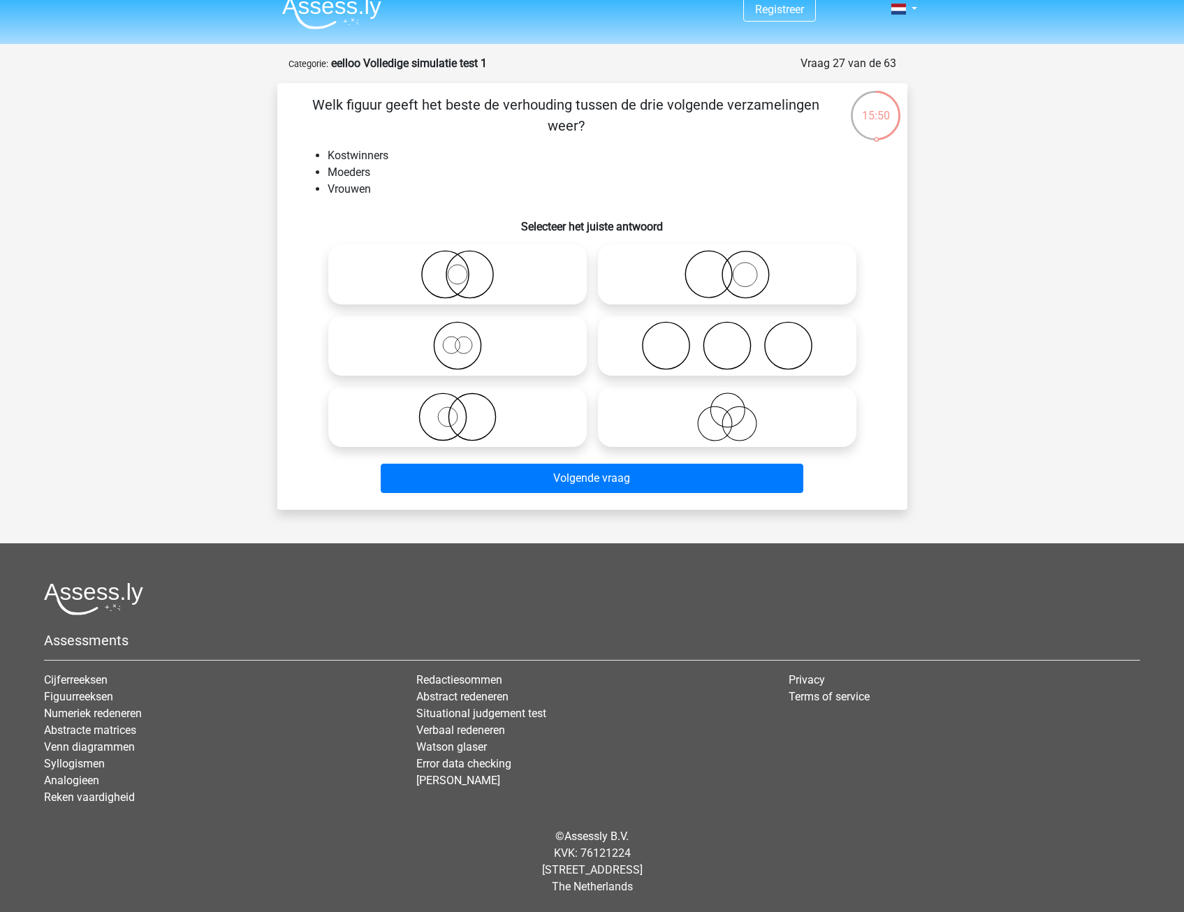
click at [458, 423] on icon at bounding box center [457, 417] width 247 height 49
click at [458, 410] on input "radio" at bounding box center [462, 405] width 9 height 9
radio input "true"
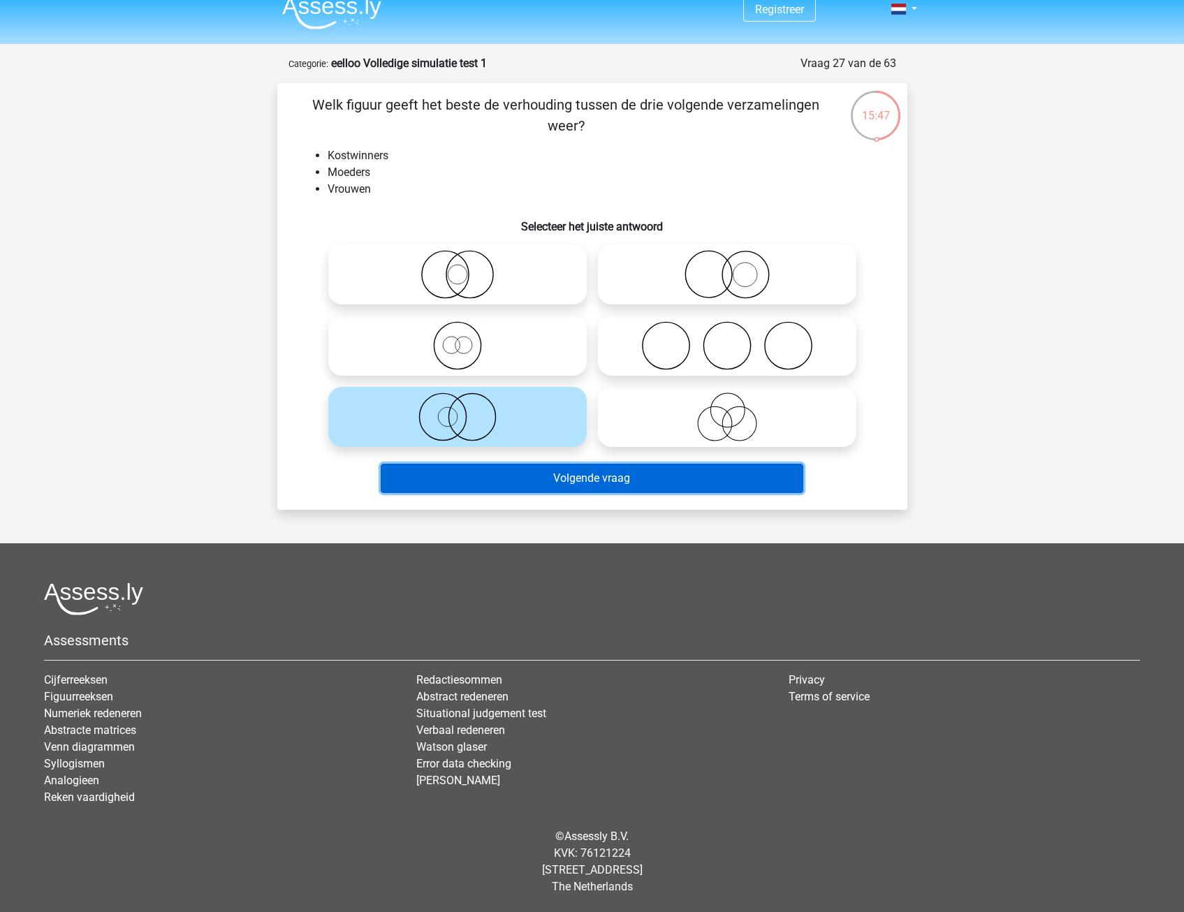
click at [509, 484] on button "Volgende vraag" at bounding box center [592, 478] width 423 height 29
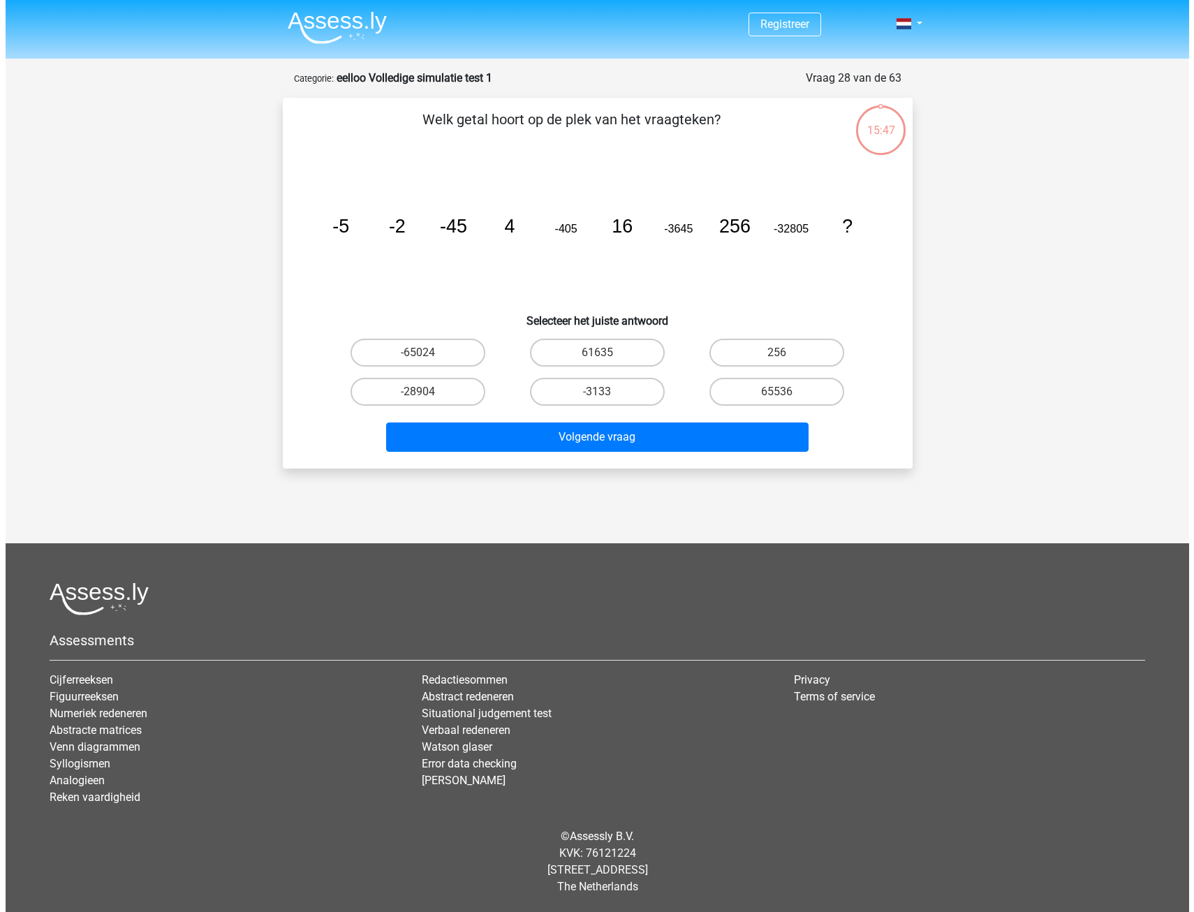
scroll to position [0, 0]
click at [633, 357] on label "61635" at bounding box center [596, 353] width 135 height 28
click at [606, 357] on input "61635" at bounding box center [601, 357] width 9 height 9
radio input "true"
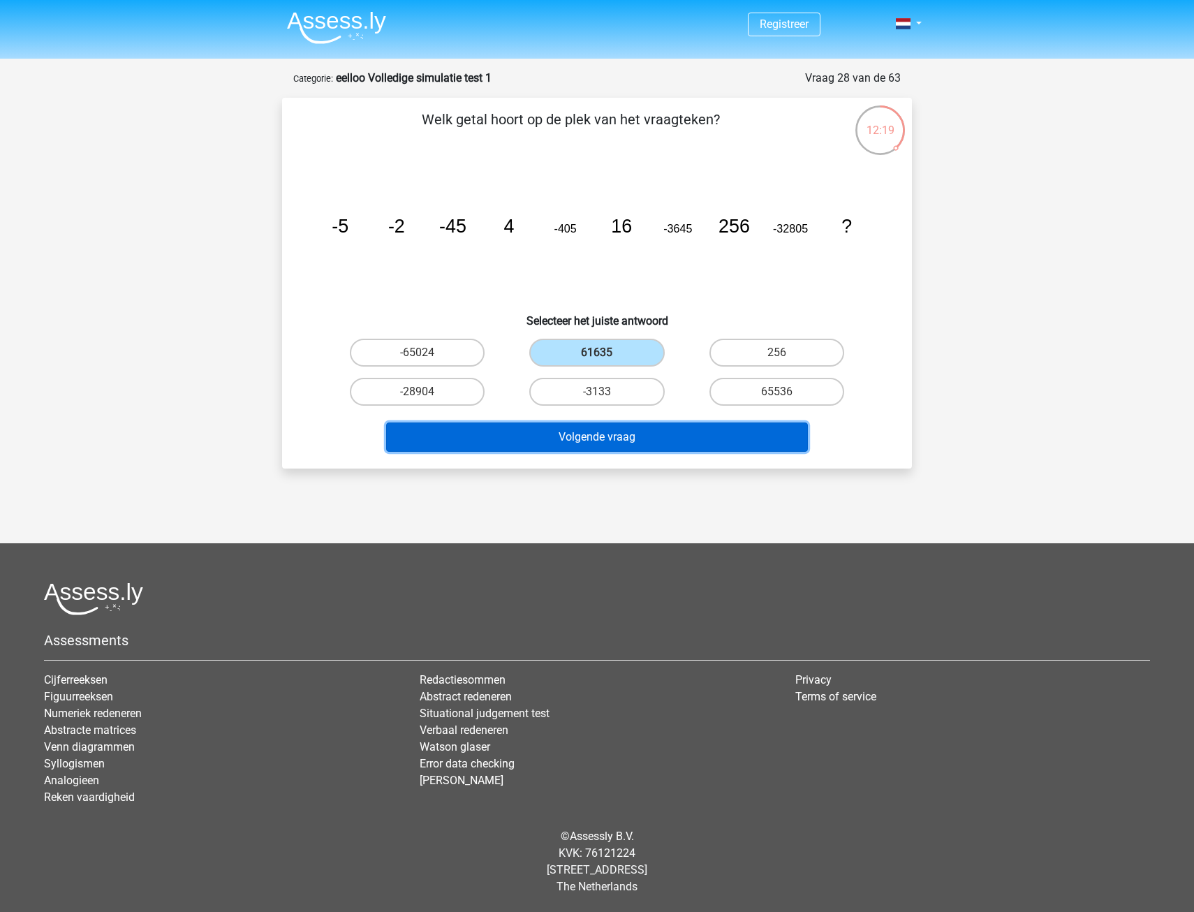
click at [664, 442] on button "Volgende vraag" at bounding box center [597, 437] width 423 height 29
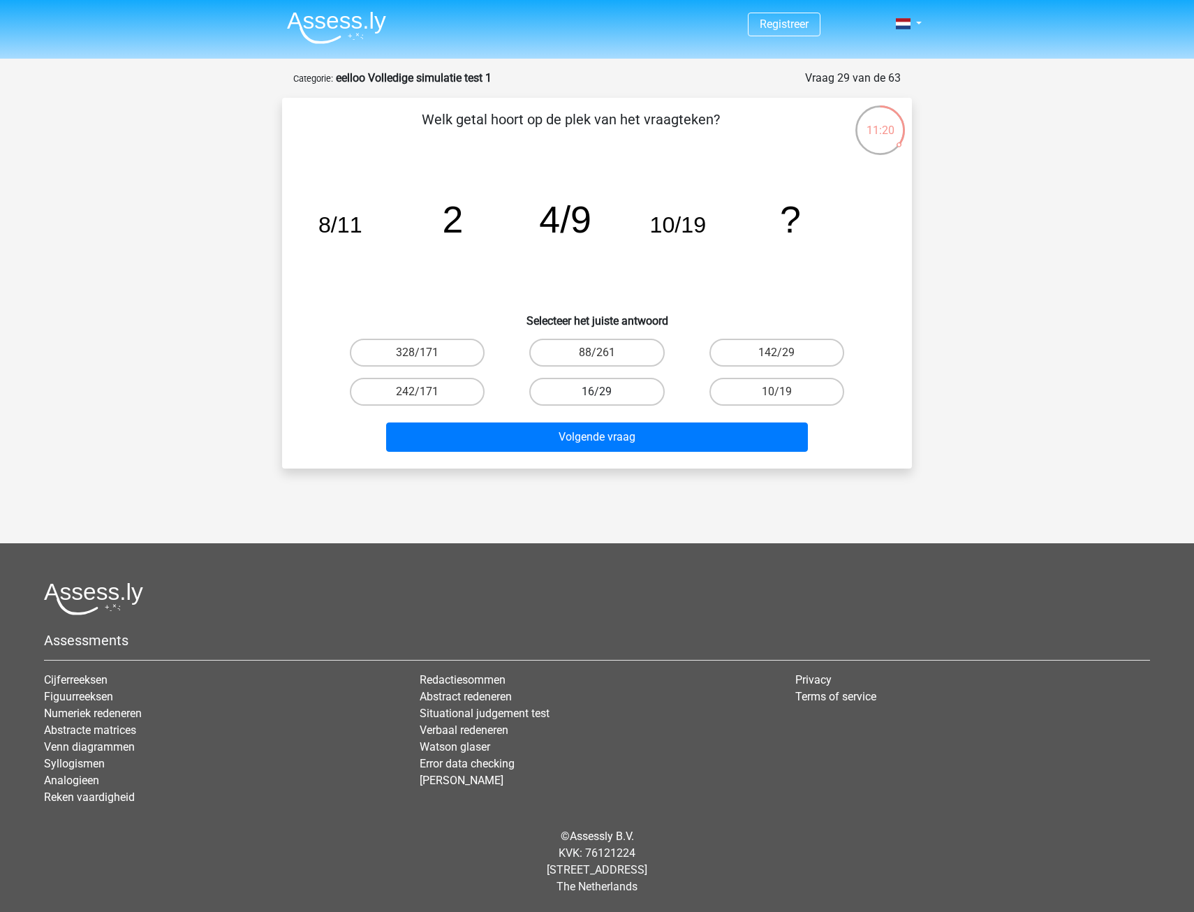
click at [613, 395] on label "16/29" at bounding box center [596, 392] width 135 height 28
click at [606, 395] on input "16/29" at bounding box center [601, 396] width 9 height 9
radio input "true"
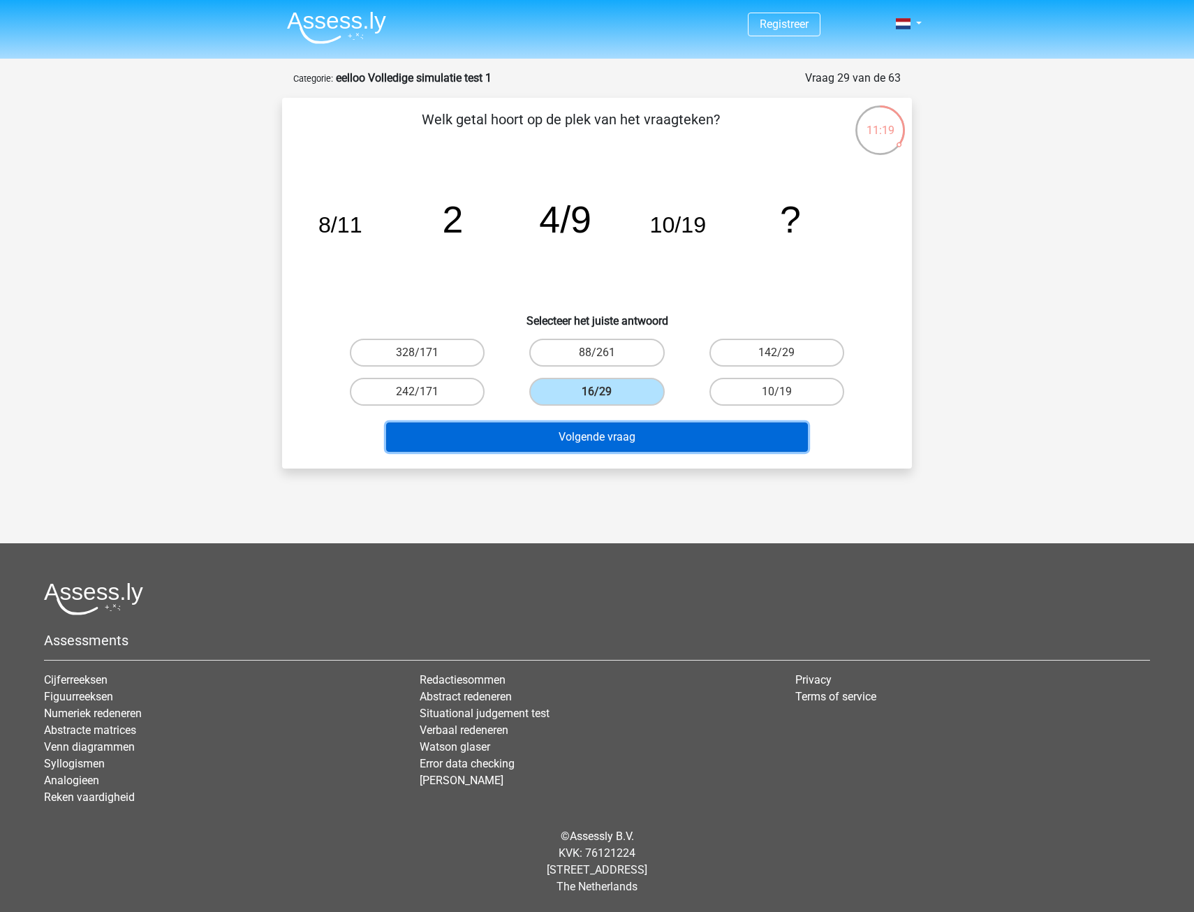
click at [683, 443] on button "Volgende vraag" at bounding box center [597, 437] width 423 height 29
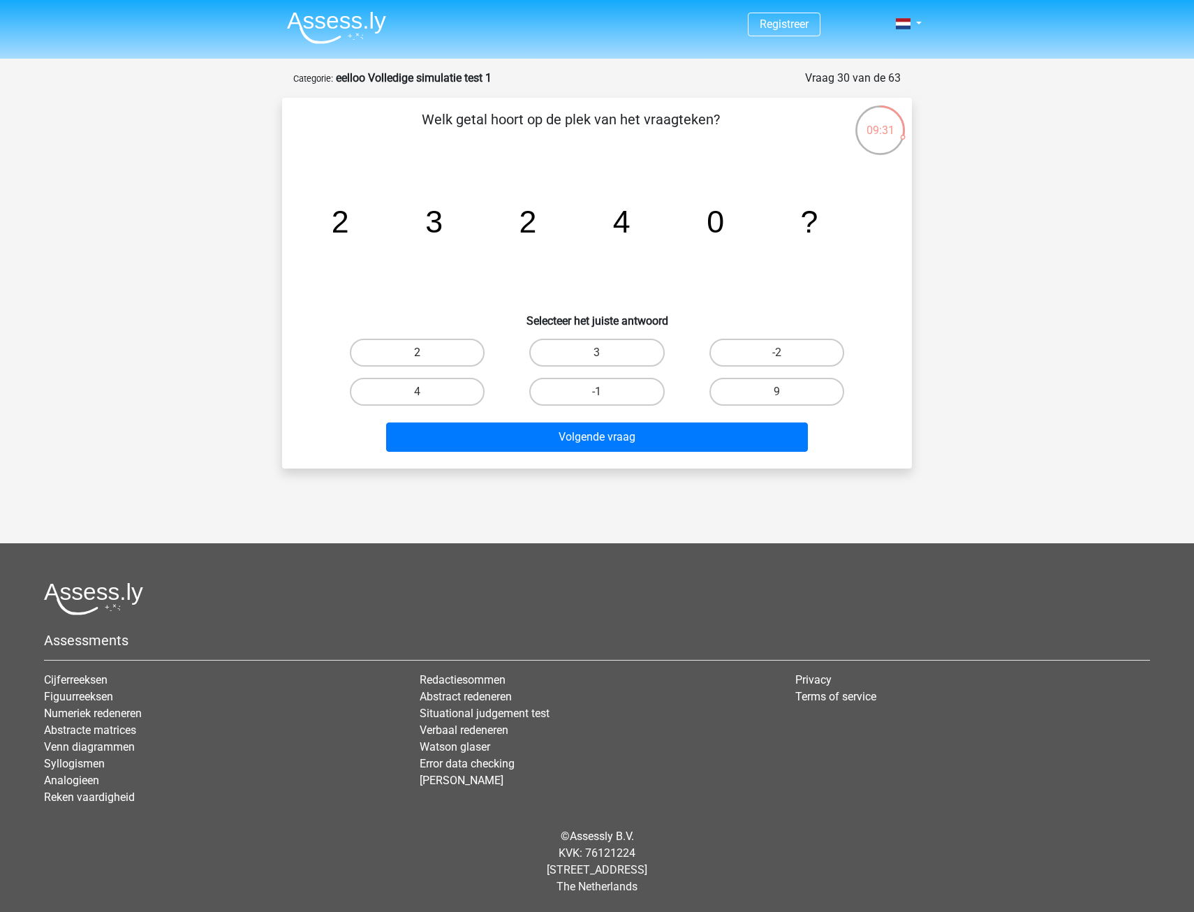
click at [446, 355] on label "2" at bounding box center [417, 353] width 135 height 28
click at [427, 355] on input "2" at bounding box center [422, 357] width 9 height 9
radio input "true"
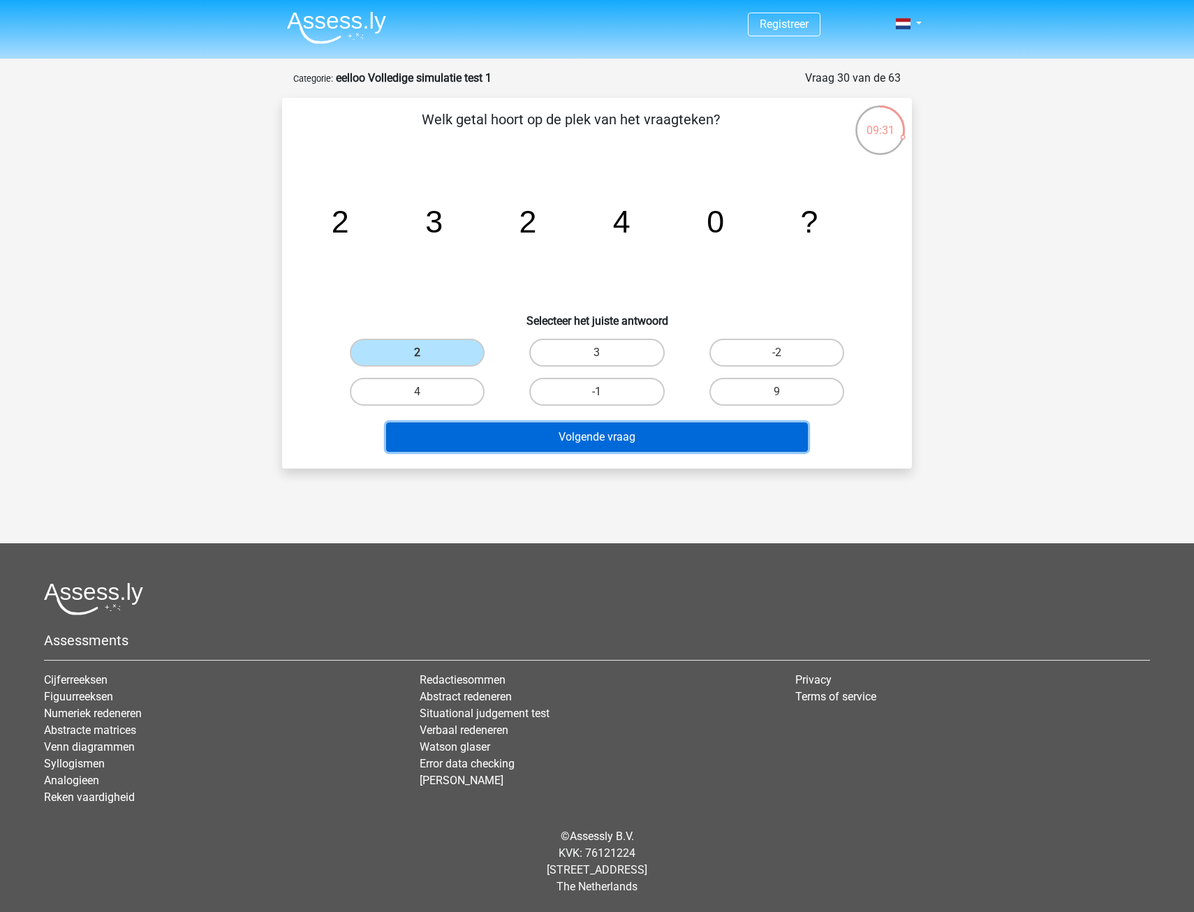
click at [547, 444] on button "Volgende vraag" at bounding box center [597, 437] width 423 height 29
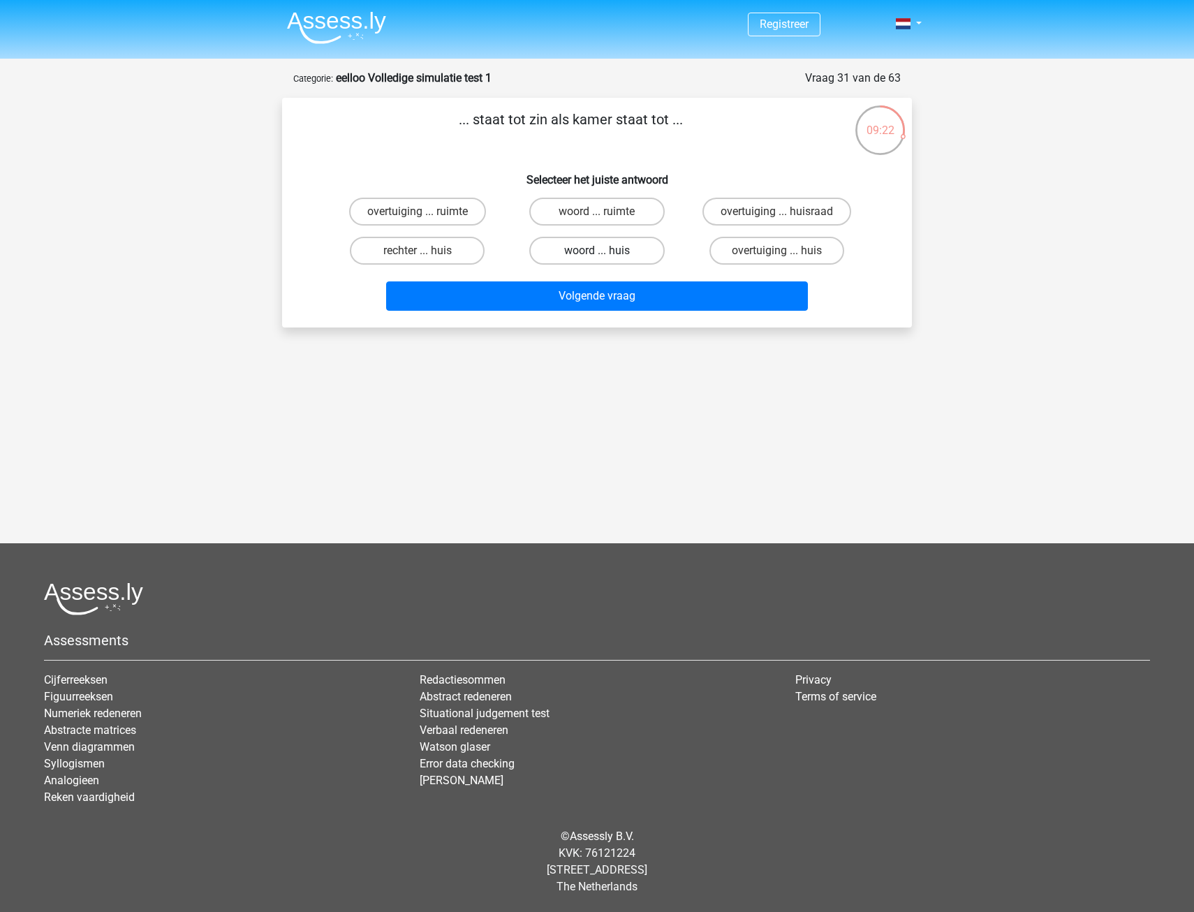
click at [569, 257] on label "woord ... huis" at bounding box center [596, 251] width 135 height 28
click at [597, 257] on input "woord ... huis" at bounding box center [601, 255] width 9 height 9
radio input "true"
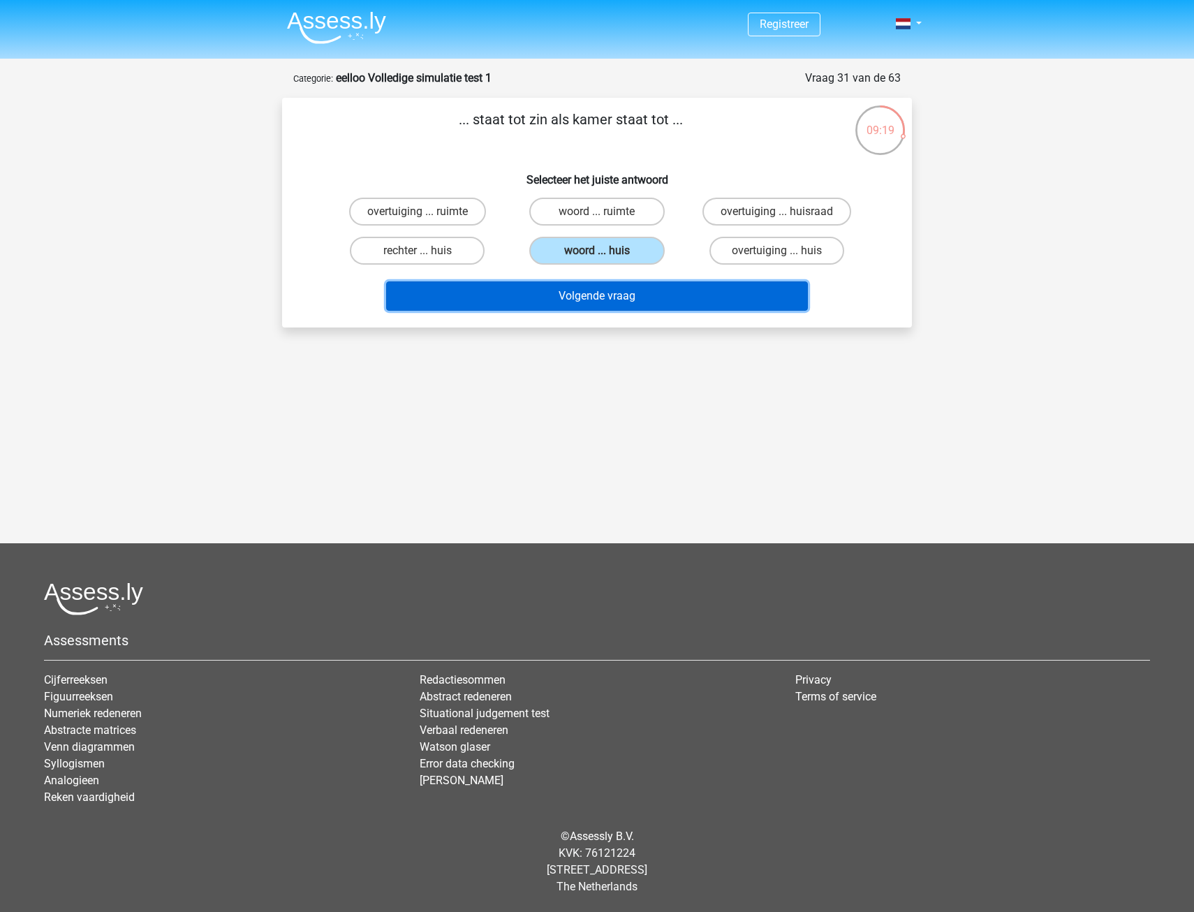
click at [586, 293] on button "Volgende vraag" at bounding box center [597, 295] width 423 height 29
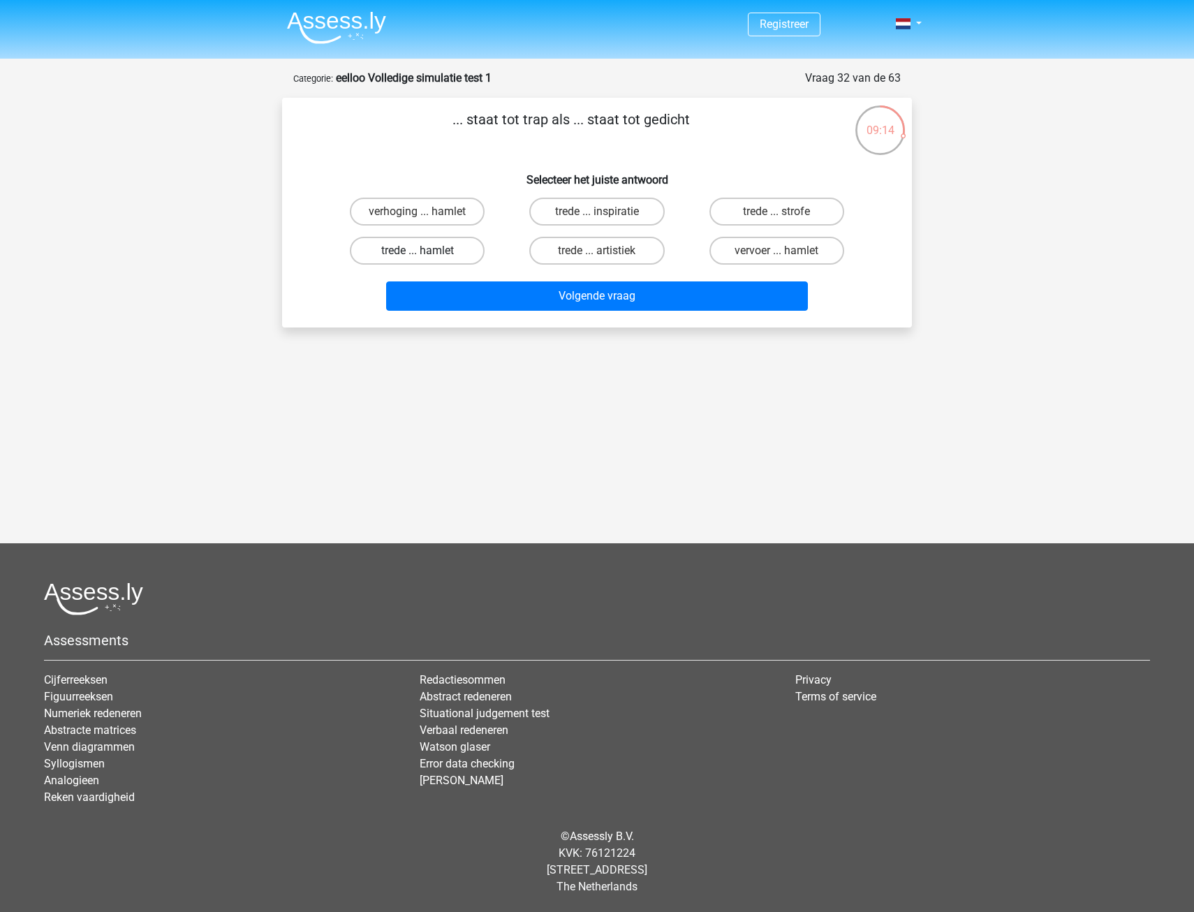
click at [433, 250] on label "trede ... hamlet" at bounding box center [417, 251] width 135 height 28
click at [427, 251] on input "trede ... hamlet" at bounding box center [422, 255] width 9 height 9
radio input "true"
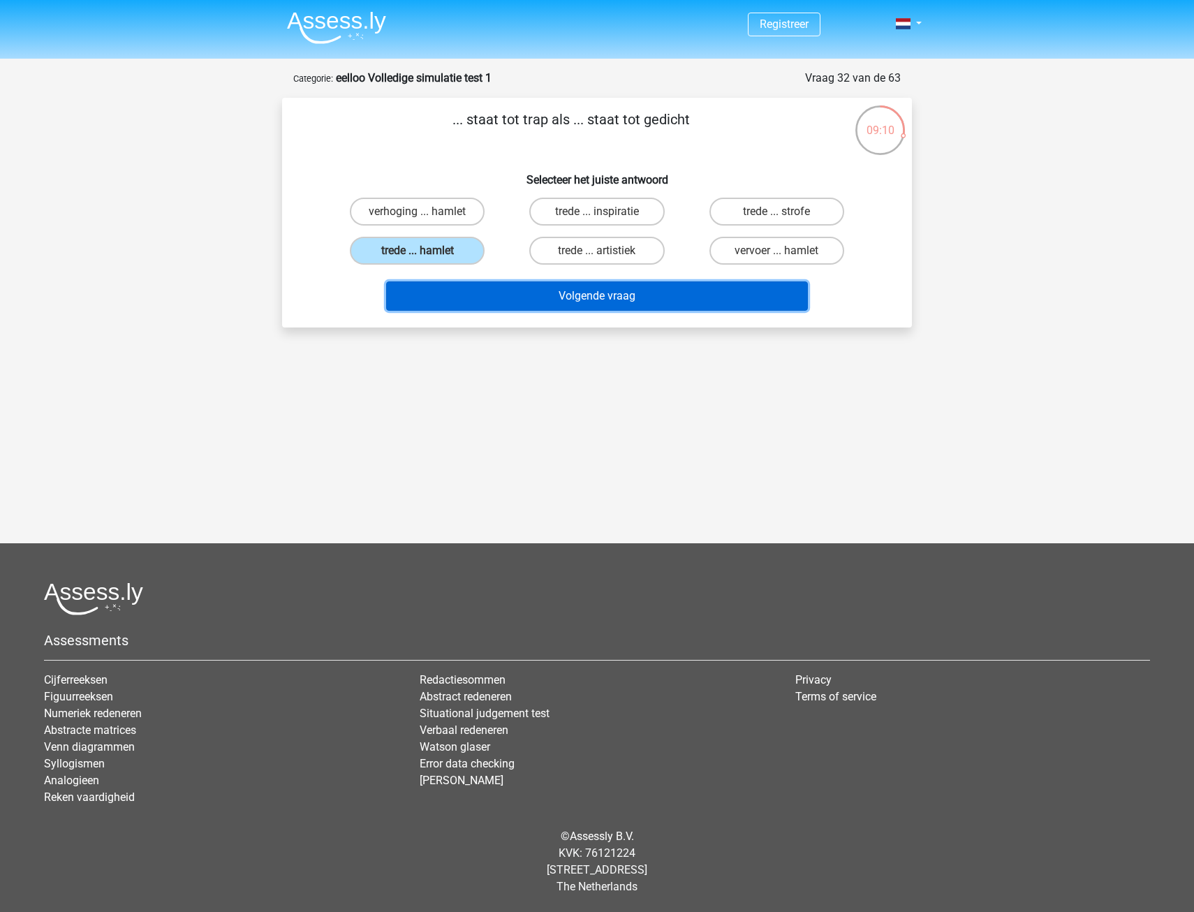
click at [476, 309] on button "Volgende vraag" at bounding box center [597, 295] width 423 height 29
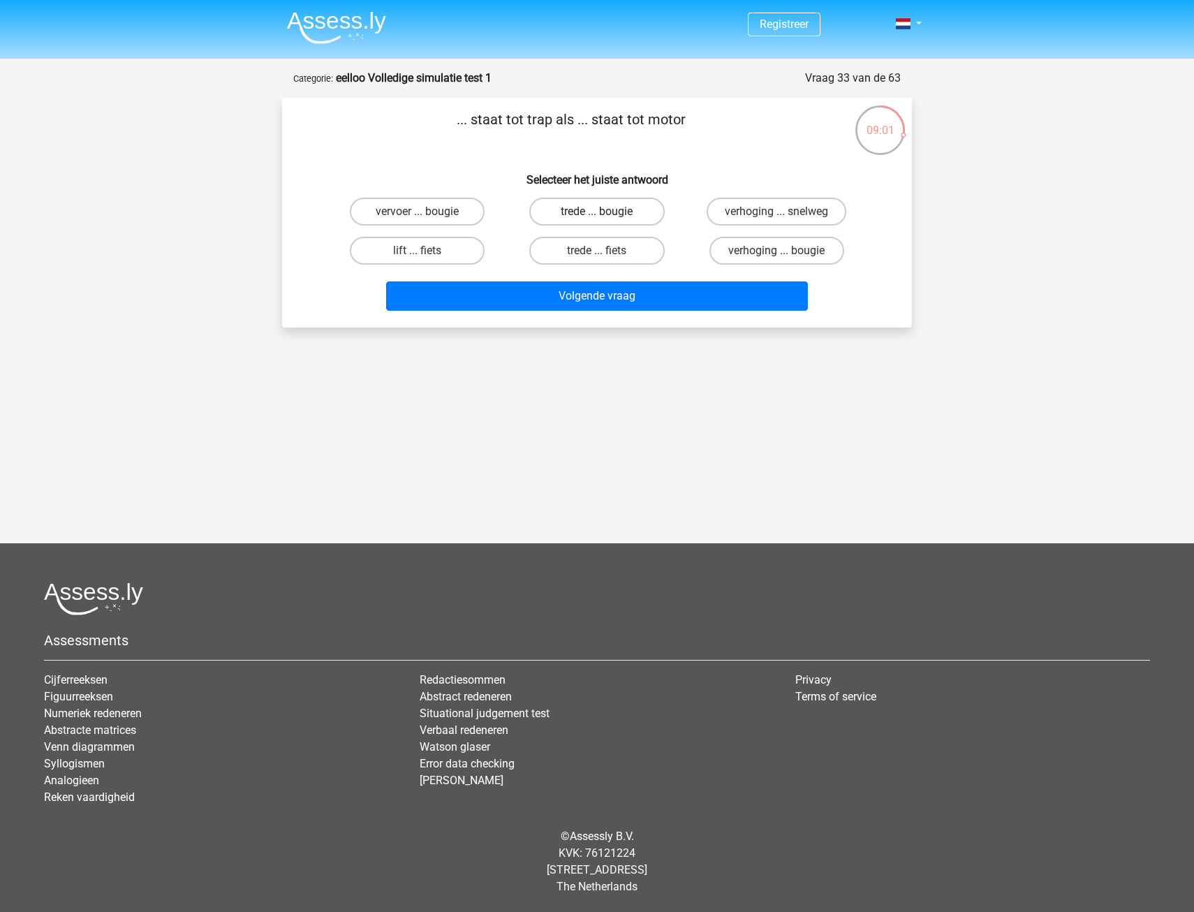
click at [612, 214] on label "trede ... bougie" at bounding box center [596, 212] width 135 height 28
click at [606, 214] on input "trede ... bougie" at bounding box center [601, 216] width 9 height 9
radio input "true"
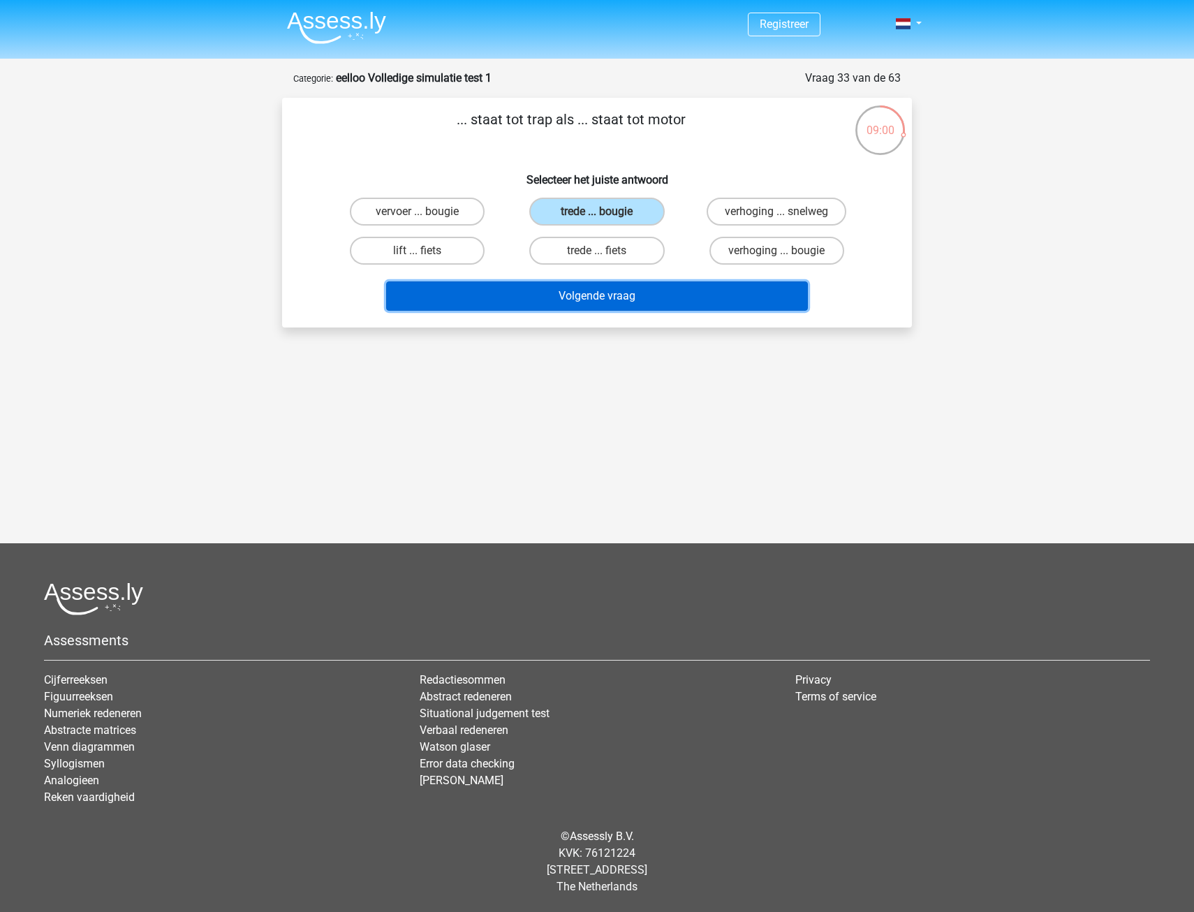
click at [577, 291] on button "Volgende vraag" at bounding box center [597, 295] width 423 height 29
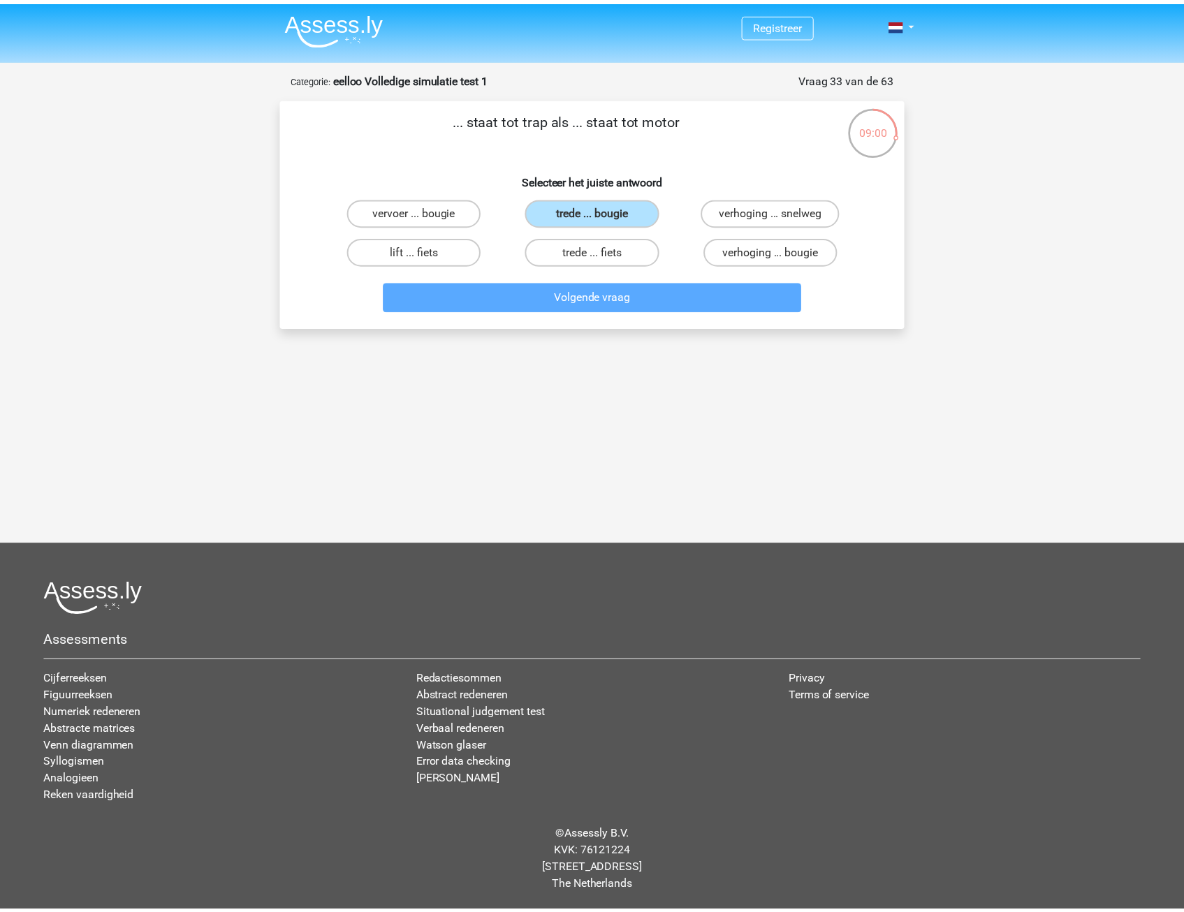
scroll to position [15, 0]
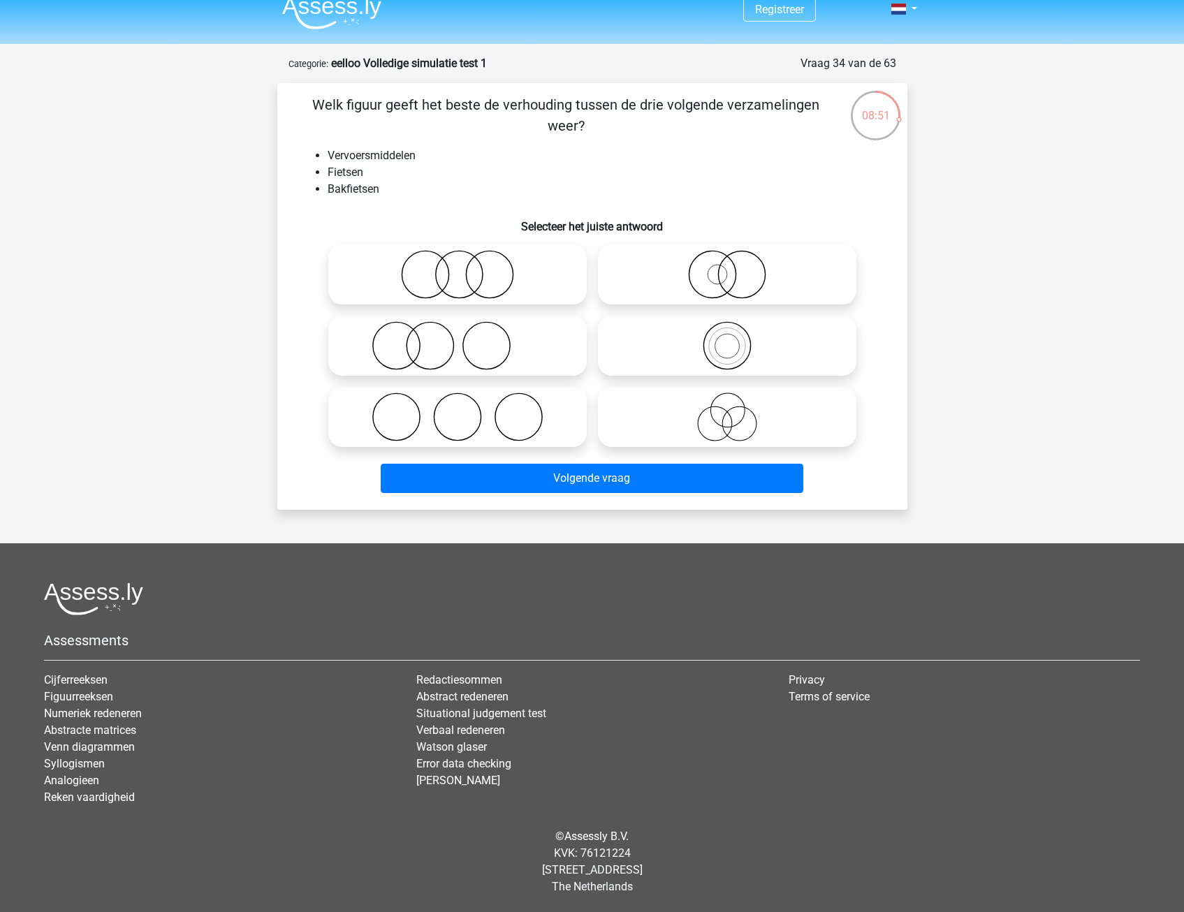
click at [726, 346] on icon at bounding box center [727, 345] width 247 height 49
click at [727, 339] on input "radio" at bounding box center [731, 334] width 9 height 9
radio input "true"
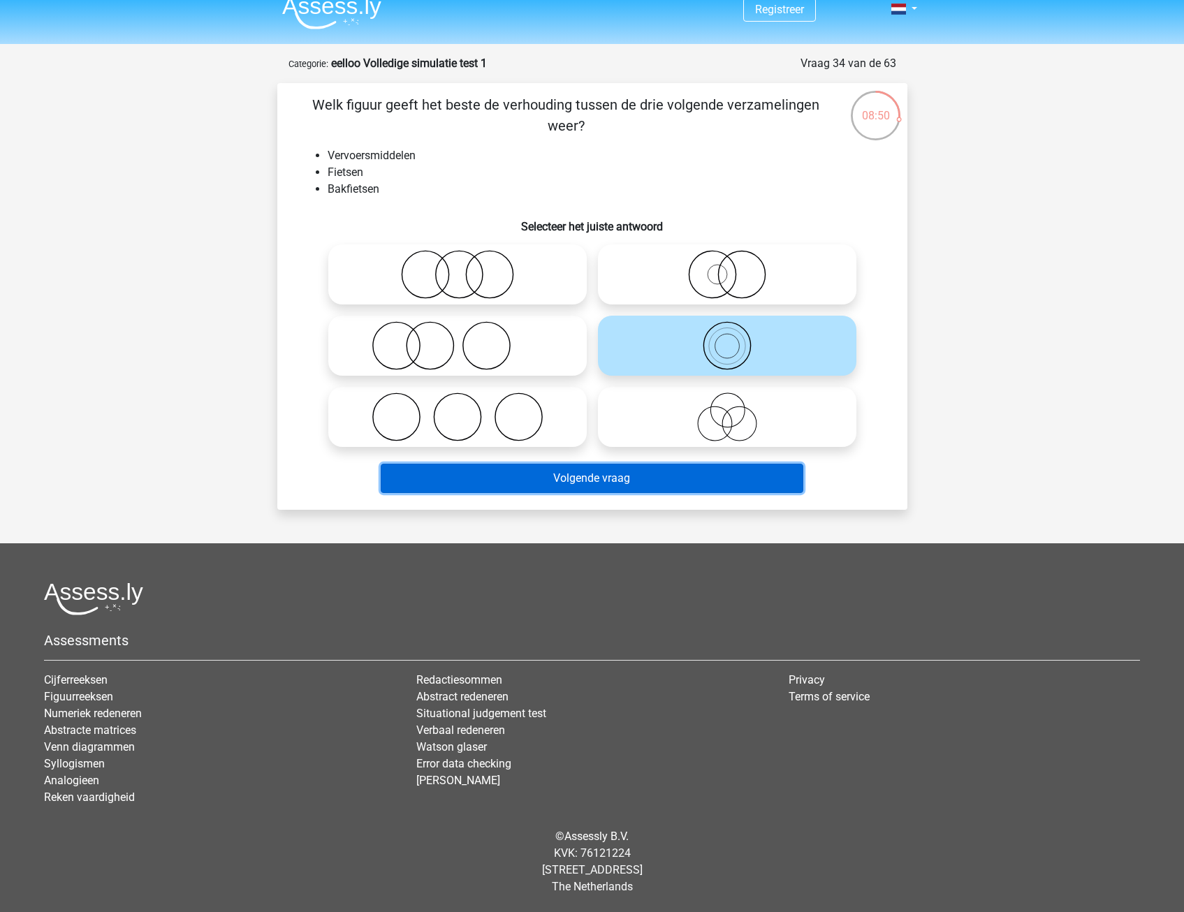
click at [673, 483] on button "Volgende vraag" at bounding box center [592, 478] width 423 height 29
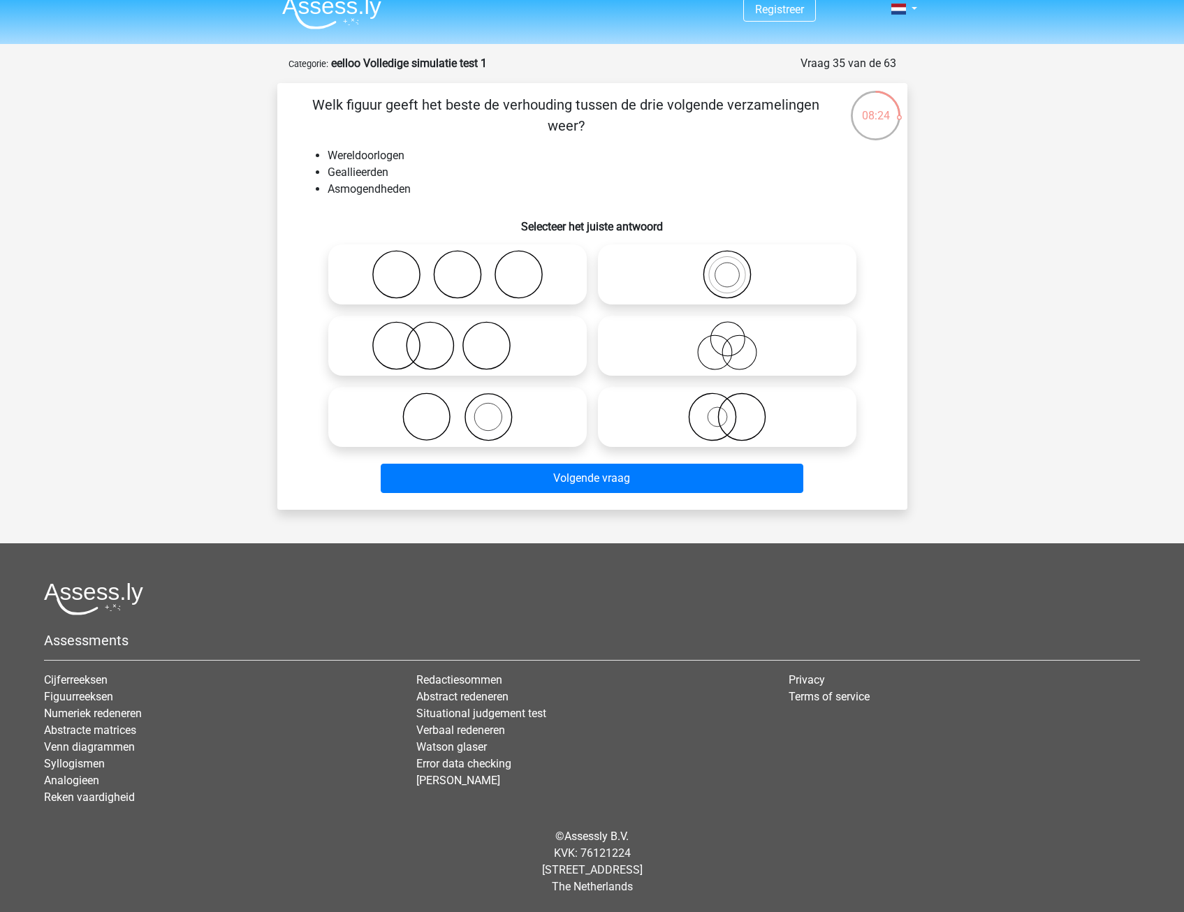
click at [444, 290] on icon at bounding box center [457, 274] width 247 height 49
click at [458, 268] on input "radio" at bounding box center [462, 262] width 9 height 9
radio input "true"
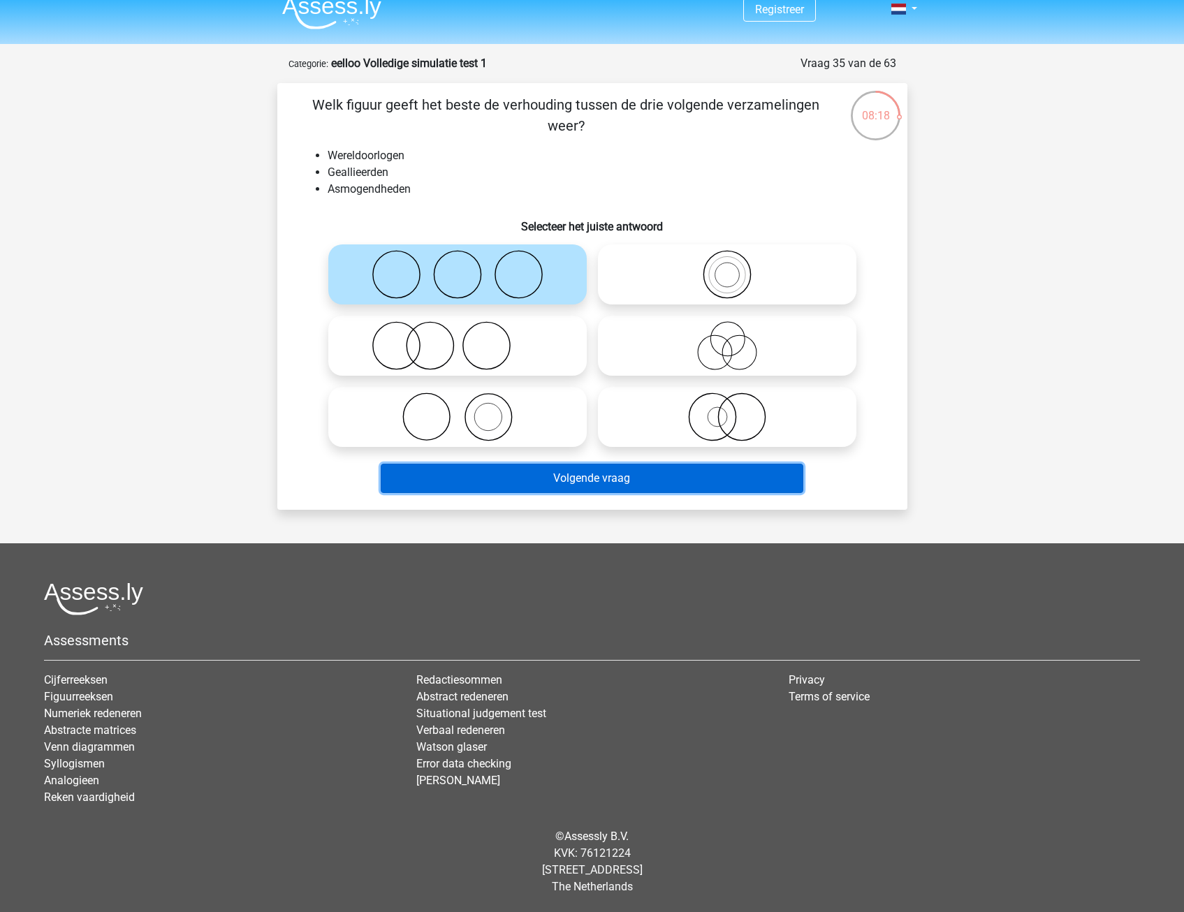
click at [473, 476] on button "Volgende vraag" at bounding box center [592, 478] width 423 height 29
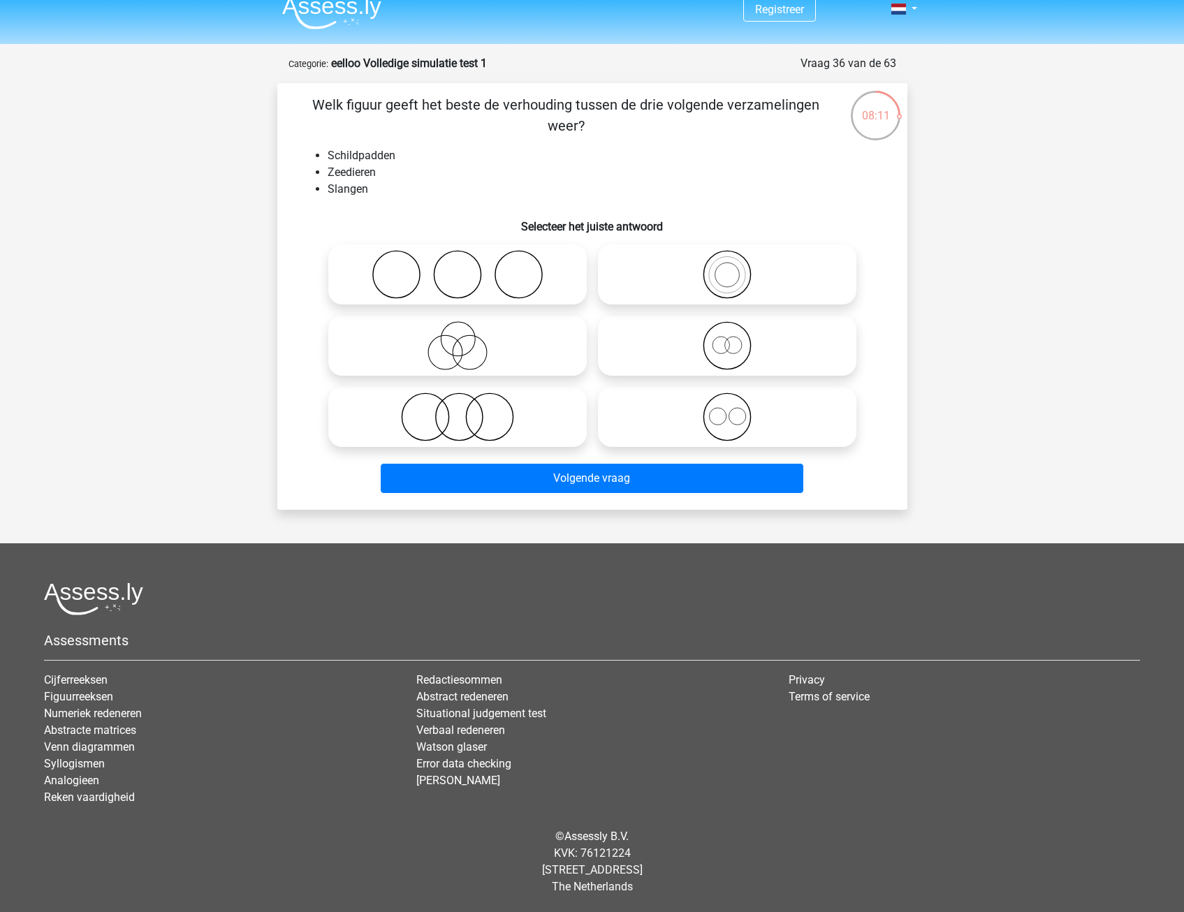
click at [750, 408] on icon at bounding box center [727, 417] width 247 height 49
click at [736, 408] on input "radio" at bounding box center [731, 405] width 9 height 9
radio input "true"
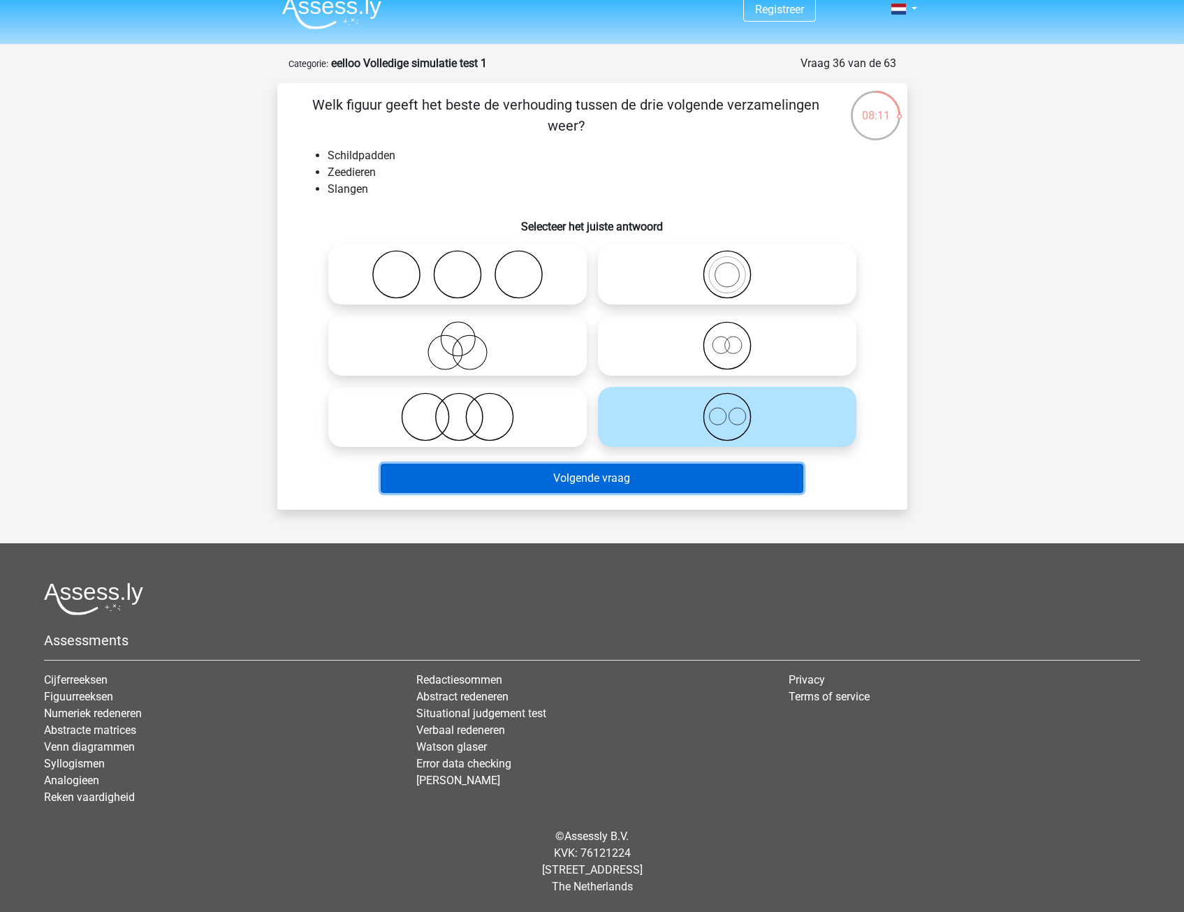
click at [716, 484] on button "Volgende vraag" at bounding box center [592, 478] width 423 height 29
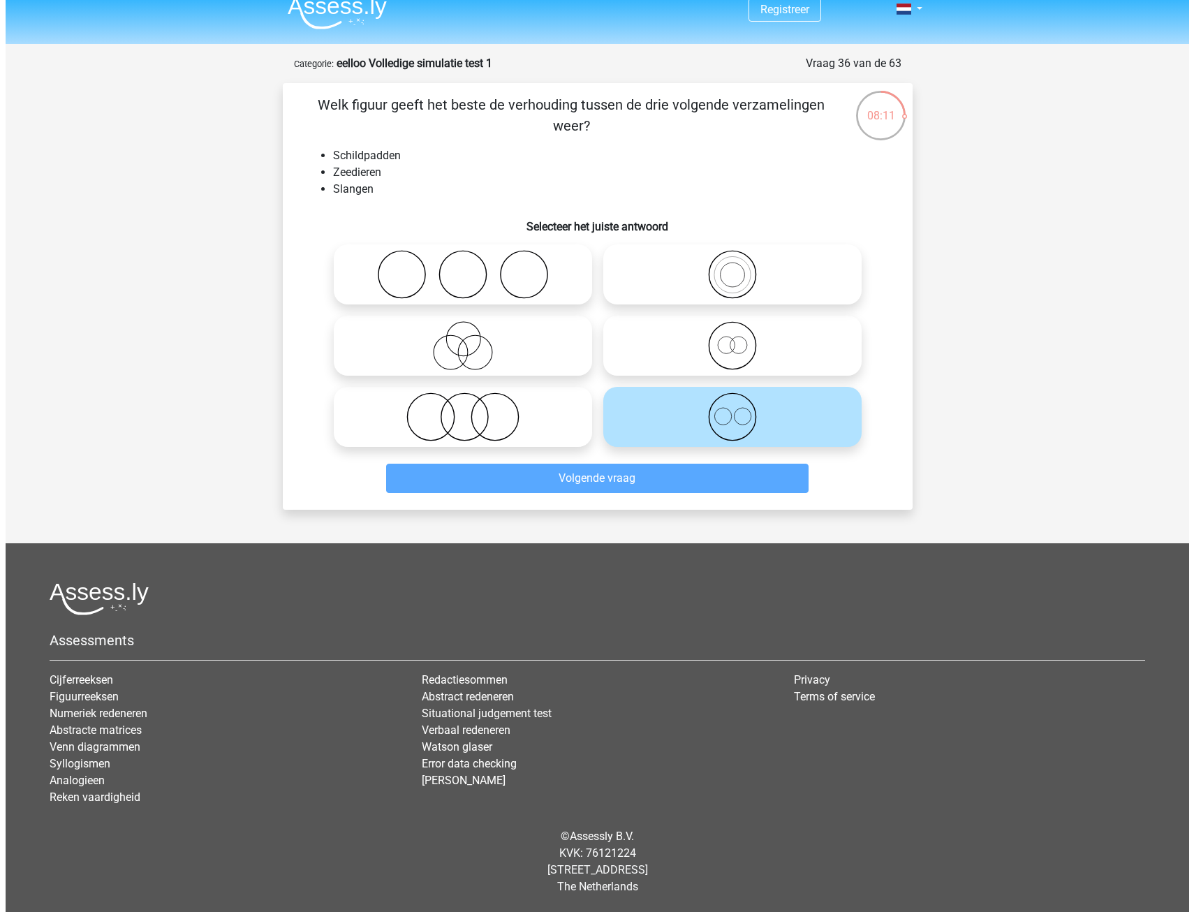
scroll to position [0, 0]
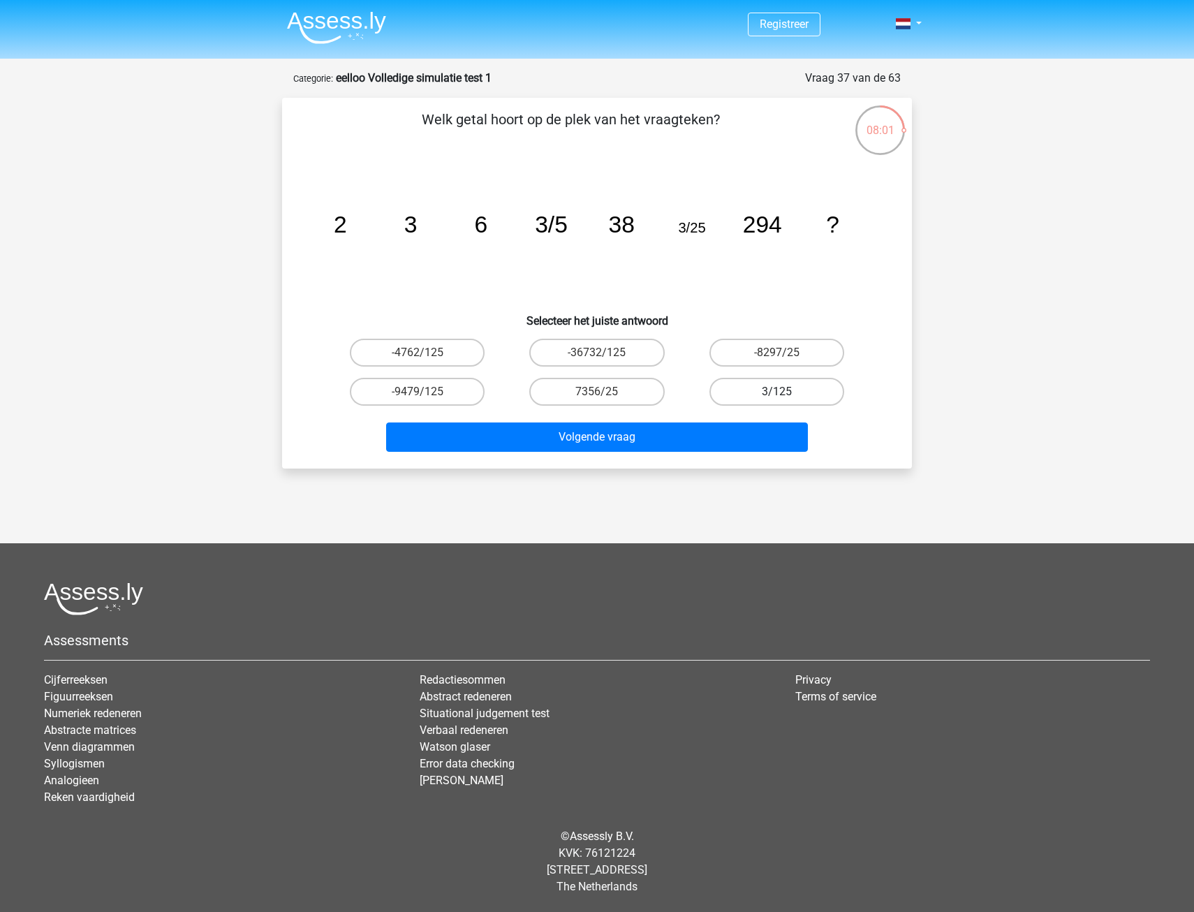
click at [798, 394] on label "3/125" at bounding box center [777, 392] width 135 height 28
click at [786, 394] on input "3/125" at bounding box center [781, 396] width 9 height 9
radio input "true"
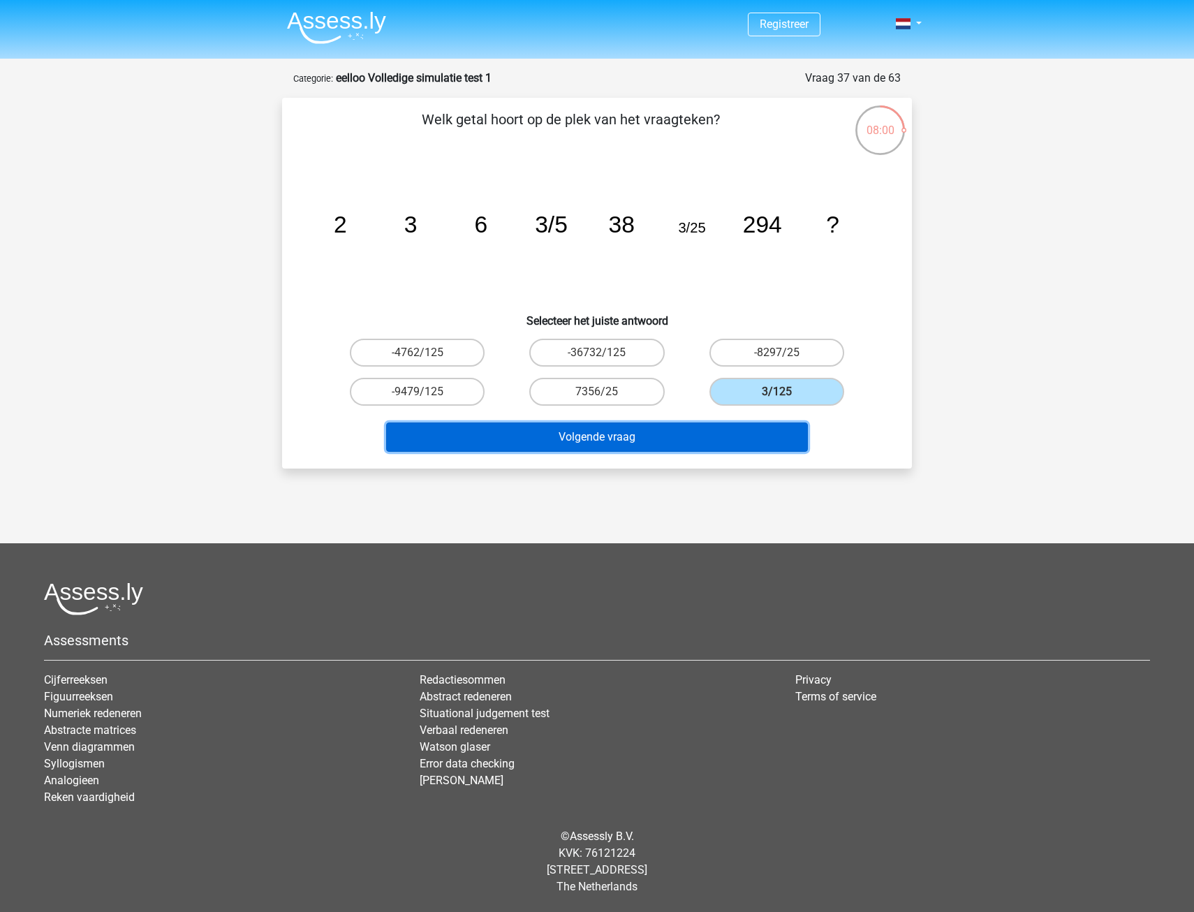
click at [761, 440] on button "Volgende vraag" at bounding box center [597, 437] width 423 height 29
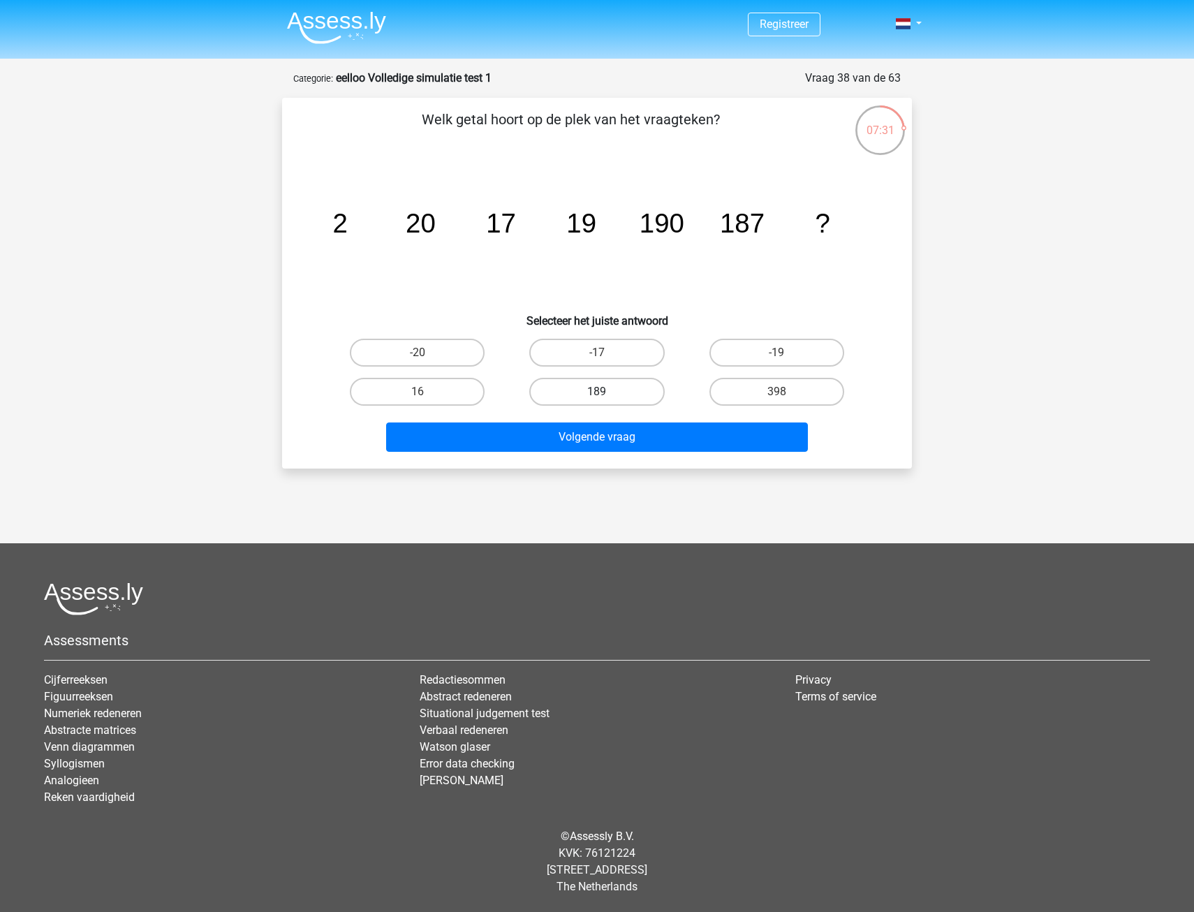
click at [575, 390] on label "189" at bounding box center [596, 392] width 135 height 28
click at [597, 392] on input "189" at bounding box center [601, 396] width 9 height 9
radio input "true"
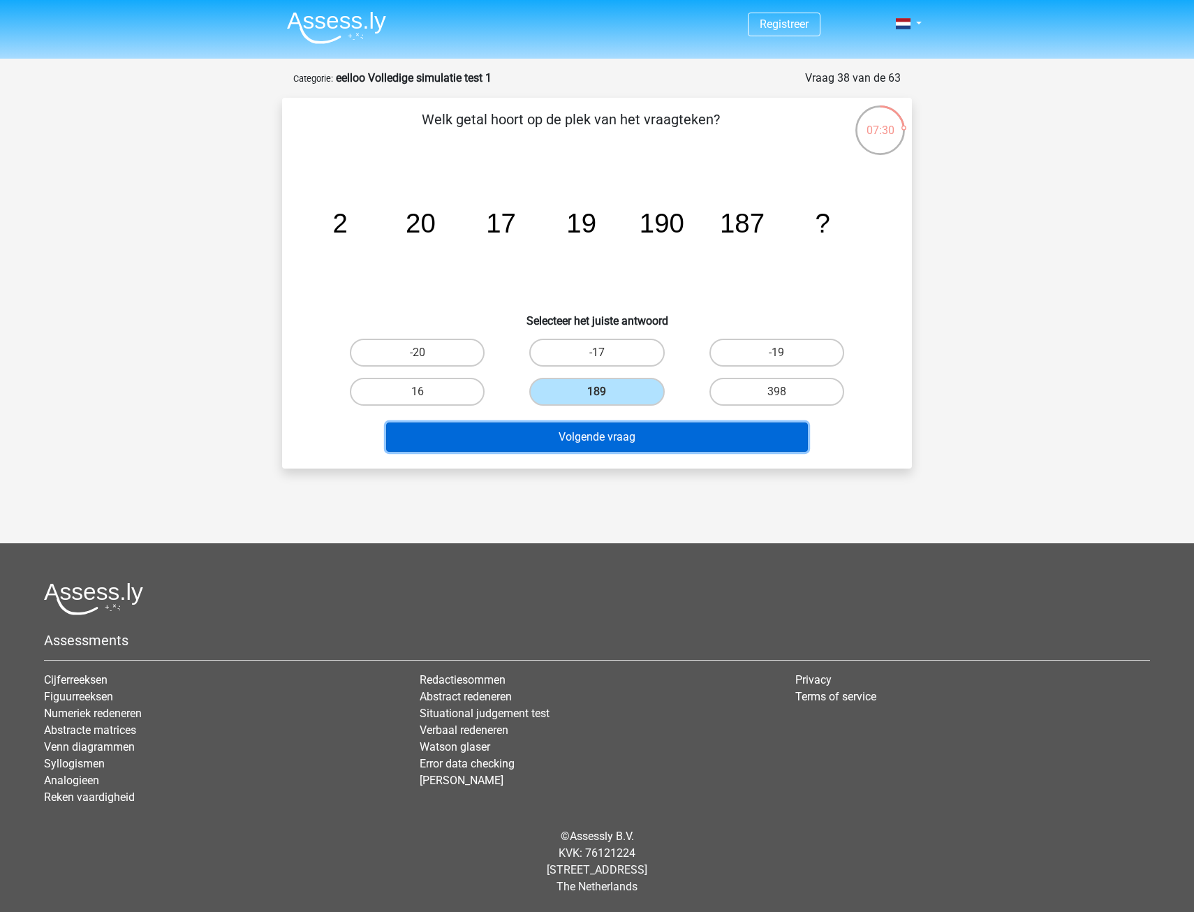
click at [606, 434] on button "Volgende vraag" at bounding box center [597, 437] width 423 height 29
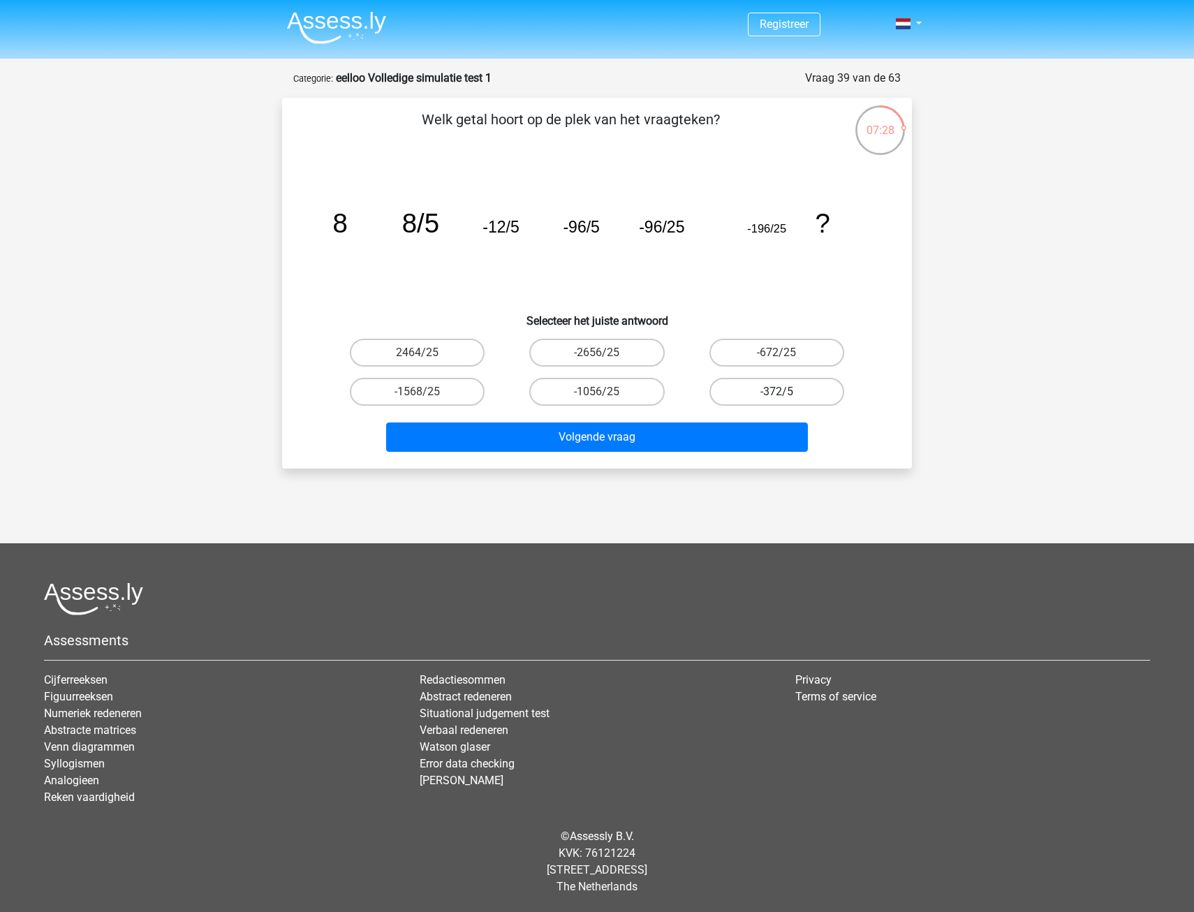
click at [731, 386] on label "-372/5" at bounding box center [777, 392] width 135 height 28
click at [777, 392] on input "-372/5" at bounding box center [781, 396] width 9 height 9
radio input "true"
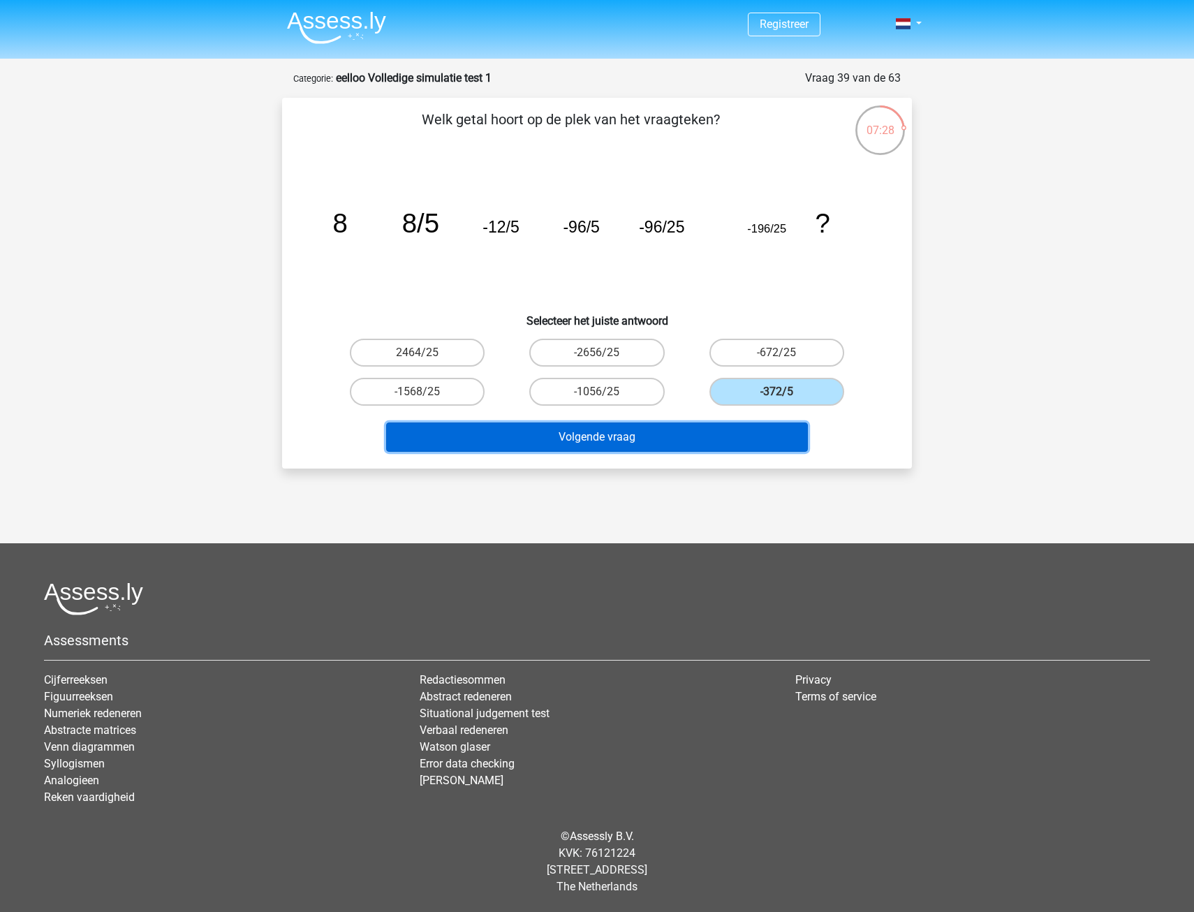
click at [731, 432] on button "Volgende vraag" at bounding box center [597, 437] width 423 height 29
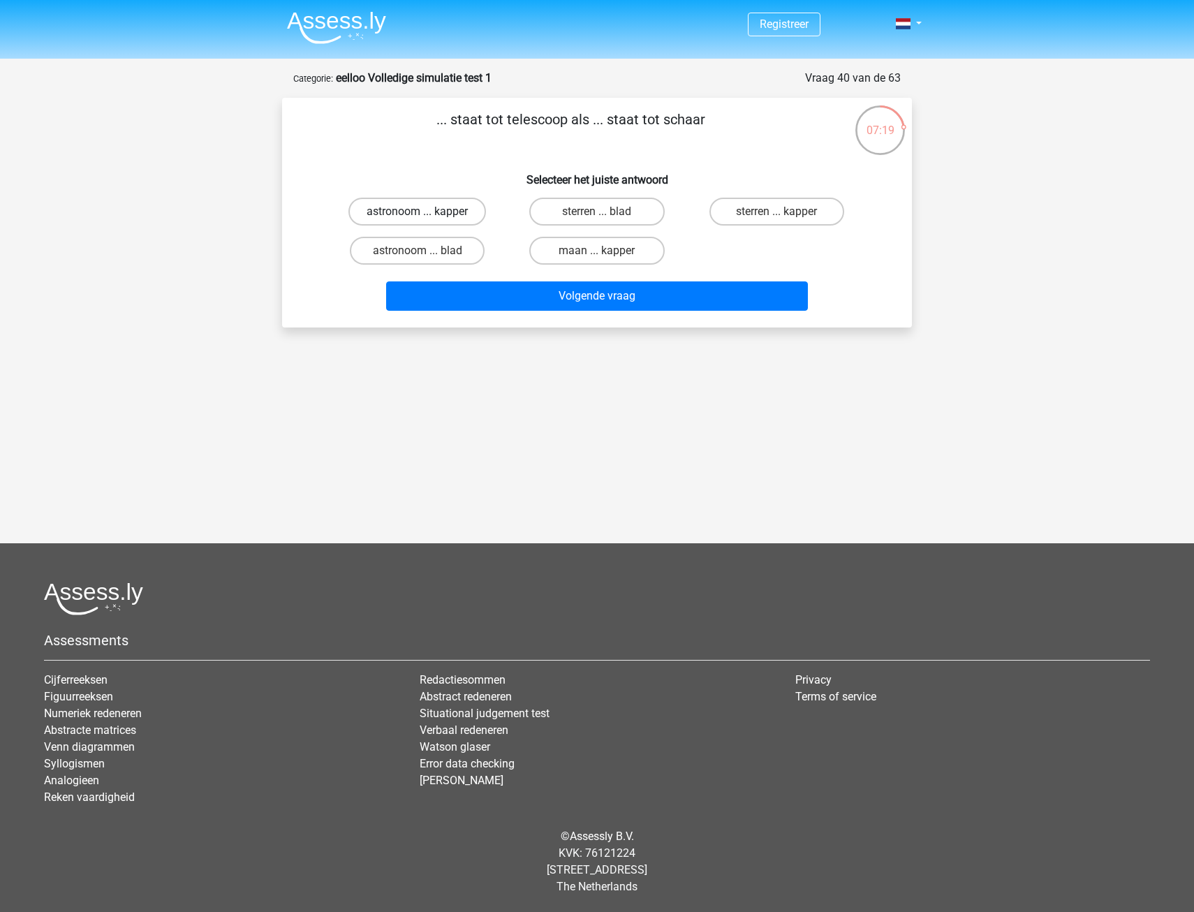
click at [459, 212] on label "astronoom ... kapper" at bounding box center [418, 212] width 138 height 28
click at [427, 212] on input "astronoom ... kapper" at bounding box center [422, 216] width 9 height 9
radio input "true"
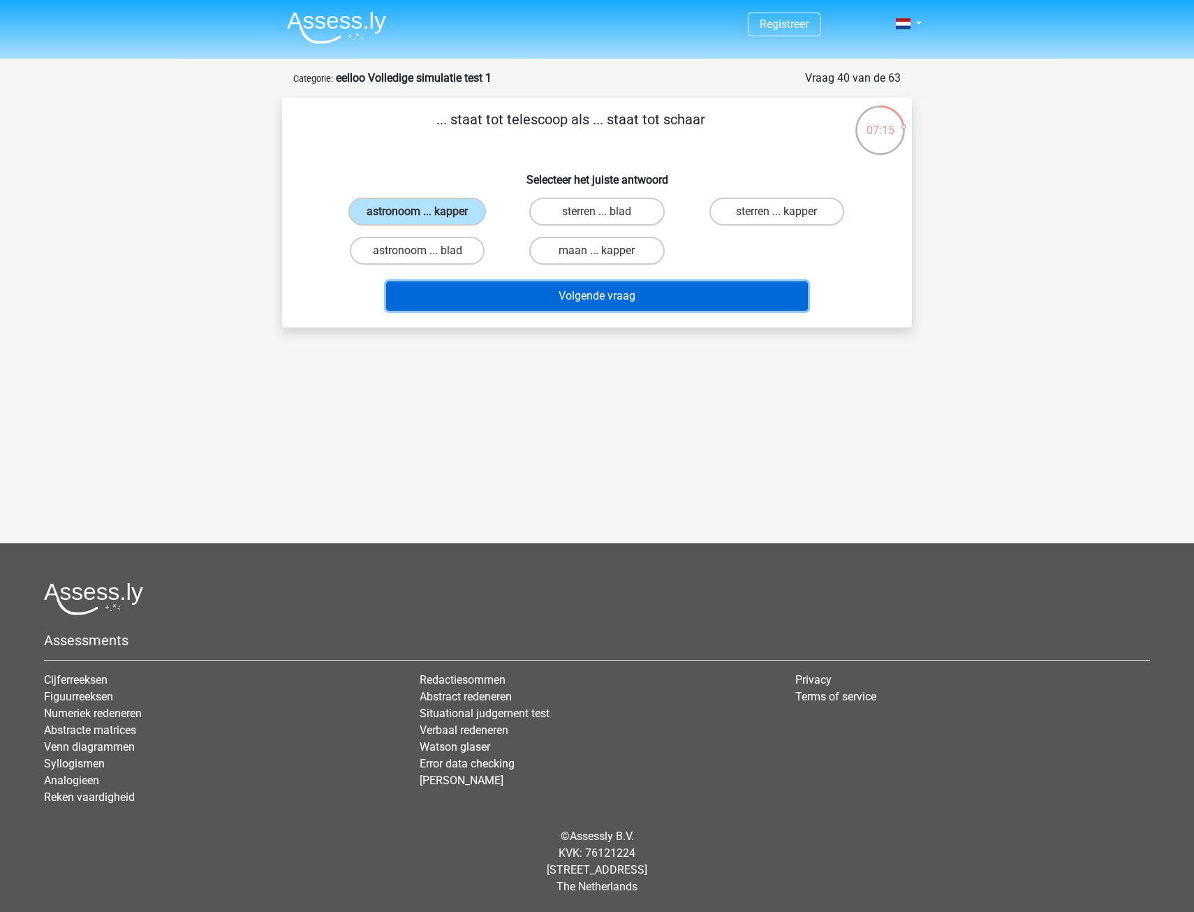
click at [606, 295] on button "Volgende vraag" at bounding box center [597, 295] width 423 height 29
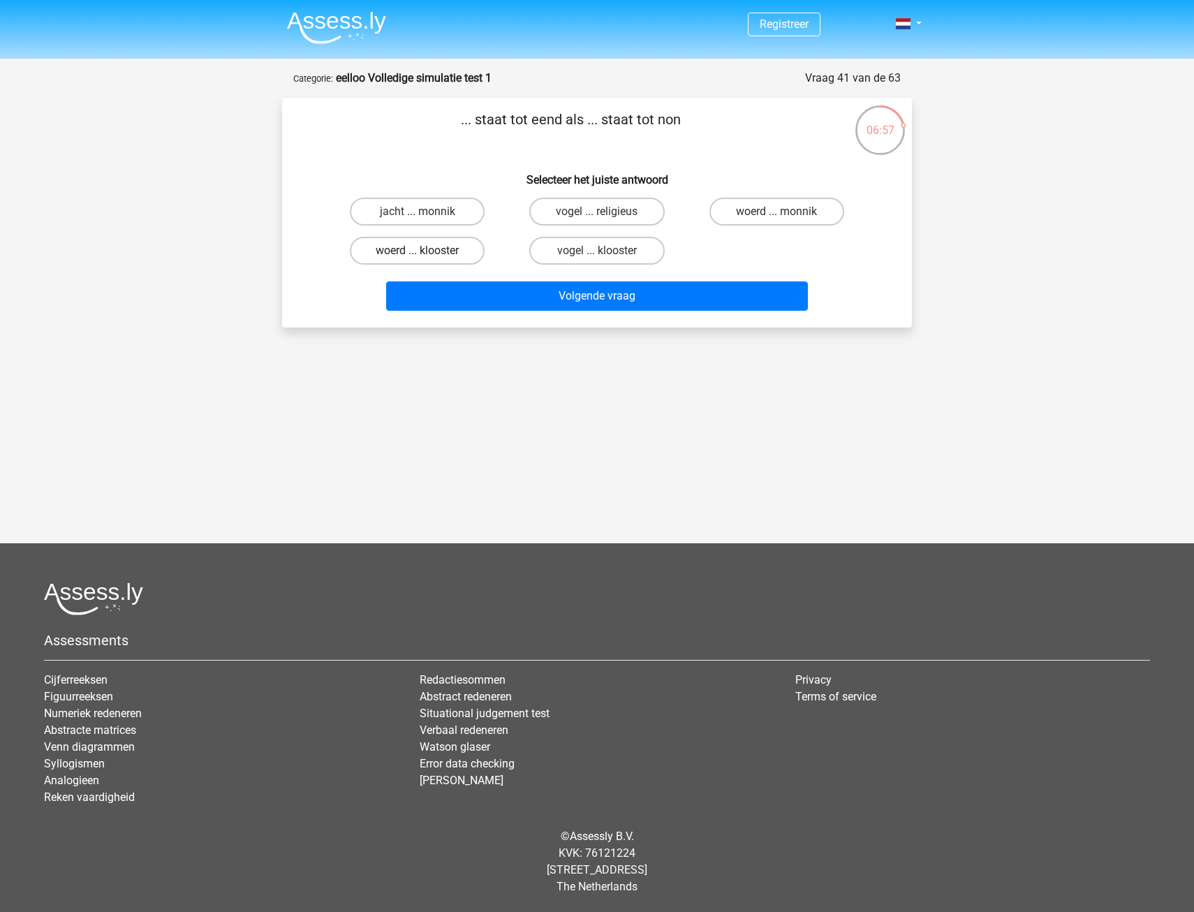
click at [435, 251] on label "woerd ... klooster" at bounding box center [417, 251] width 135 height 28
click at [427, 251] on input "woerd ... klooster" at bounding box center [422, 255] width 9 height 9
radio input "true"
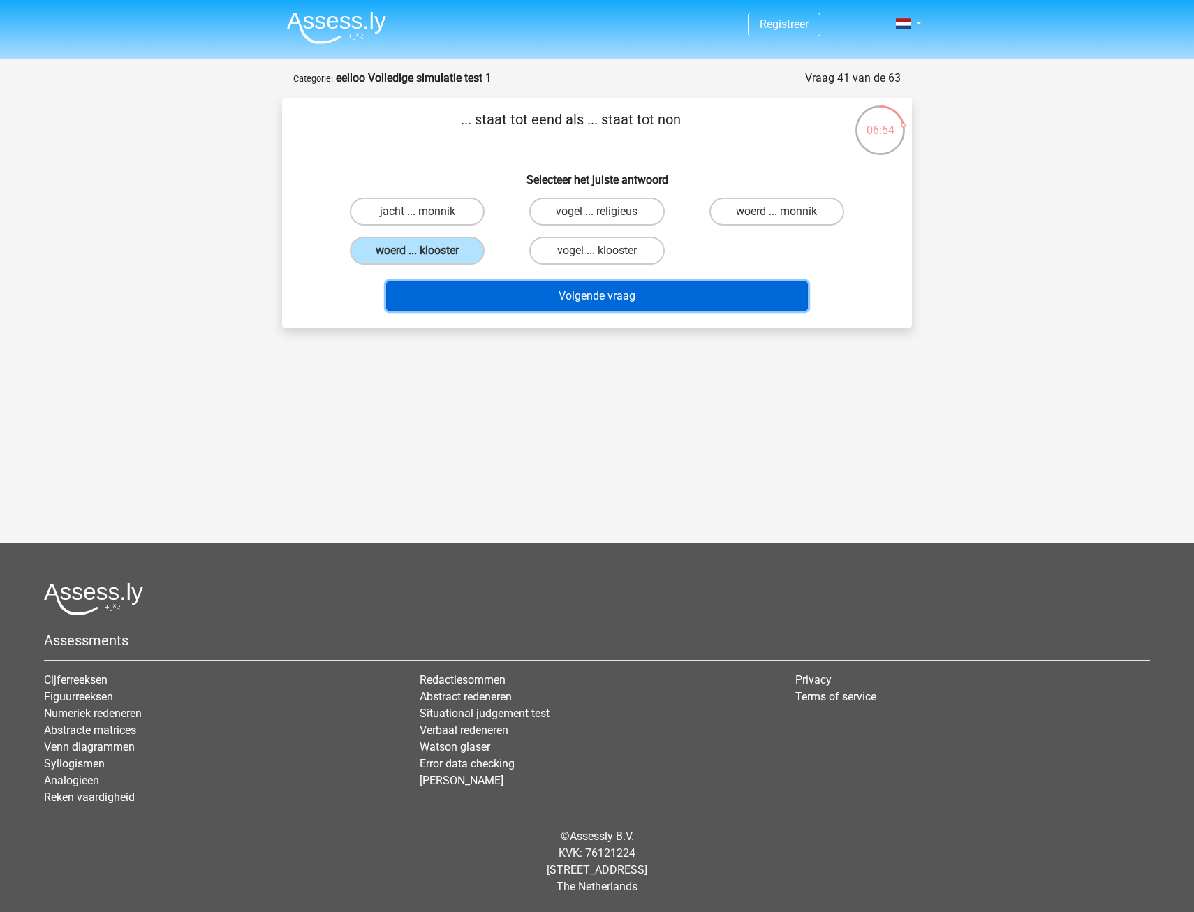
click at [592, 297] on button "Volgende vraag" at bounding box center [597, 295] width 423 height 29
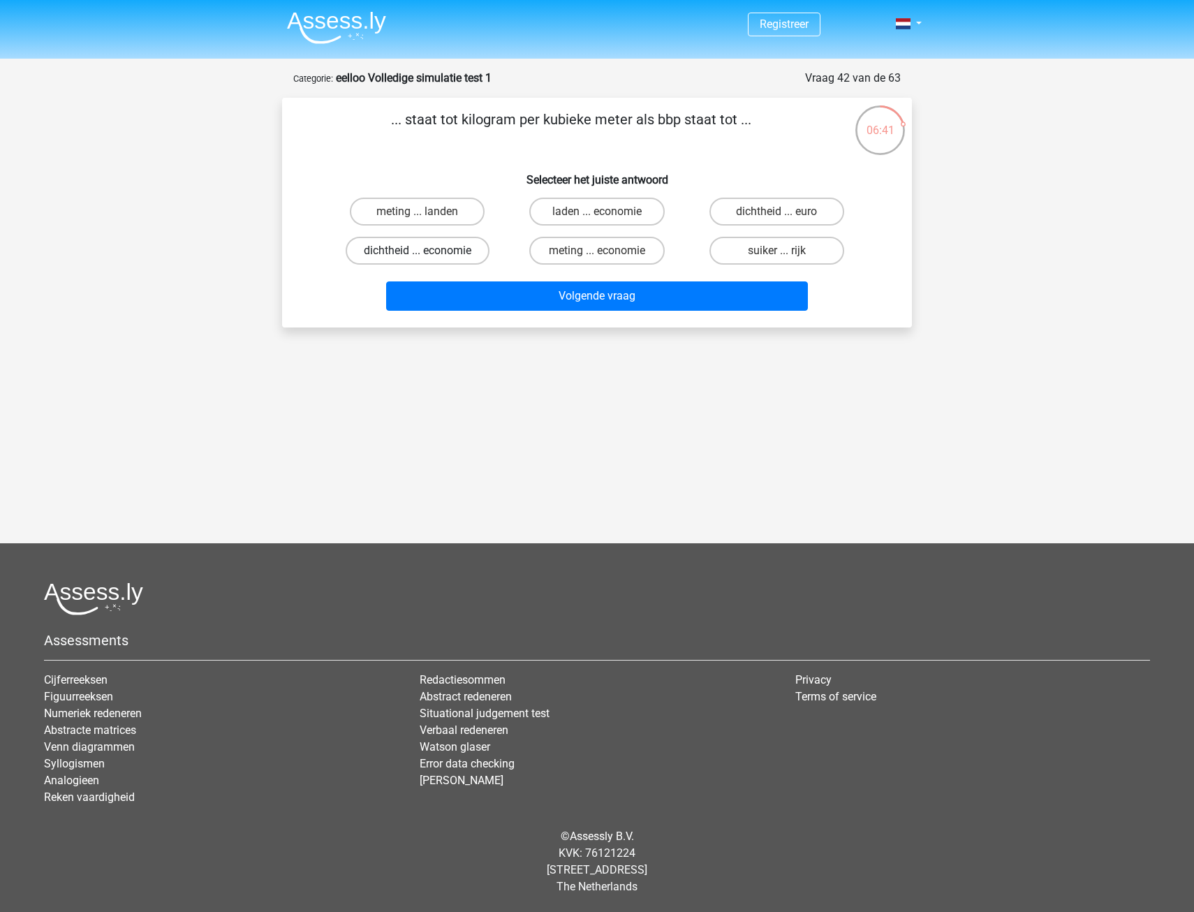
click at [396, 251] on label "dichtheid ... economie" at bounding box center [418, 251] width 144 height 28
click at [418, 251] on input "dichtheid ... economie" at bounding box center [422, 255] width 9 height 9
radio input "true"
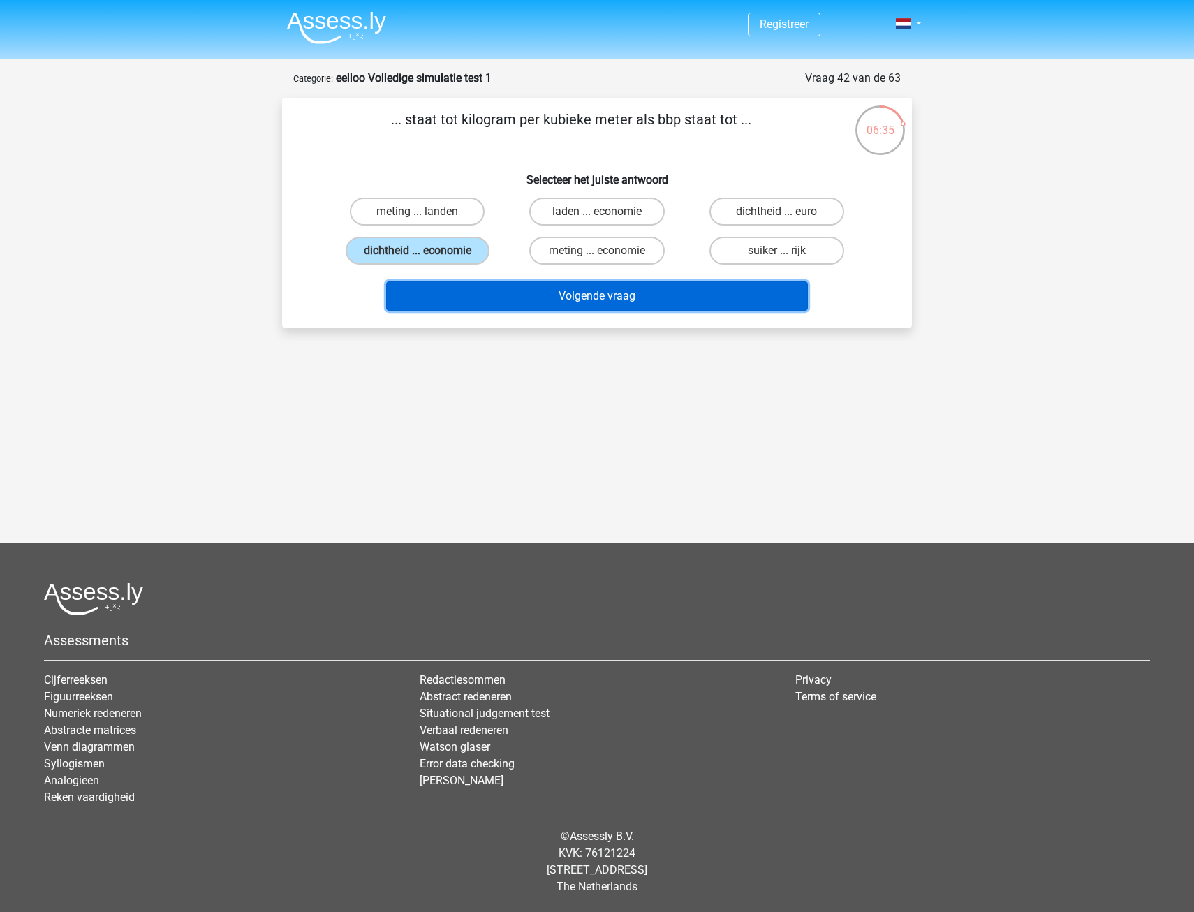
click at [465, 295] on button "Volgende vraag" at bounding box center [597, 295] width 423 height 29
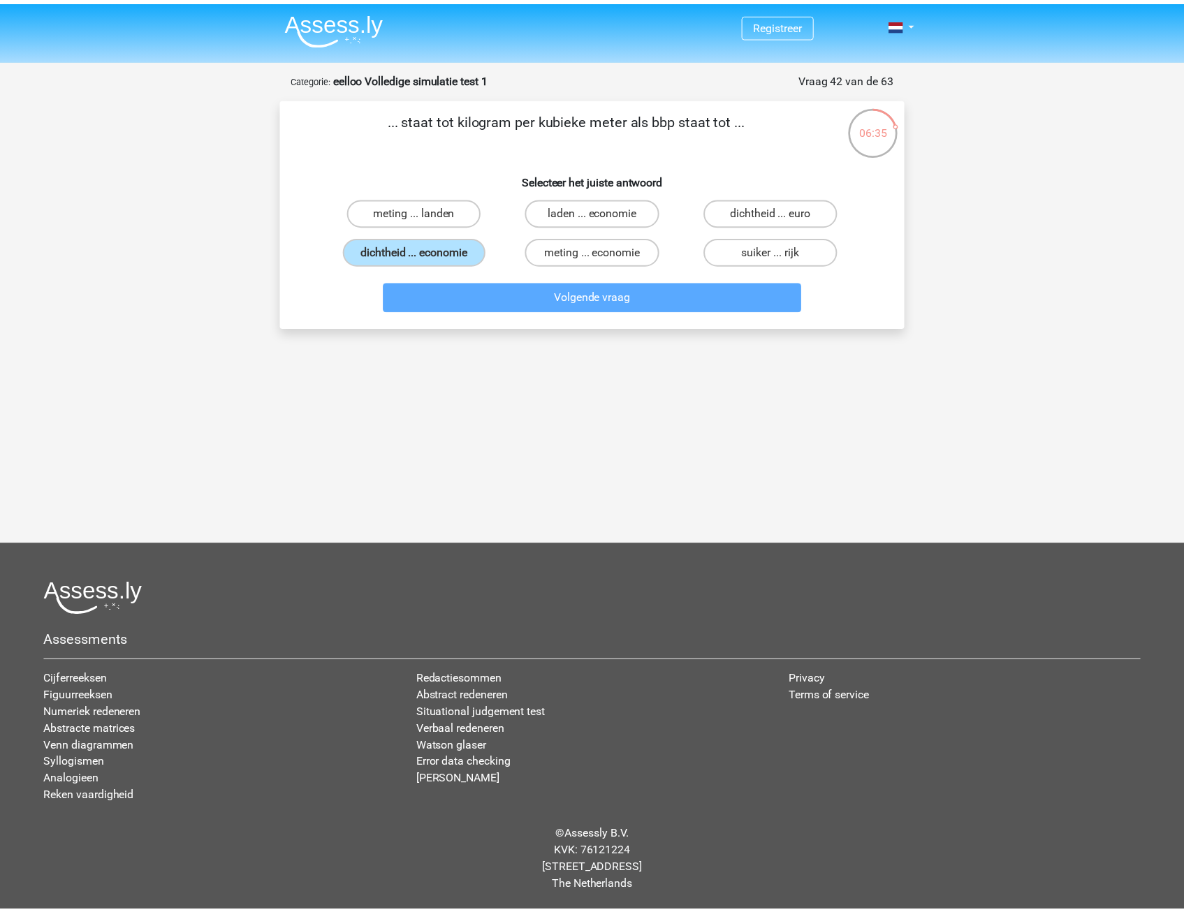
scroll to position [15, 0]
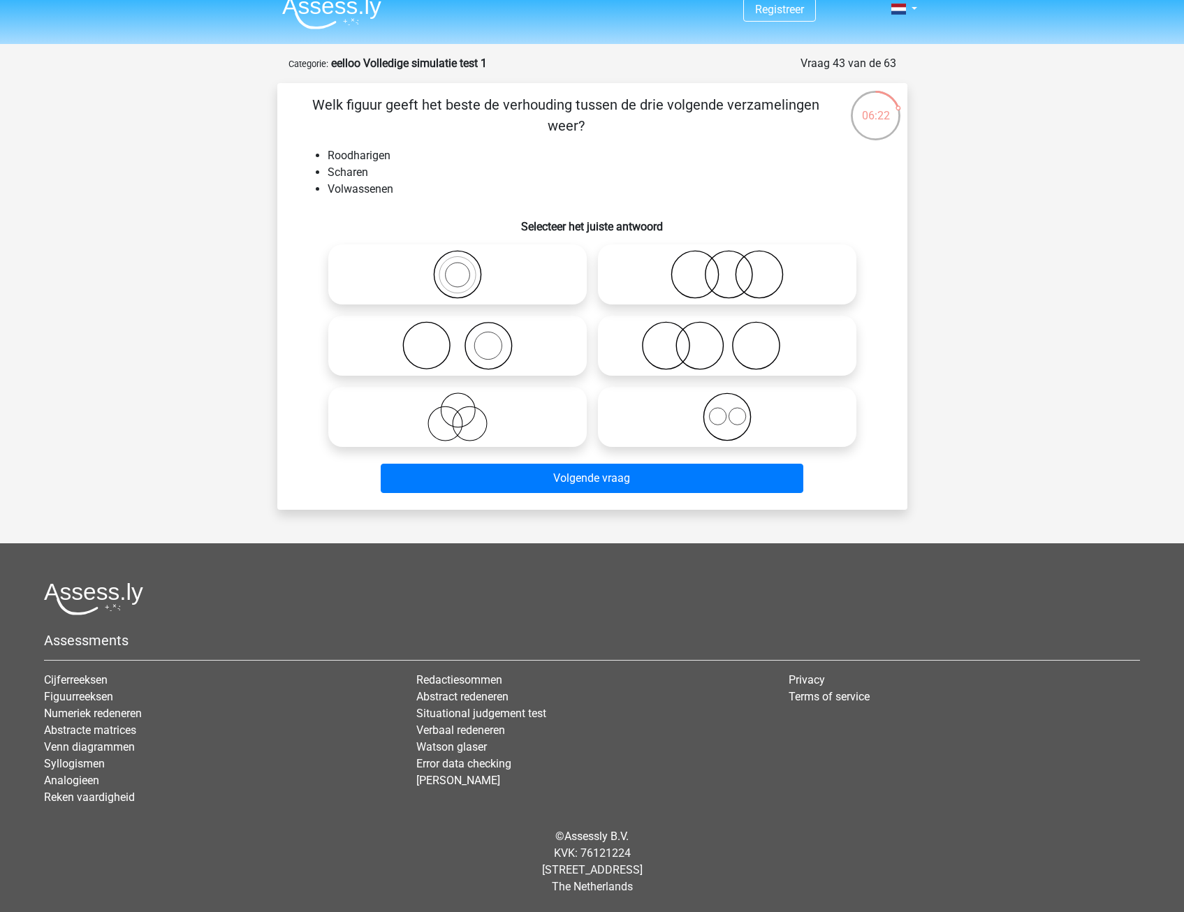
click at [705, 335] on icon at bounding box center [727, 345] width 247 height 49
click at [727, 335] on input "radio" at bounding box center [731, 334] width 9 height 9
radio input "true"
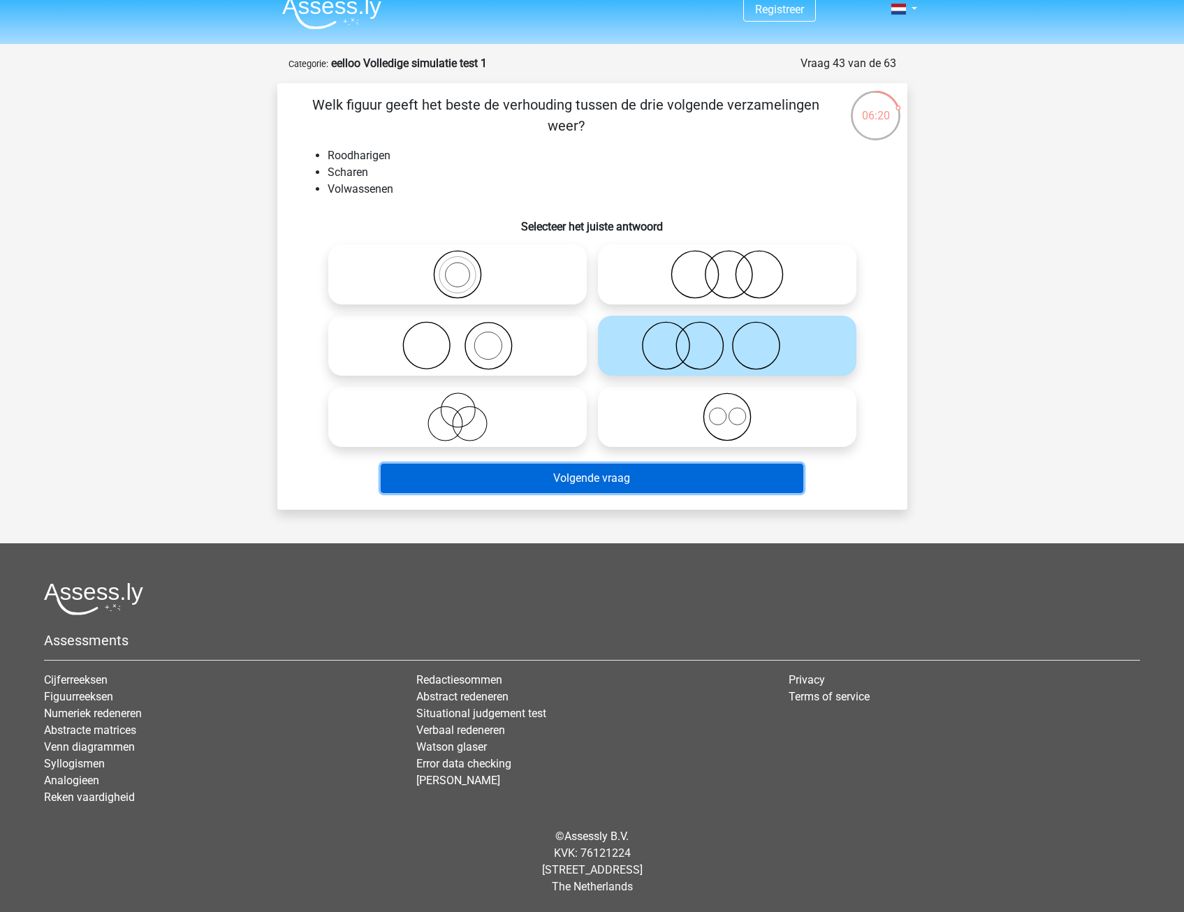
click at [695, 478] on button "Volgende vraag" at bounding box center [592, 478] width 423 height 29
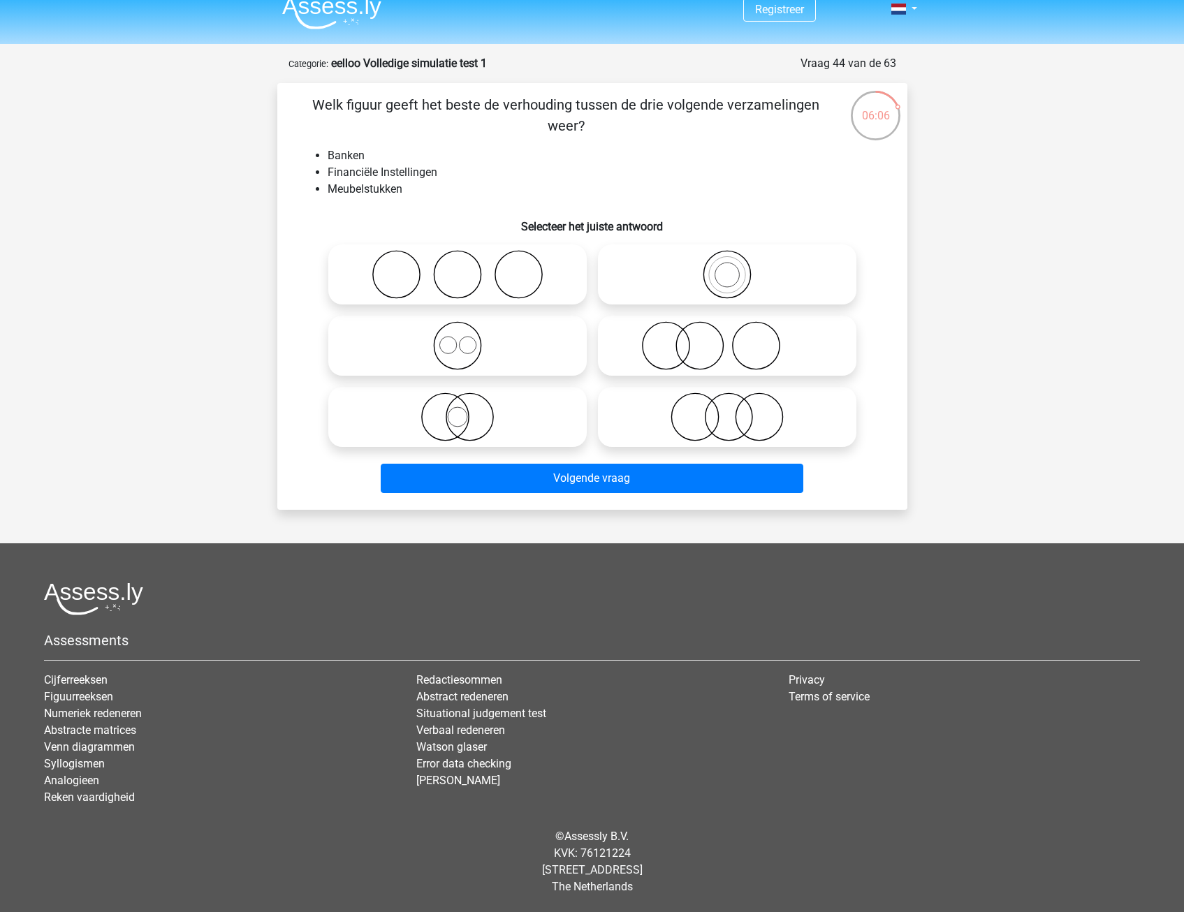
click at [728, 358] on icon at bounding box center [727, 345] width 247 height 49
click at [728, 339] on input "radio" at bounding box center [731, 334] width 9 height 9
radio input "true"
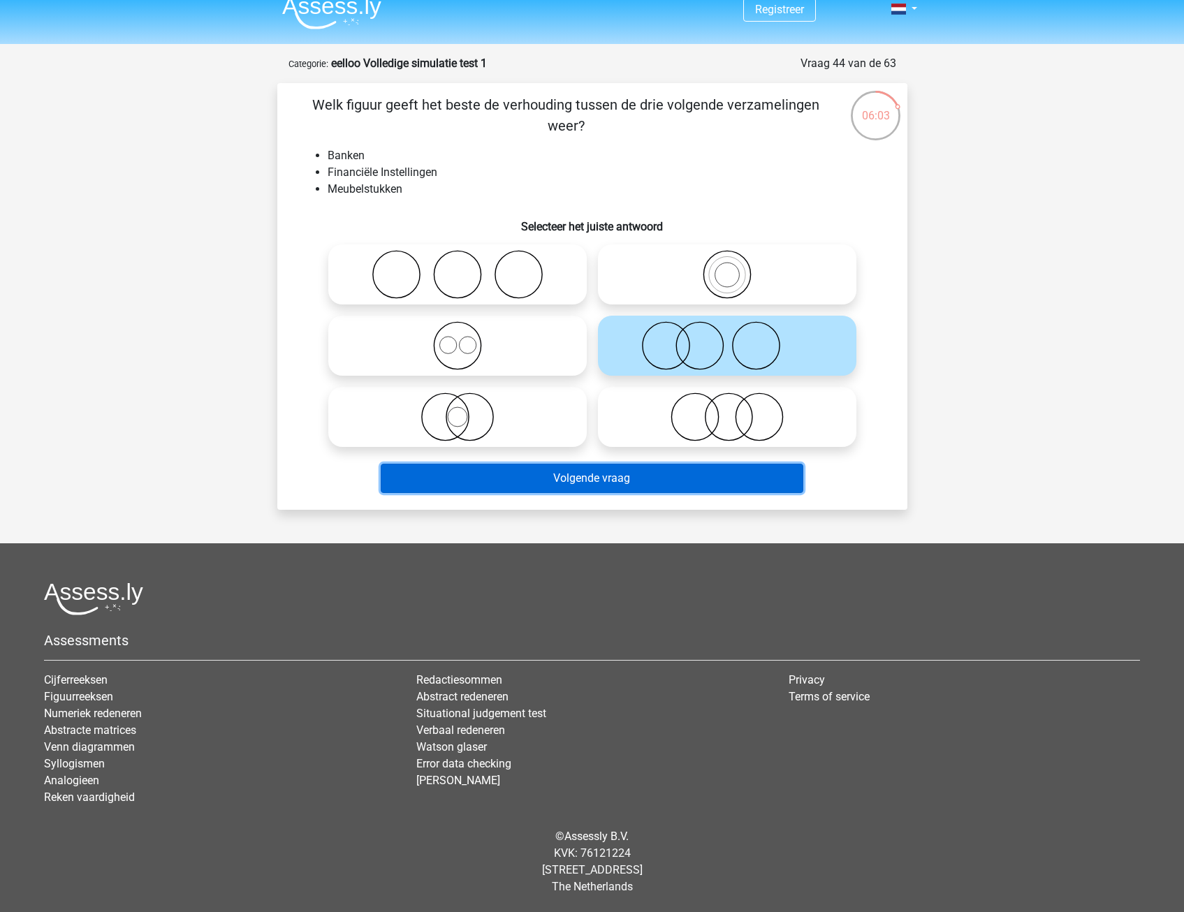
click at [661, 475] on button "Volgende vraag" at bounding box center [592, 478] width 423 height 29
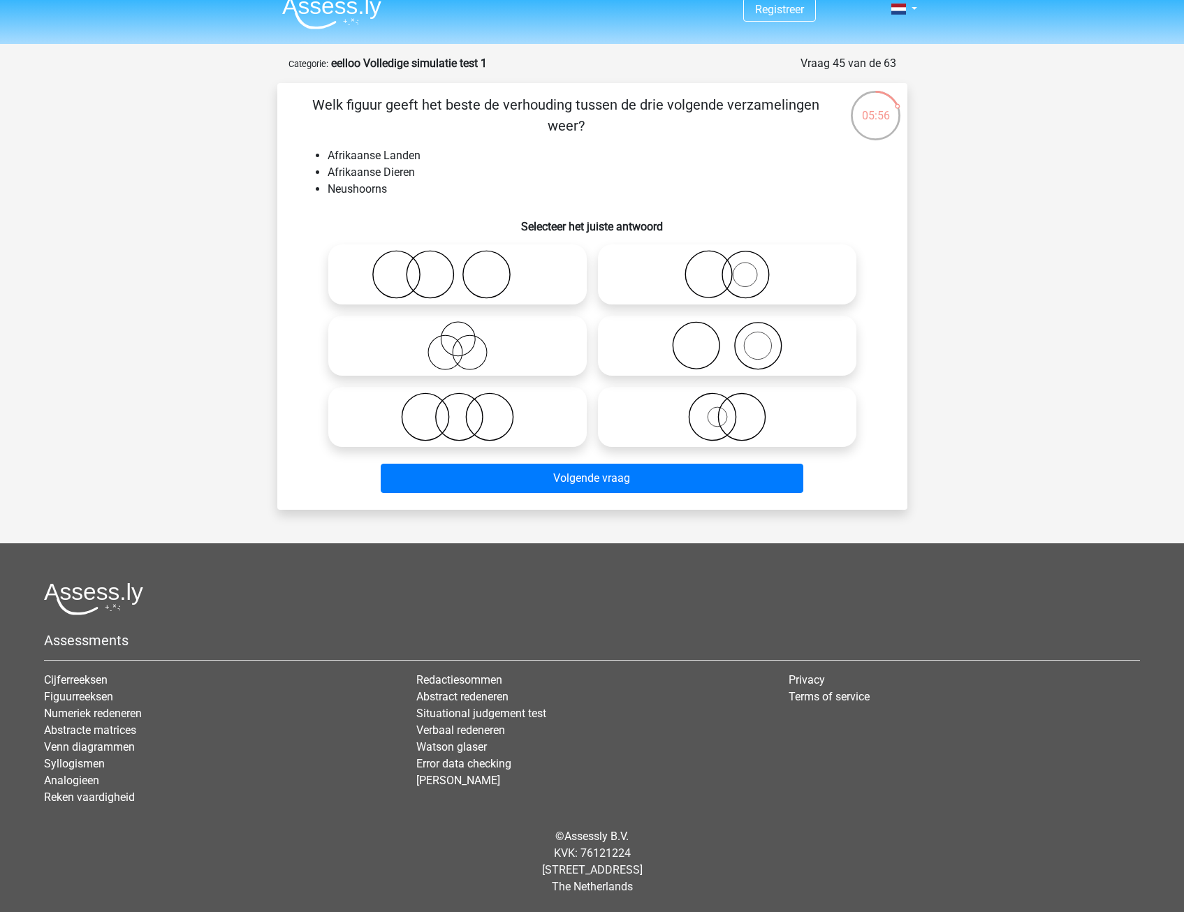
click at [427, 277] on icon at bounding box center [457, 274] width 247 height 49
click at [458, 268] on input "radio" at bounding box center [462, 262] width 9 height 9
radio input "true"
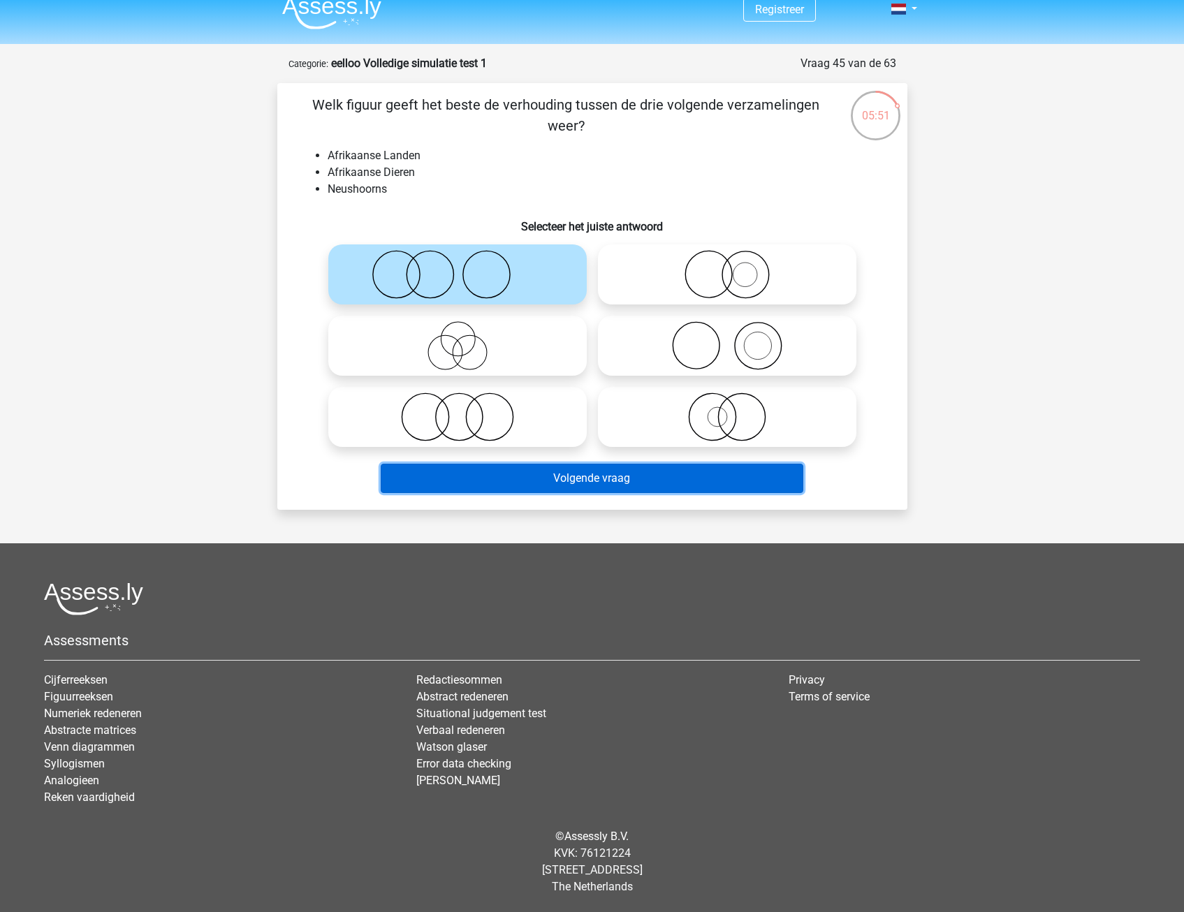
click at [566, 480] on button "Volgende vraag" at bounding box center [592, 478] width 423 height 29
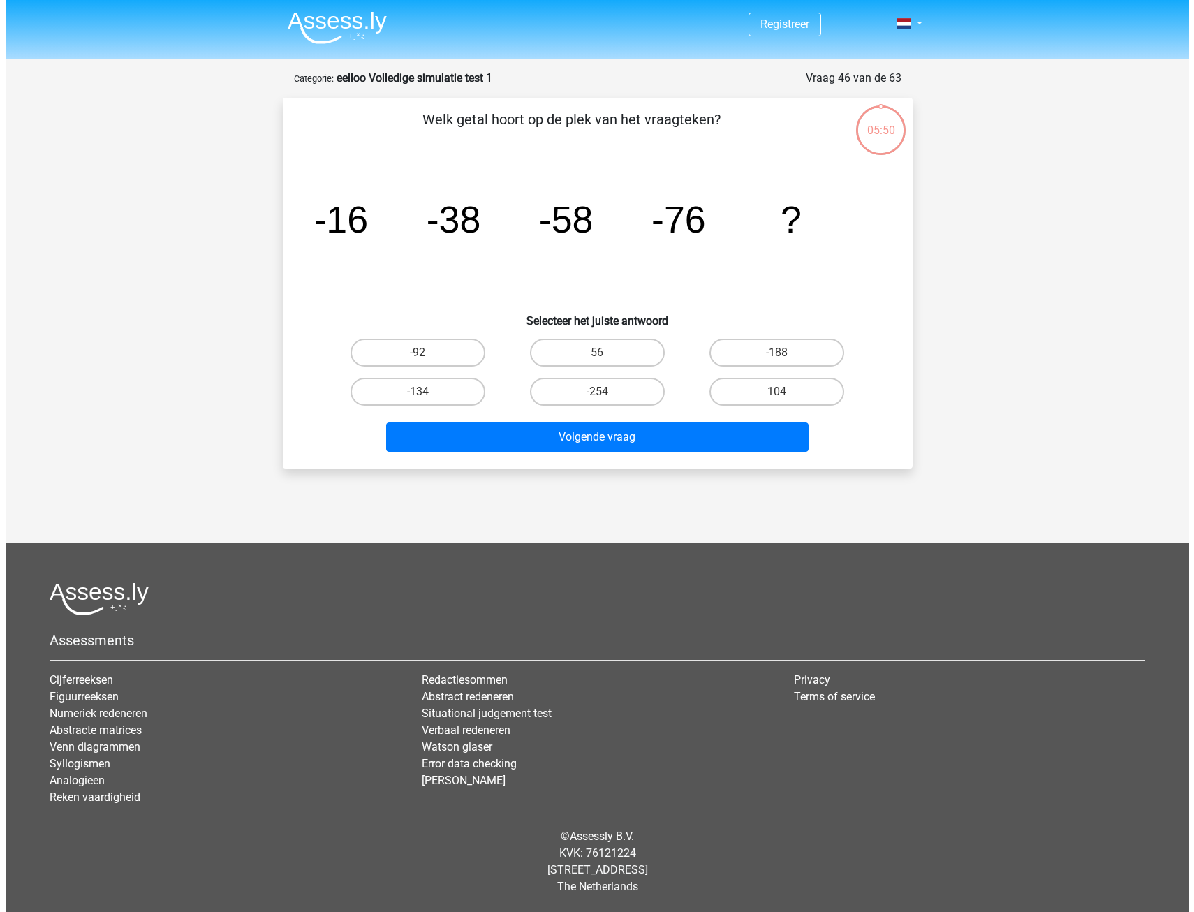
scroll to position [0, 0]
click at [435, 359] on label "-92" at bounding box center [417, 353] width 135 height 28
click at [427, 359] on input "-92" at bounding box center [422, 357] width 9 height 9
radio input "true"
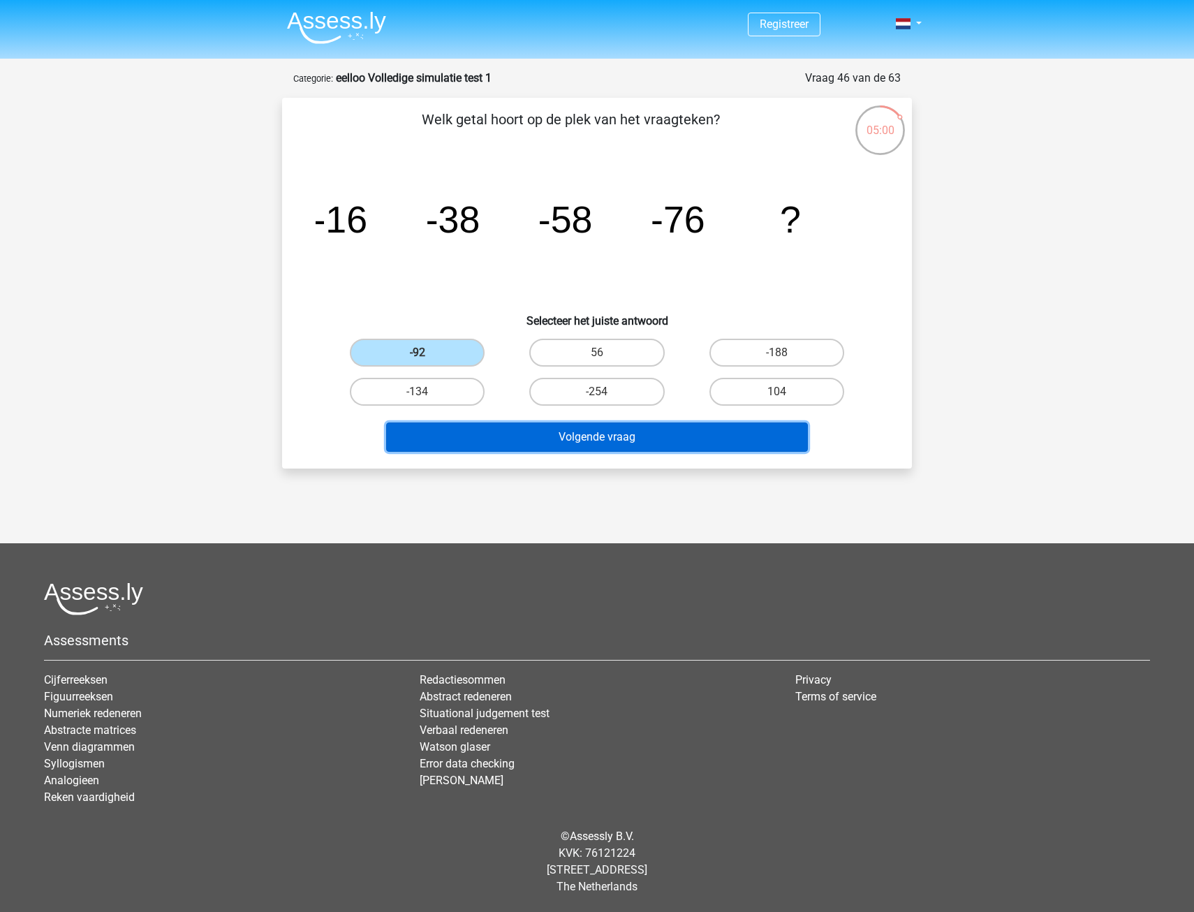
click at [453, 437] on button "Volgende vraag" at bounding box center [597, 437] width 423 height 29
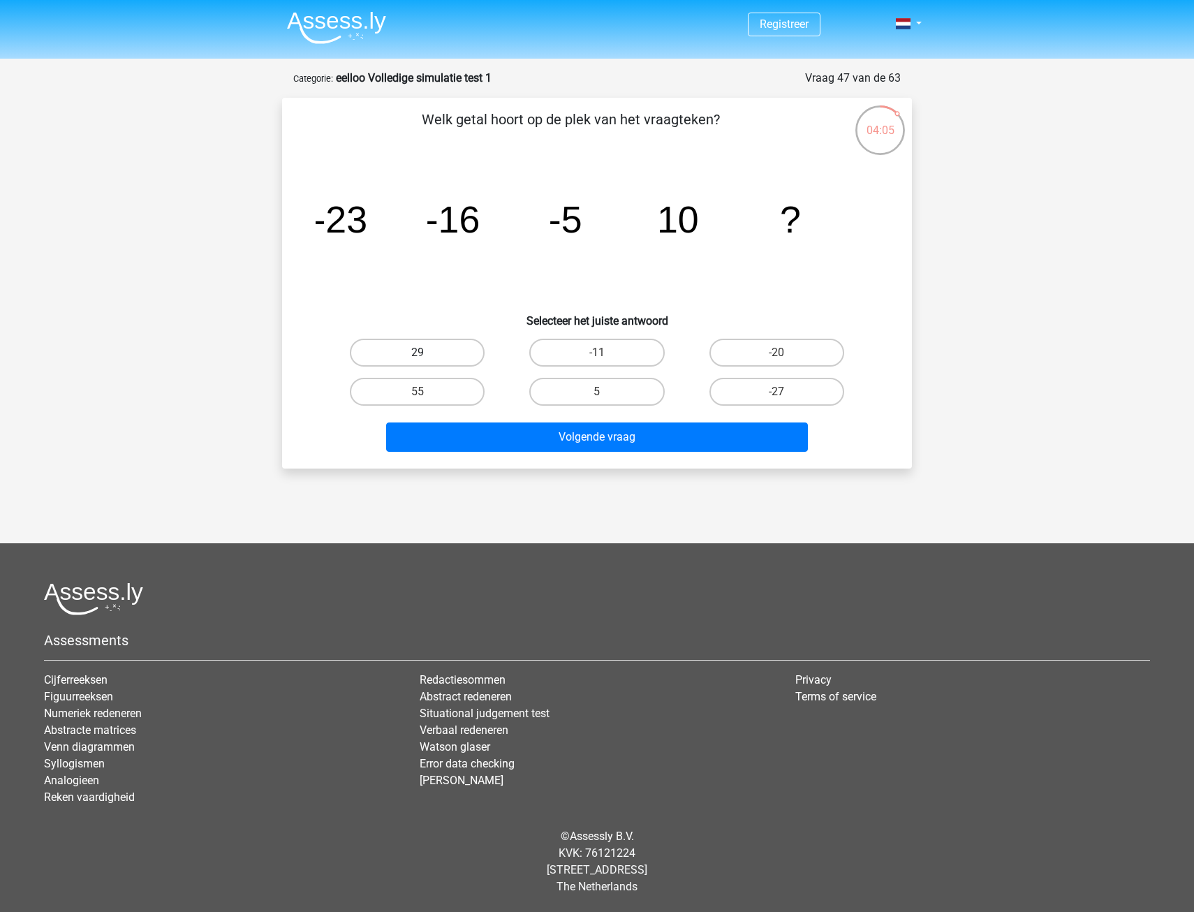
click at [442, 352] on label "29" at bounding box center [417, 353] width 135 height 28
click at [427, 353] on input "29" at bounding box center [422, 357] width 9 height 9
radio input "true"
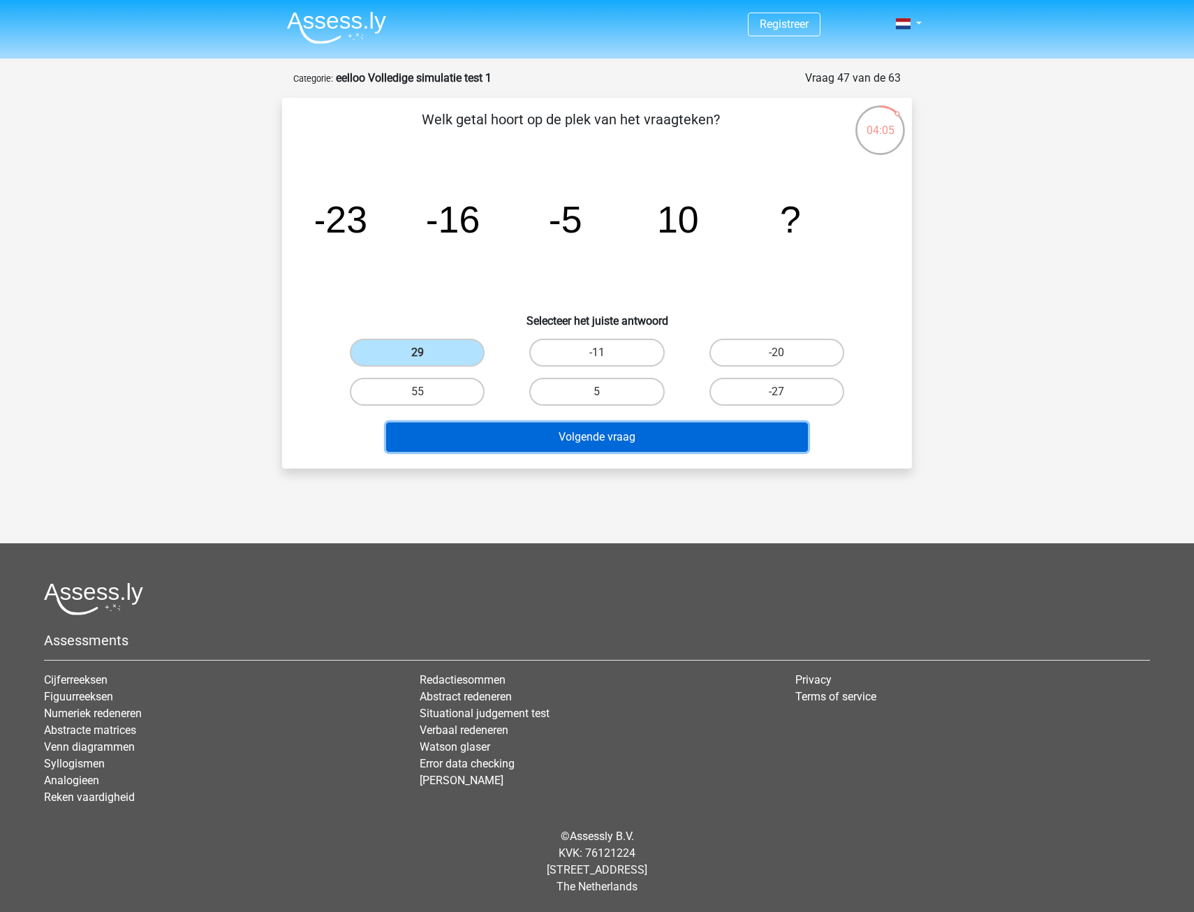
click at [486, 431] on button "Volgende vraag" at bounding box center [597, 437] width 423 height 29
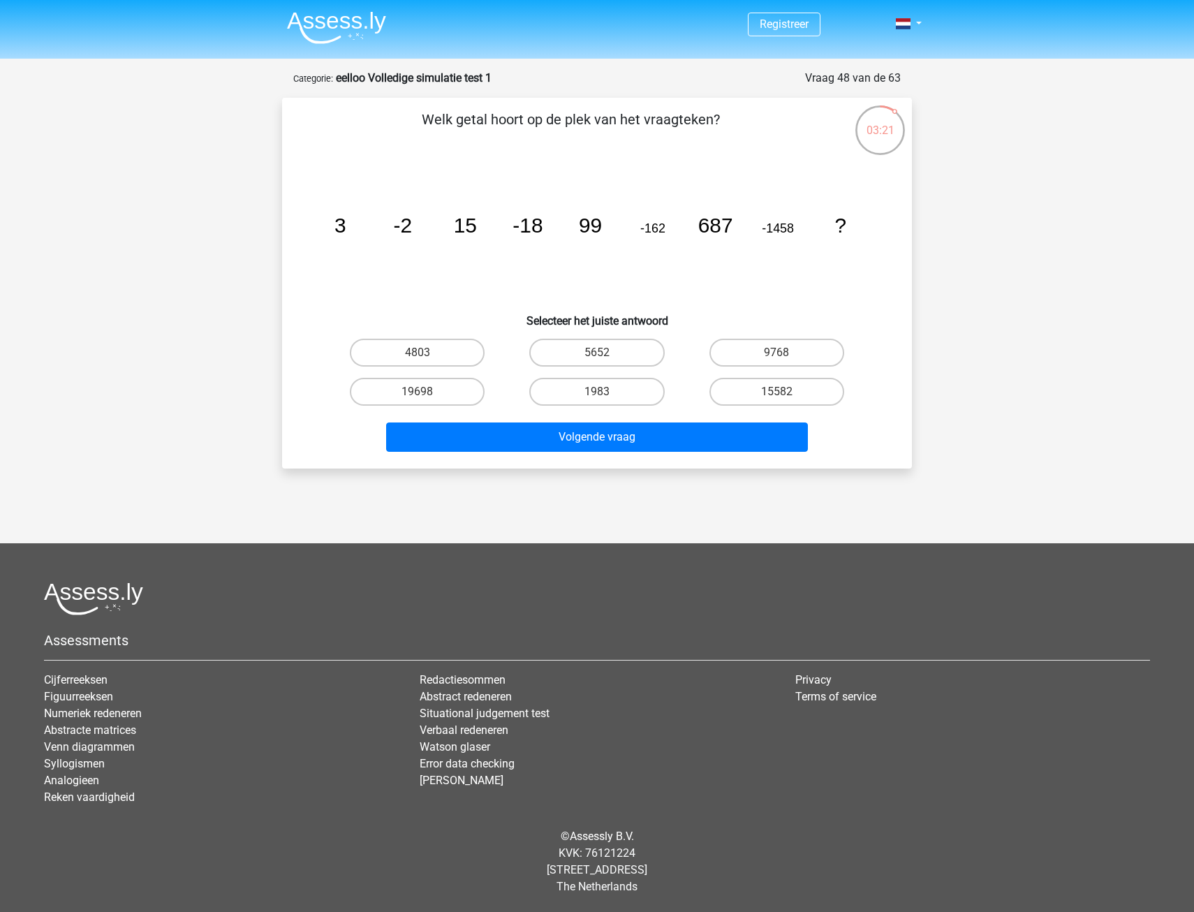
click at [610, 399] on label "1983" at bounding box center [596, 392] width 135 height 28
click at [606, 399] on input "1983" at bounding box center [601, 396] width 9 height 9
radio input "true"
click at [615, 456] on div "Volgende vraag" at bounding box center [597, 440] width 539 height 35
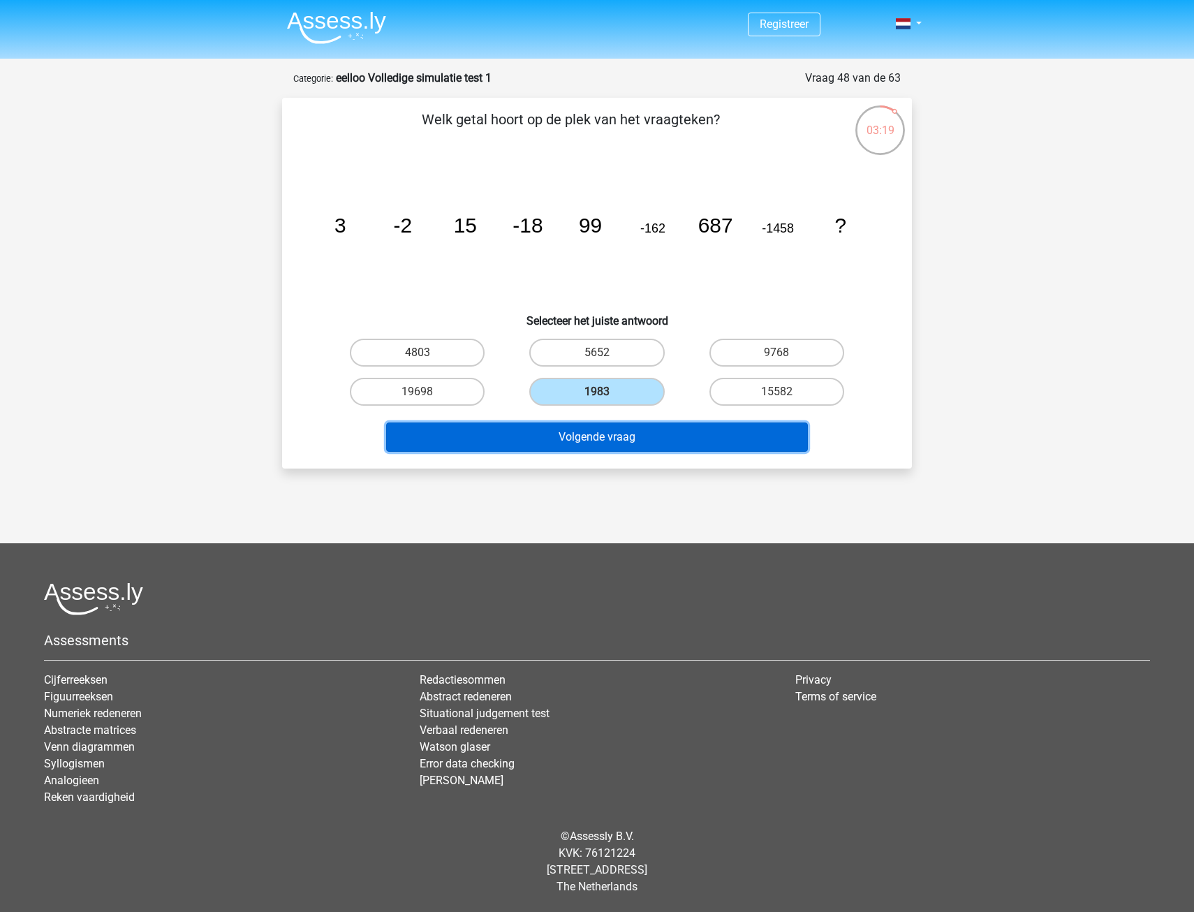
click at [615, 439] on button "Volgende vraag" at bounding box center [597, 437] width 423 height 29
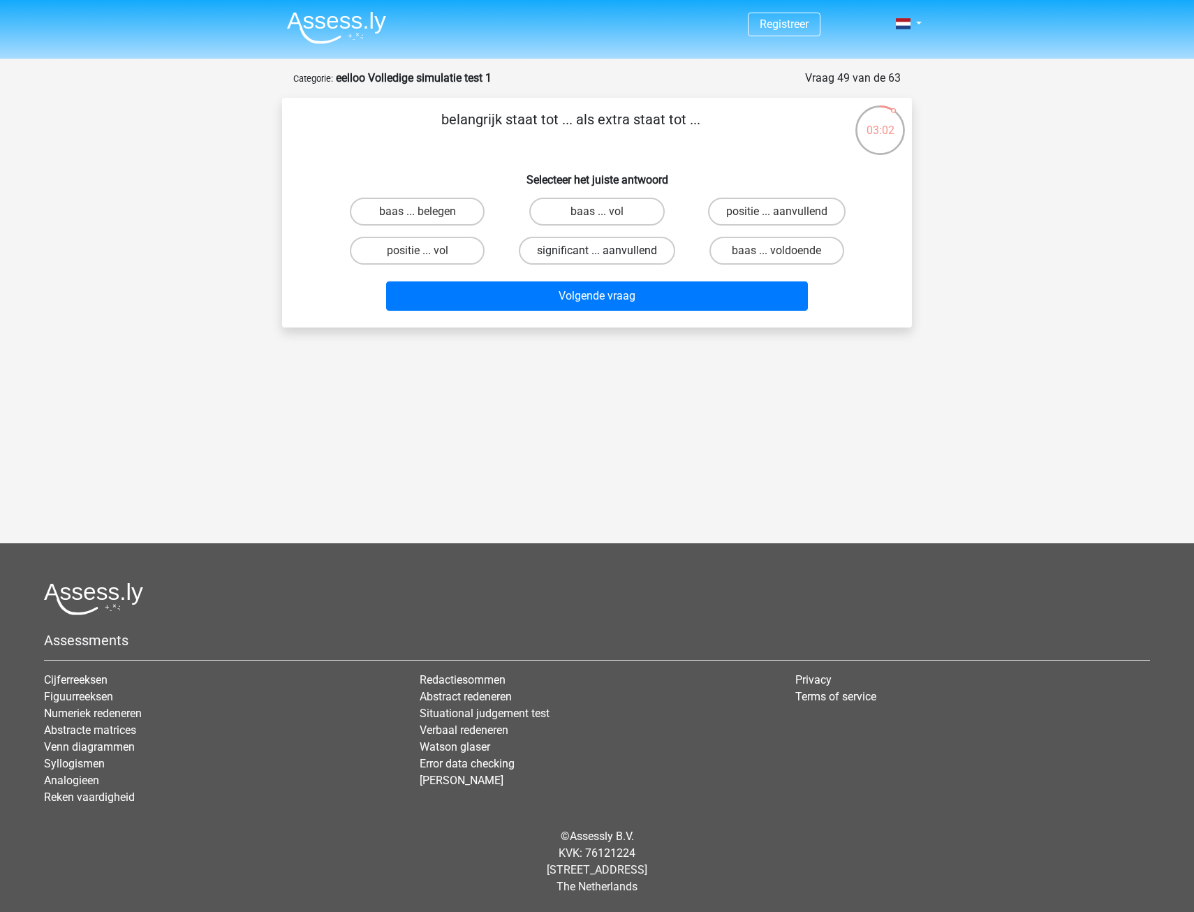
click at [563, 257] on label "significant ... aanvullend" at bounding box center [597, 251] width 156 height 28
click at [597, 257] on input "significant ... aanvullend" at bounding box center [601, 255] width 9 height 9
radio input "true"
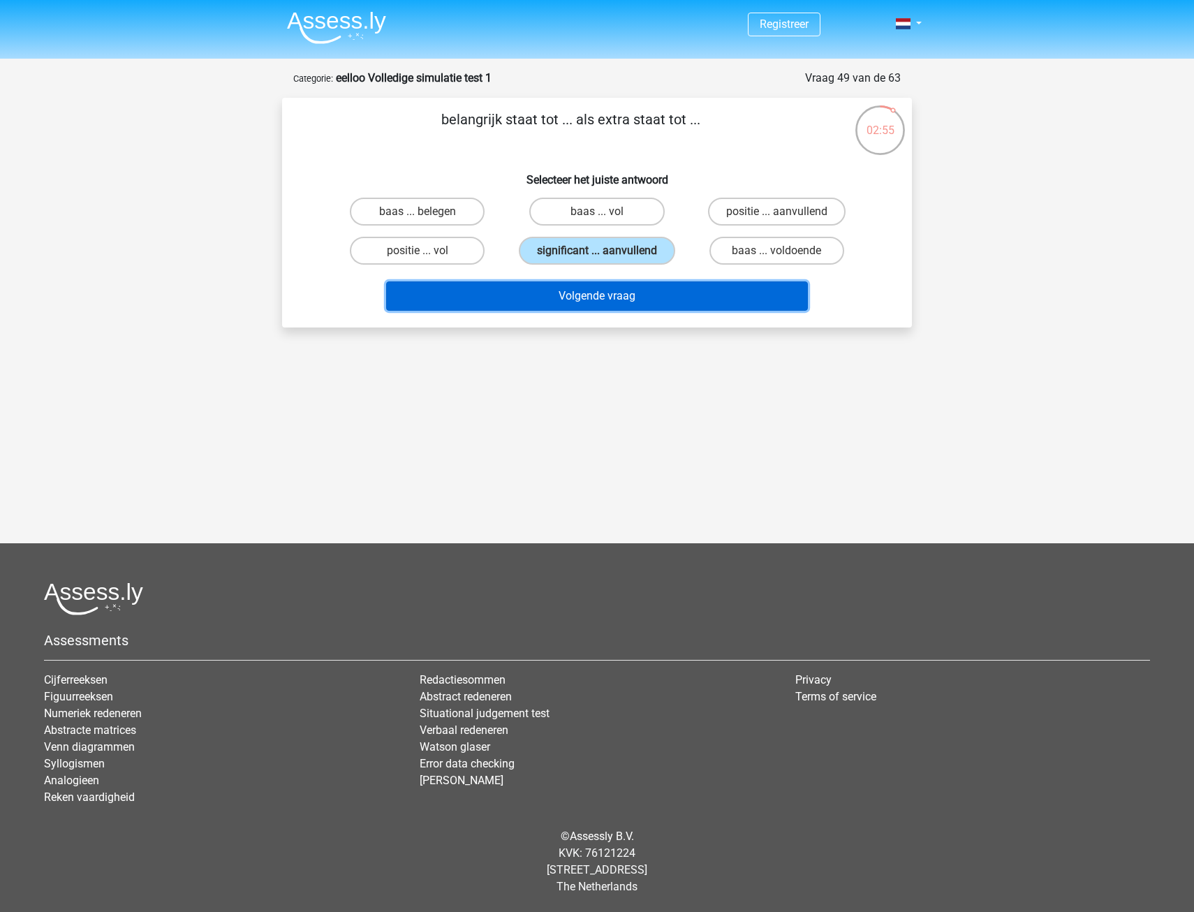
click at [546, 296] on button "Volgende vraag" at bounding box center [597, 295] width 423 height 29
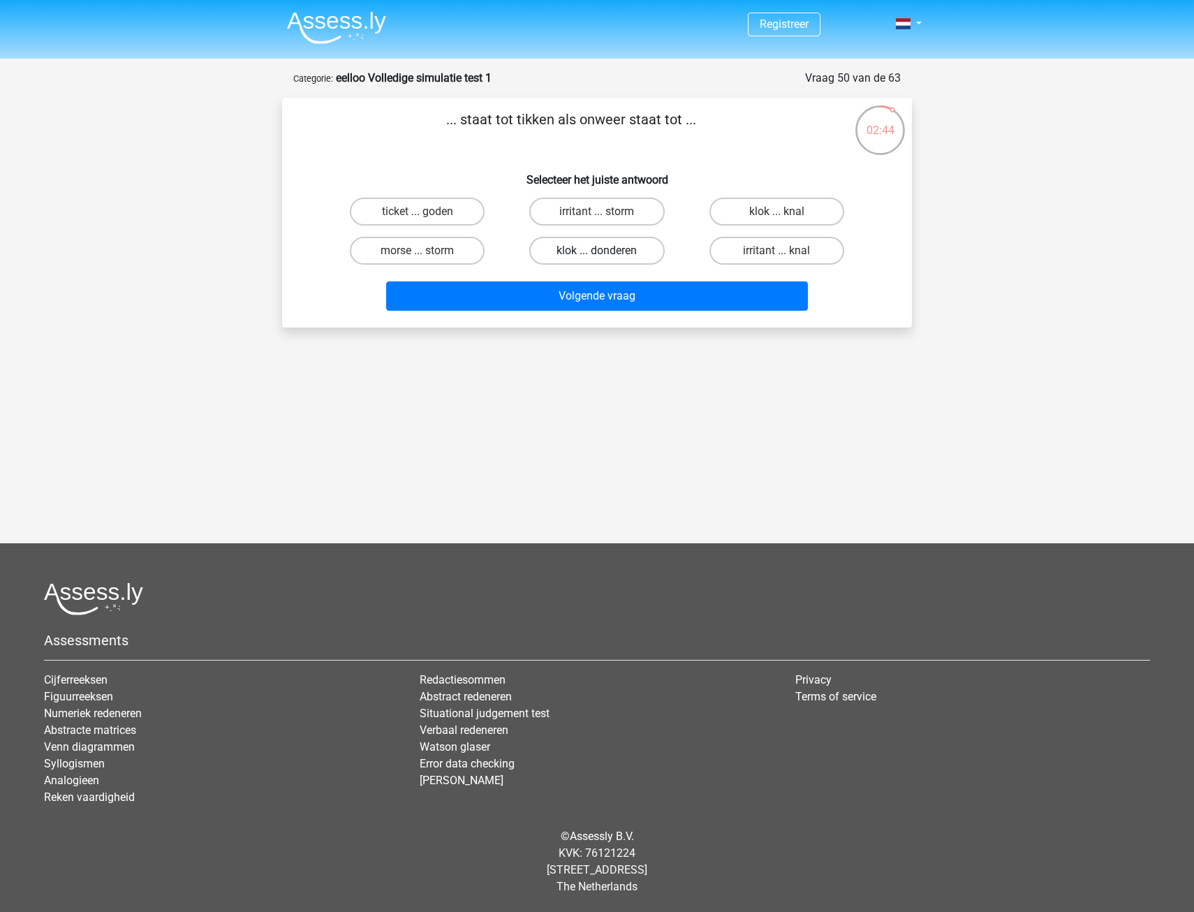
click at [594, 254] on label "klok ... donderen" at bounding box center [596, 251] width 135 height 28
click at [597, 254] on input "klok ... donderen" at bounding box center [601, 255] width 9 height 9
radio input "true"
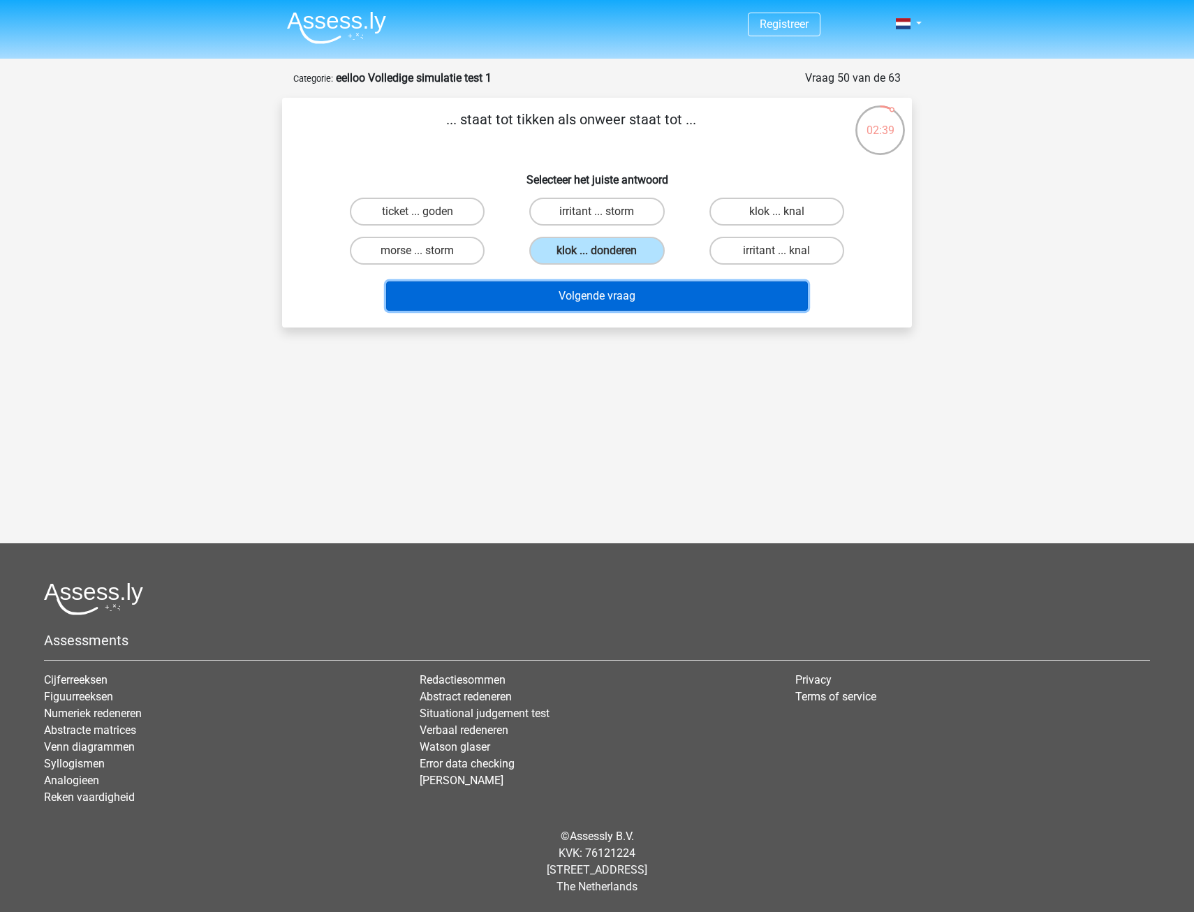
click at [593, 305] on button "Volgende vraag" at bounding box center [597, 295] width 423 height 29
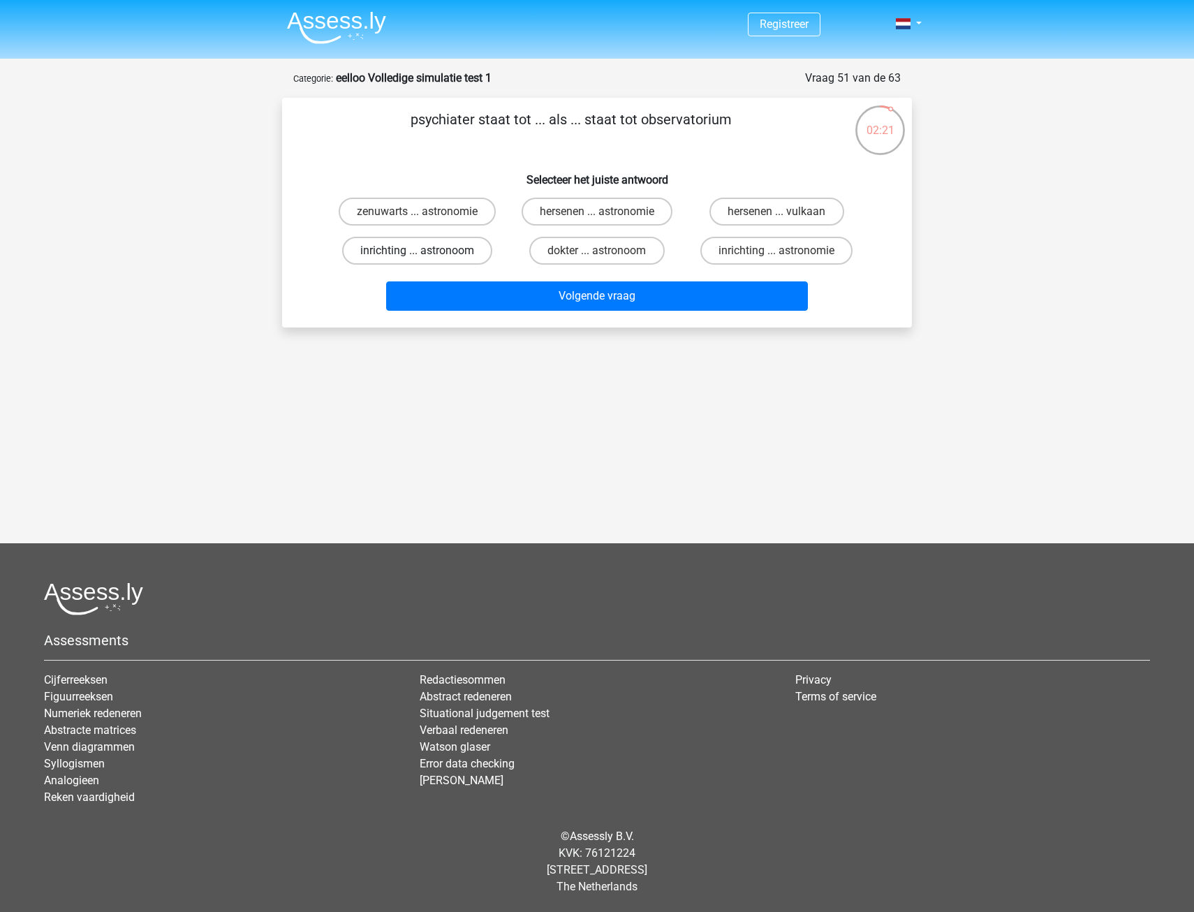
click at [435, 257] on label "inrichting ... astronoom" at bounding box center [417, 251] width 150 height 28
click at [427, 257] on input "inrichting ... astronoom" at bounding box center [422, 255] width 9 height 9
radio input "true"
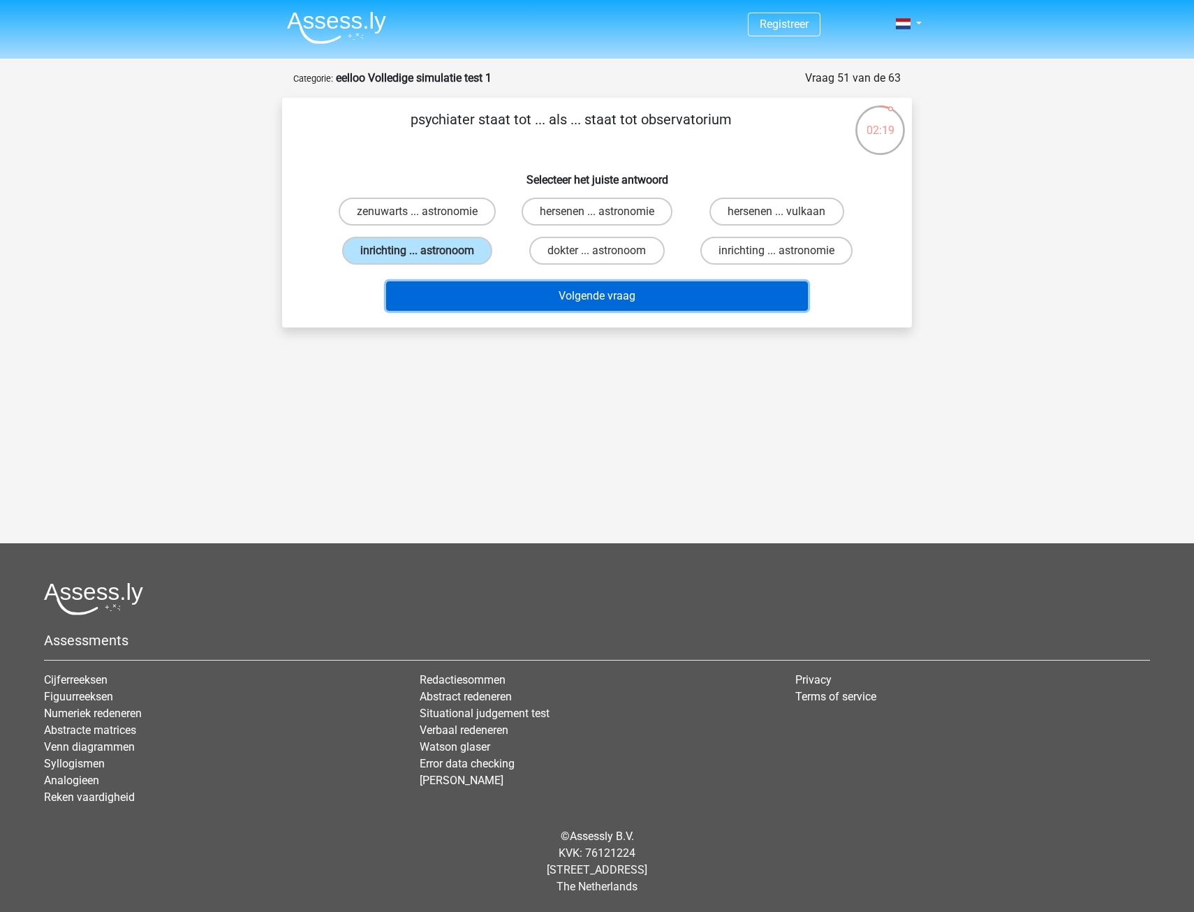
click at [518, 306] on button "Volgende vraag" at bounding box center [597, 295] width 423 height 29
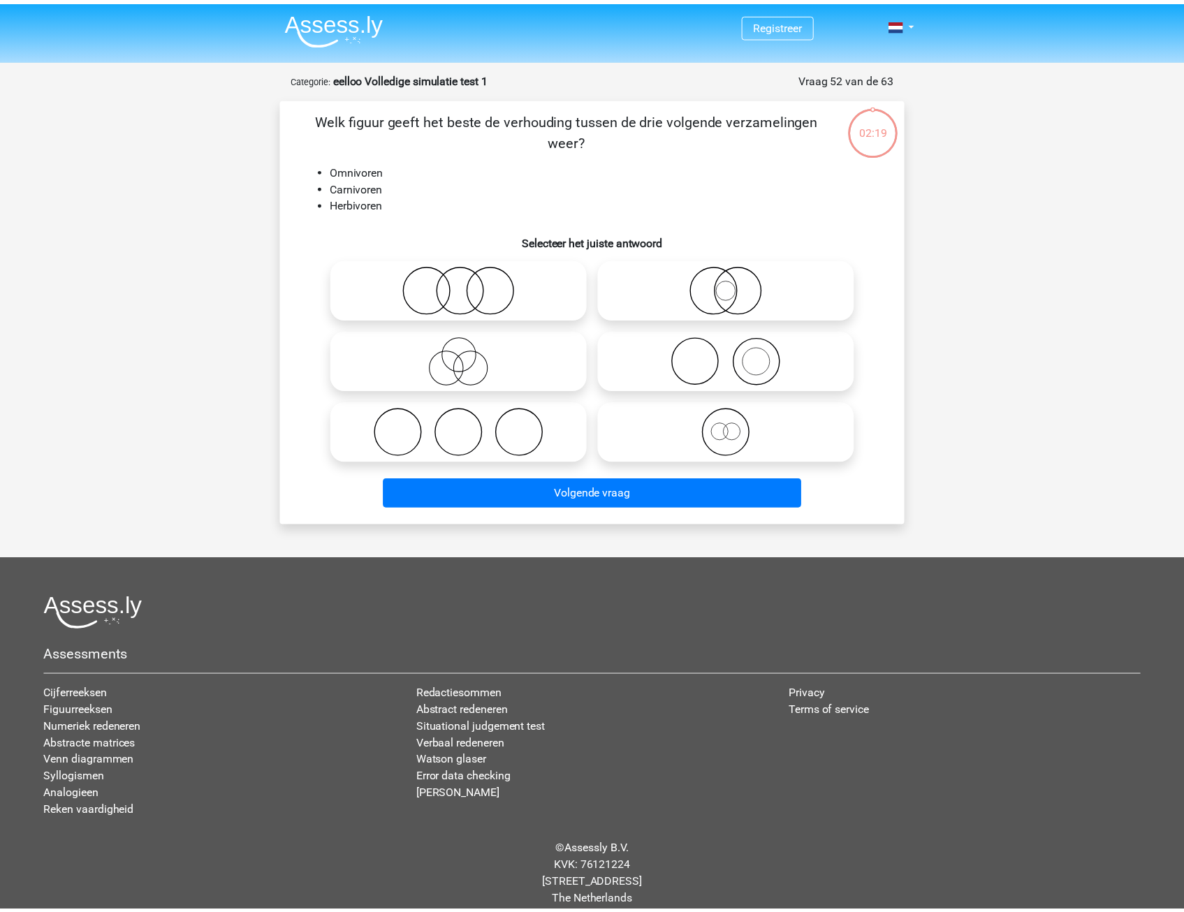
scroll to position [15, 0]
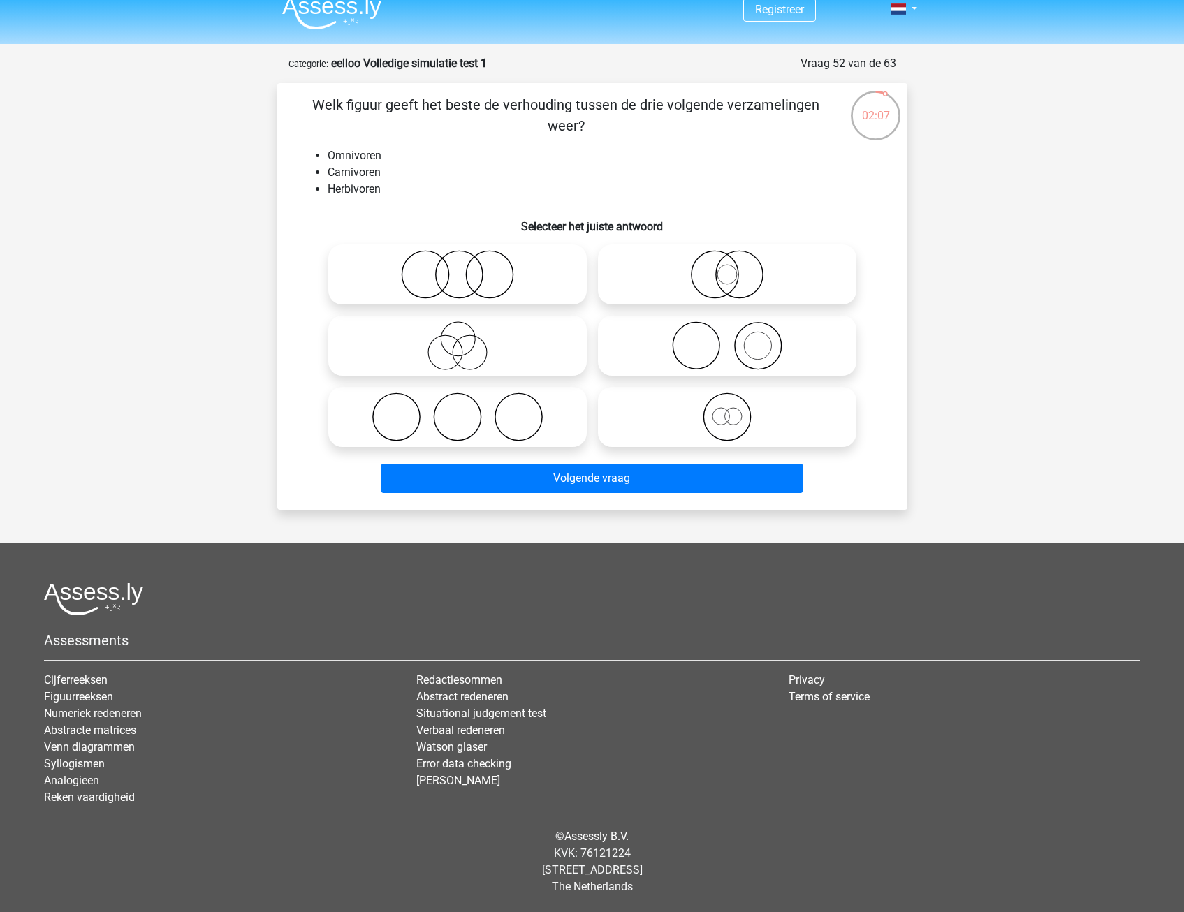
click at [446, 418] on icon at bounding box center [457, 417] width 247 height 49
click at [458, 410] on input "radio" at bounding box center [462, 405] width 9 height 9
radio input "true"
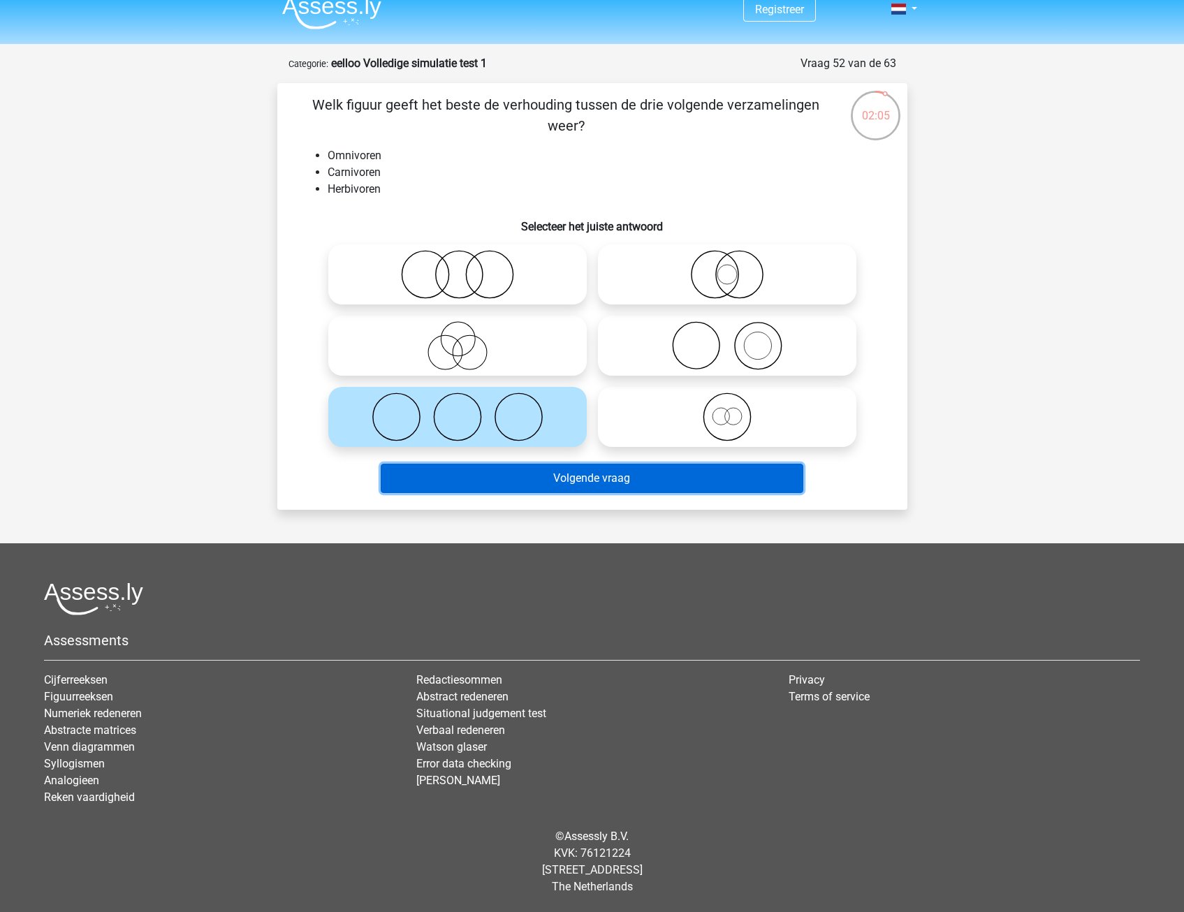
click at [510, 483] on button "Volgende vraag" at bounding box center [592, 478] width 423 height 29
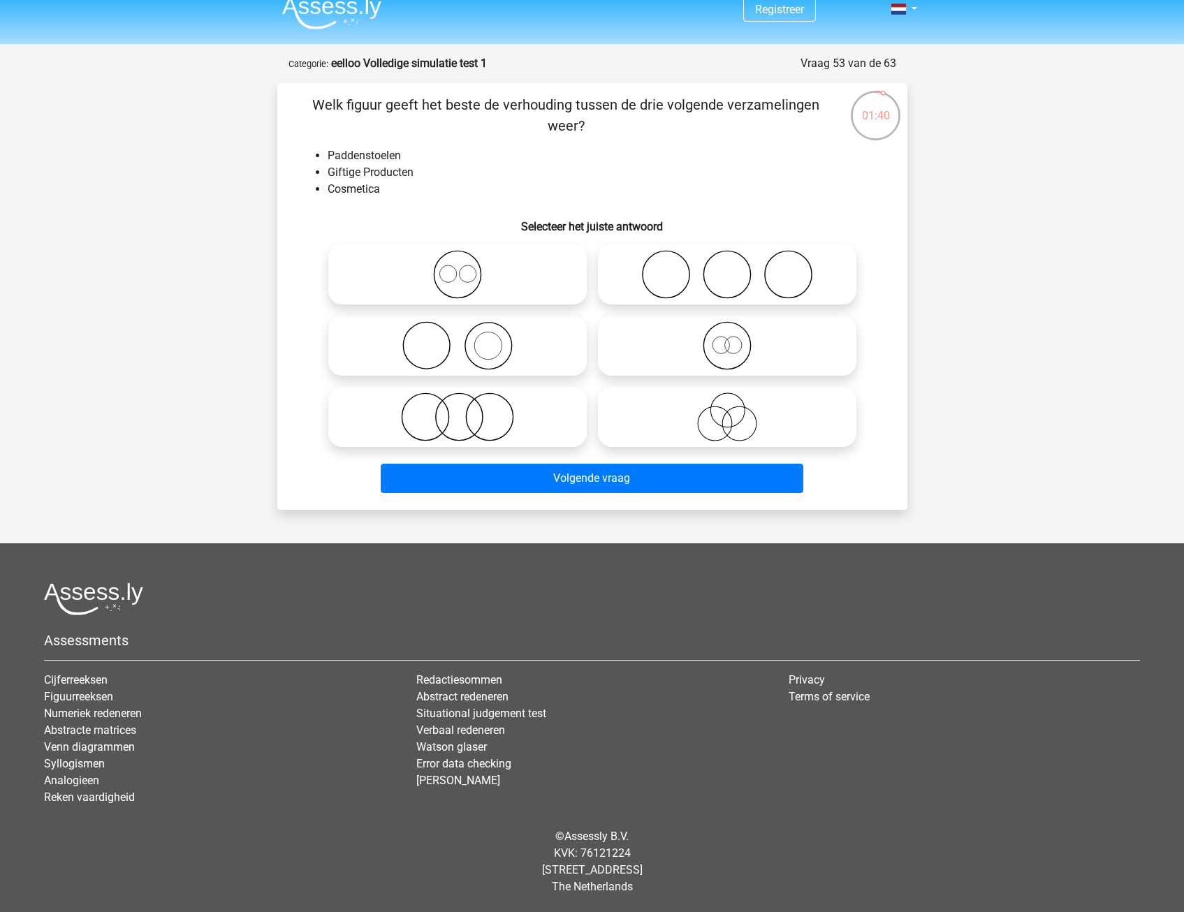
drag, startPoint x: 440, startPoint y: 428, endPoint x: 546, endPoint y: 567, distance: 174.9
click at [546, 567] on div "Registreer" at bounding box center [592, 448] width 1184 height 927
drag, startPoint x: 546, startPoint y: 567, endPoint x: 460, endPoint y: 437, distance: 156.1
click at [462, 441] on label at bounding box center [457, 417] width 258 height 60
click at [462, 410] on input "radio" at bounding box center [462, 405] width 9 height 9
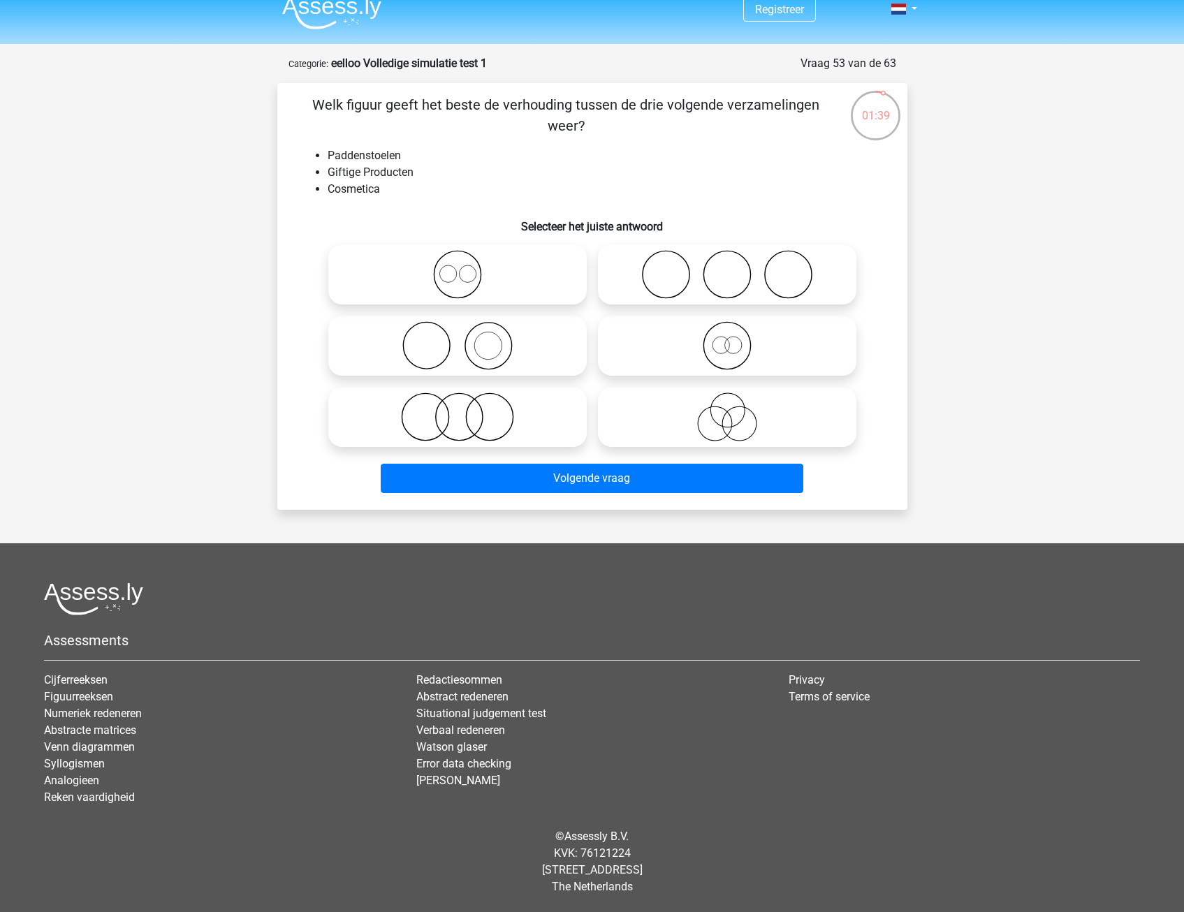
radio input "true"
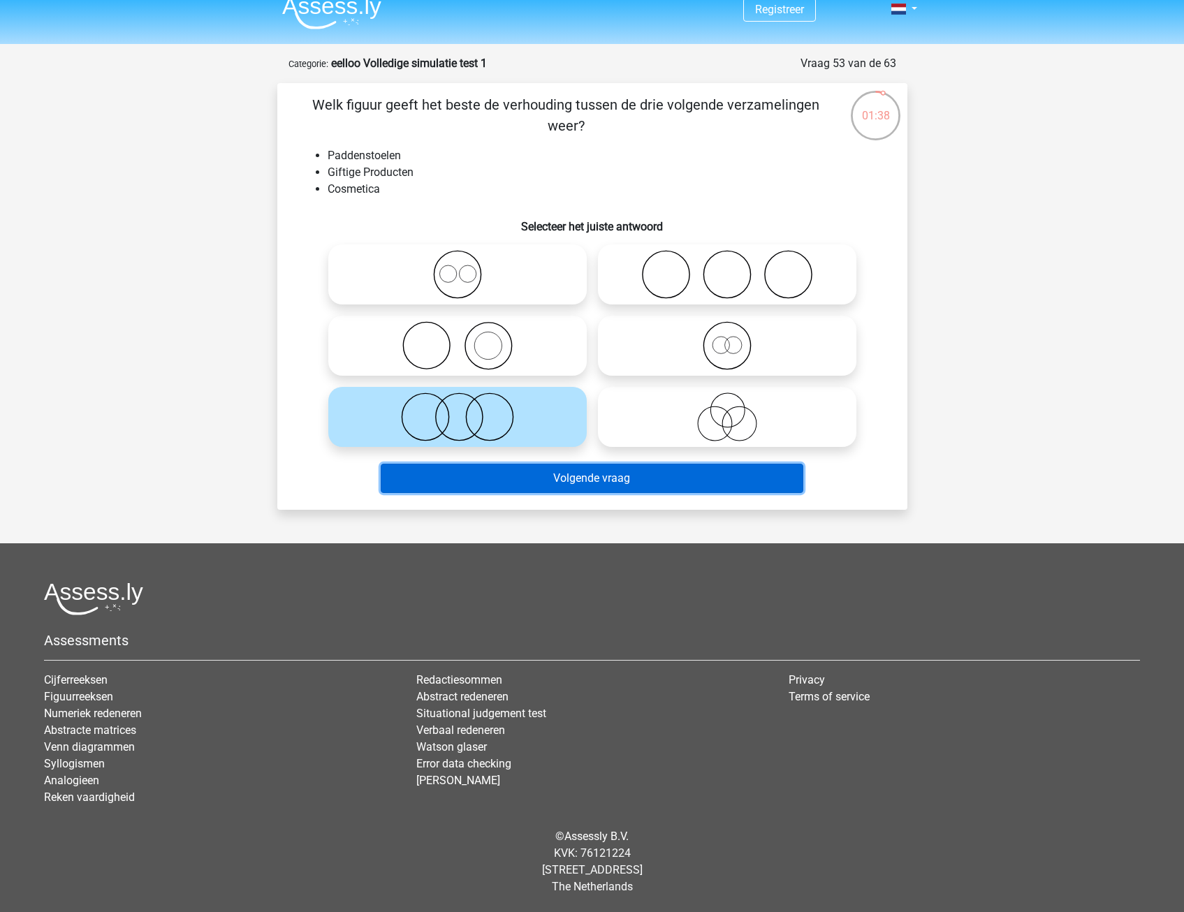
click at [513, 485] on button "Volgende vraag" at bounding box center [592, 478] width 423 height 29
